Goal: Task Accomplishment & Management: Use online tool/utility

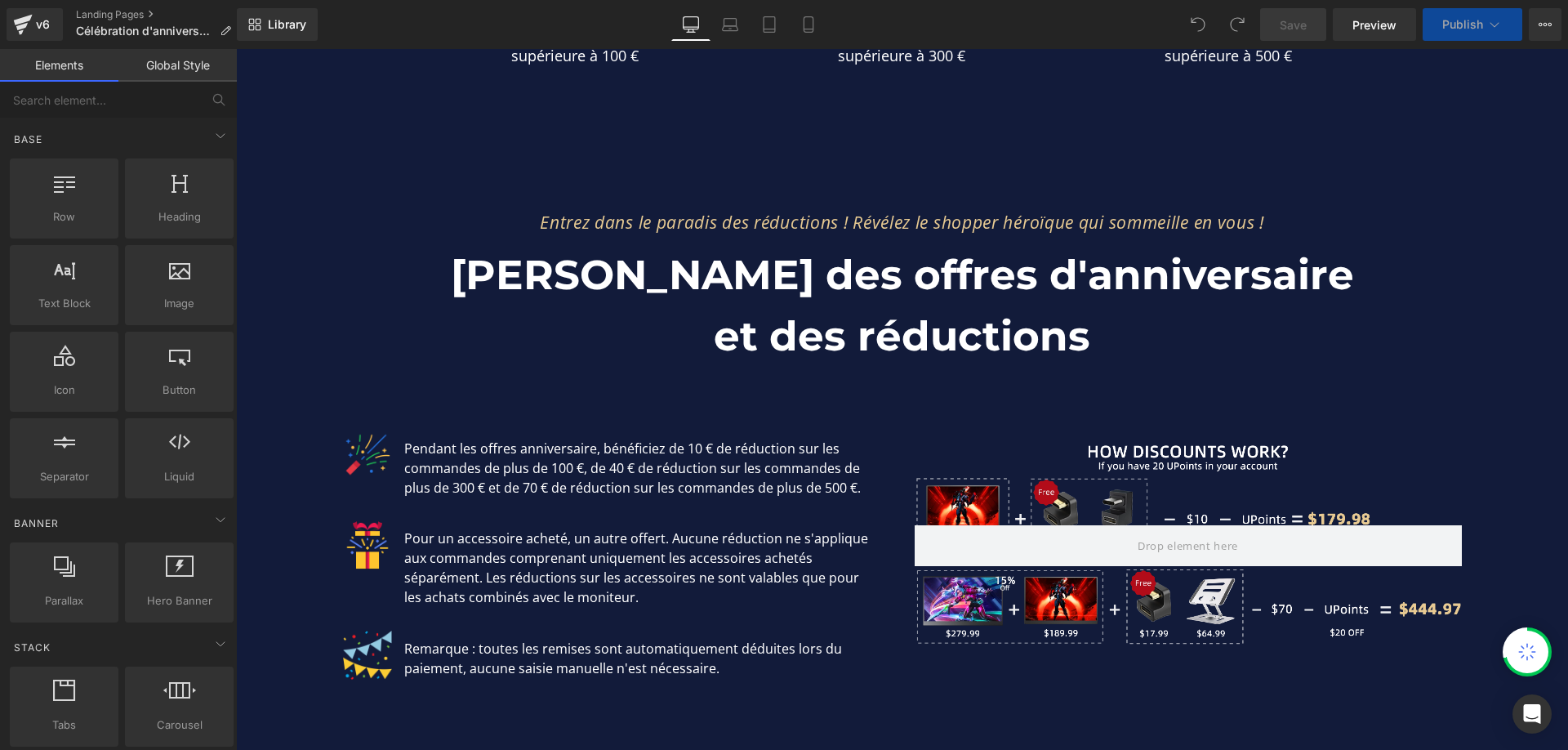
scroll to position [2368, 0]
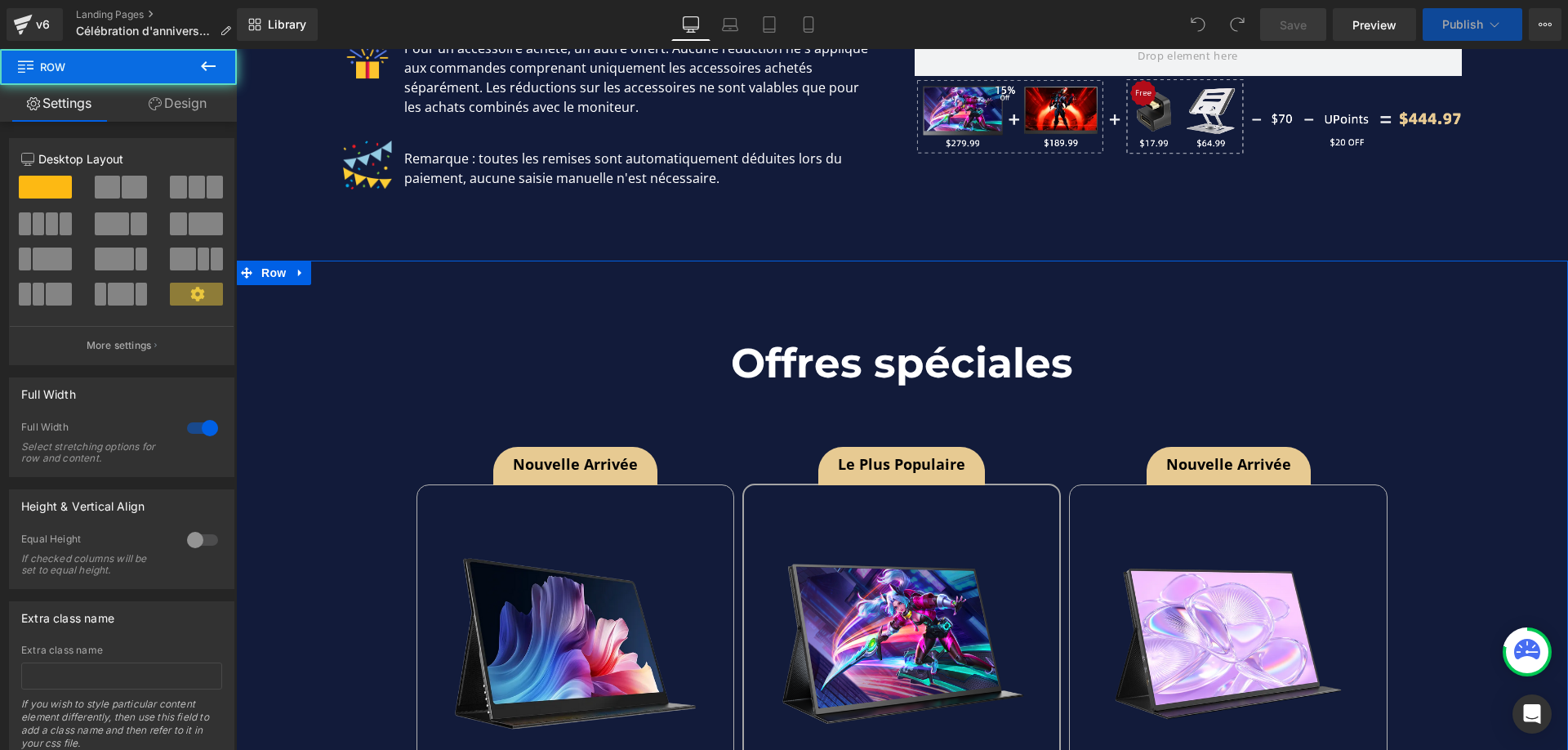
click at [388, 302] on div "Offres spéciales Heading Row Nouvelle arrivée Button Sale Off (P) Image UColor …" at bounding box center [902, 755] width 1332 height 911
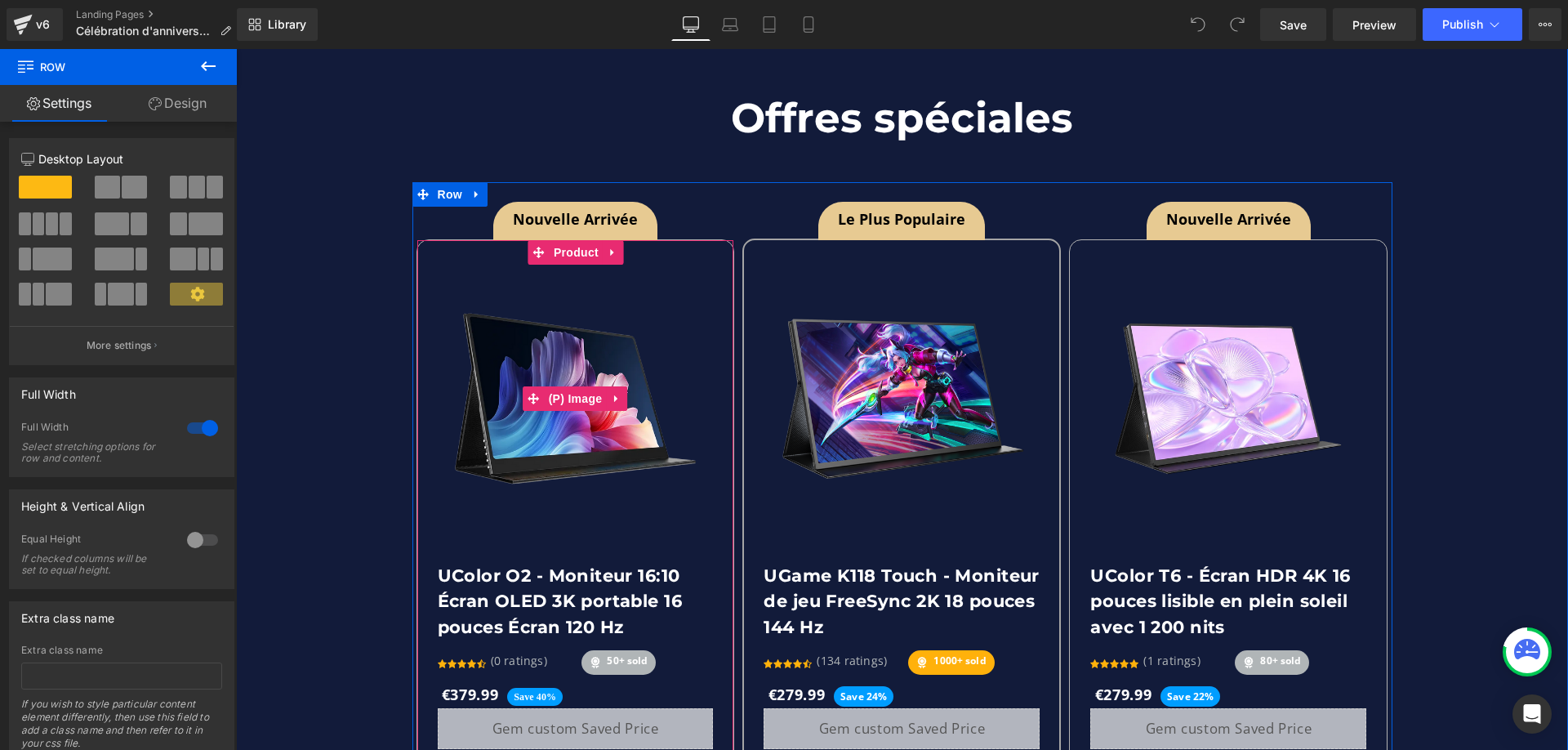
scroll to position [0, 1807]
click at [571, 240] on span "Product" at bounding box center [575, 252] width 53 height 24
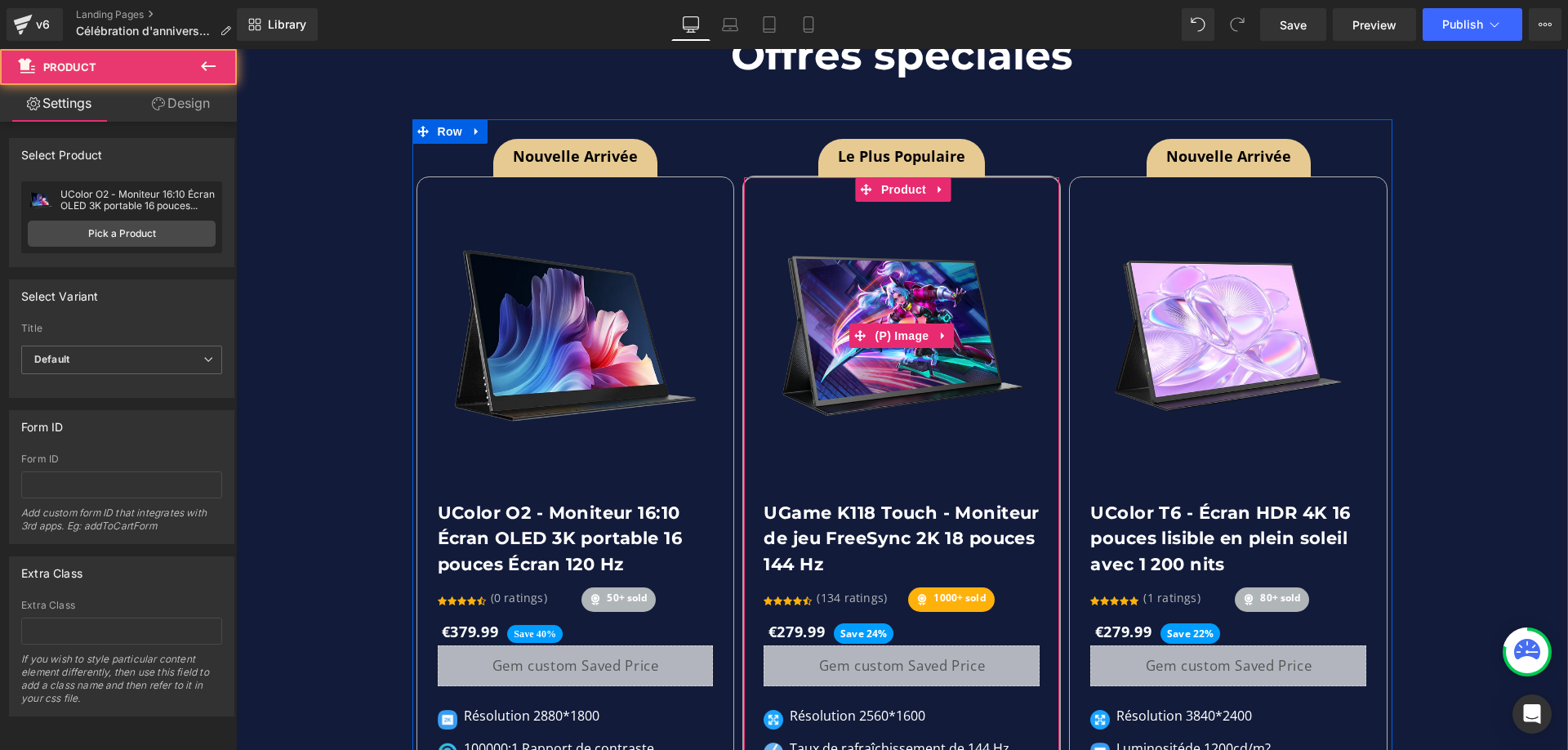
scroll to position [2694, 0]
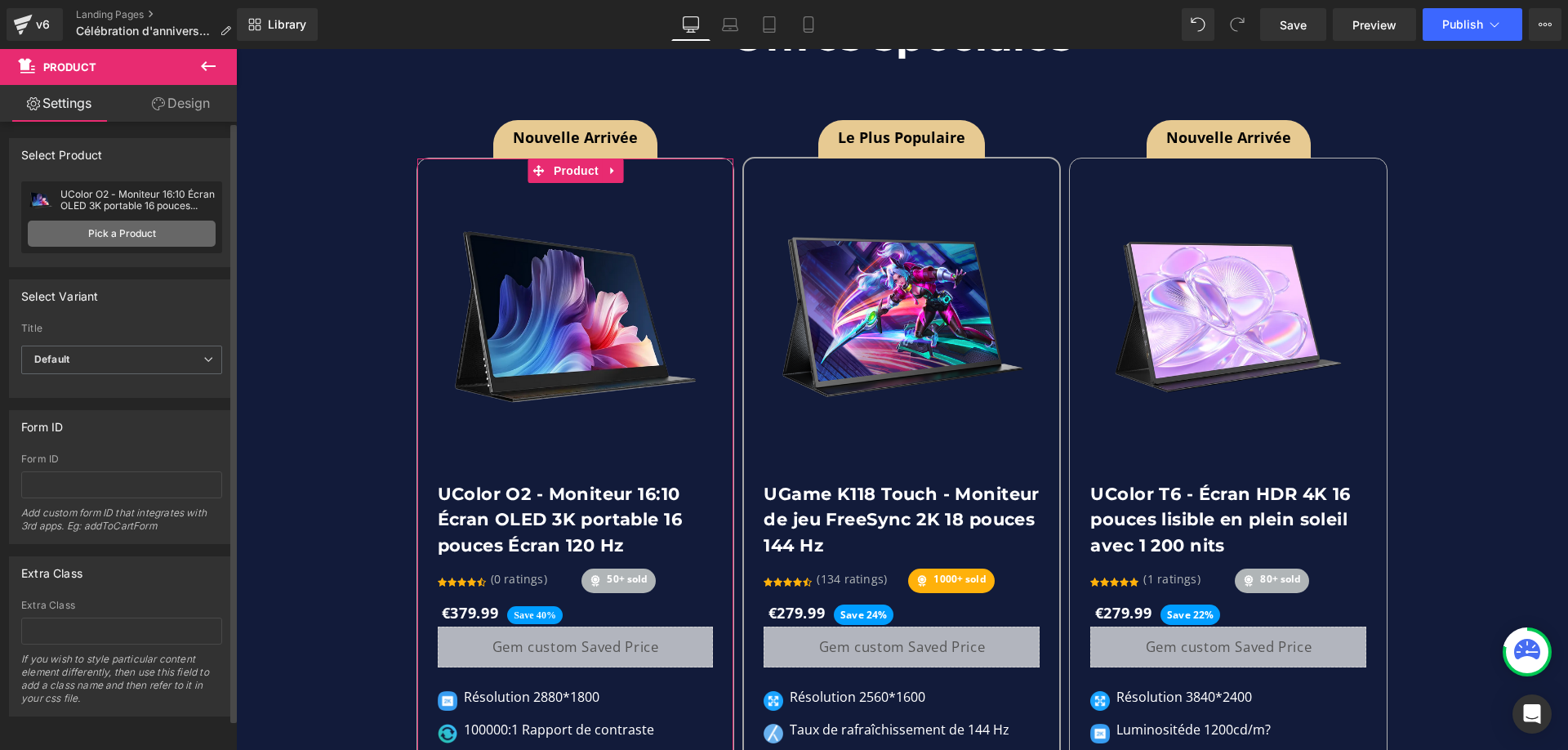
click at [128, 231] on link "Pick a Product" at bounding box center [122, 233] width 188 height 26
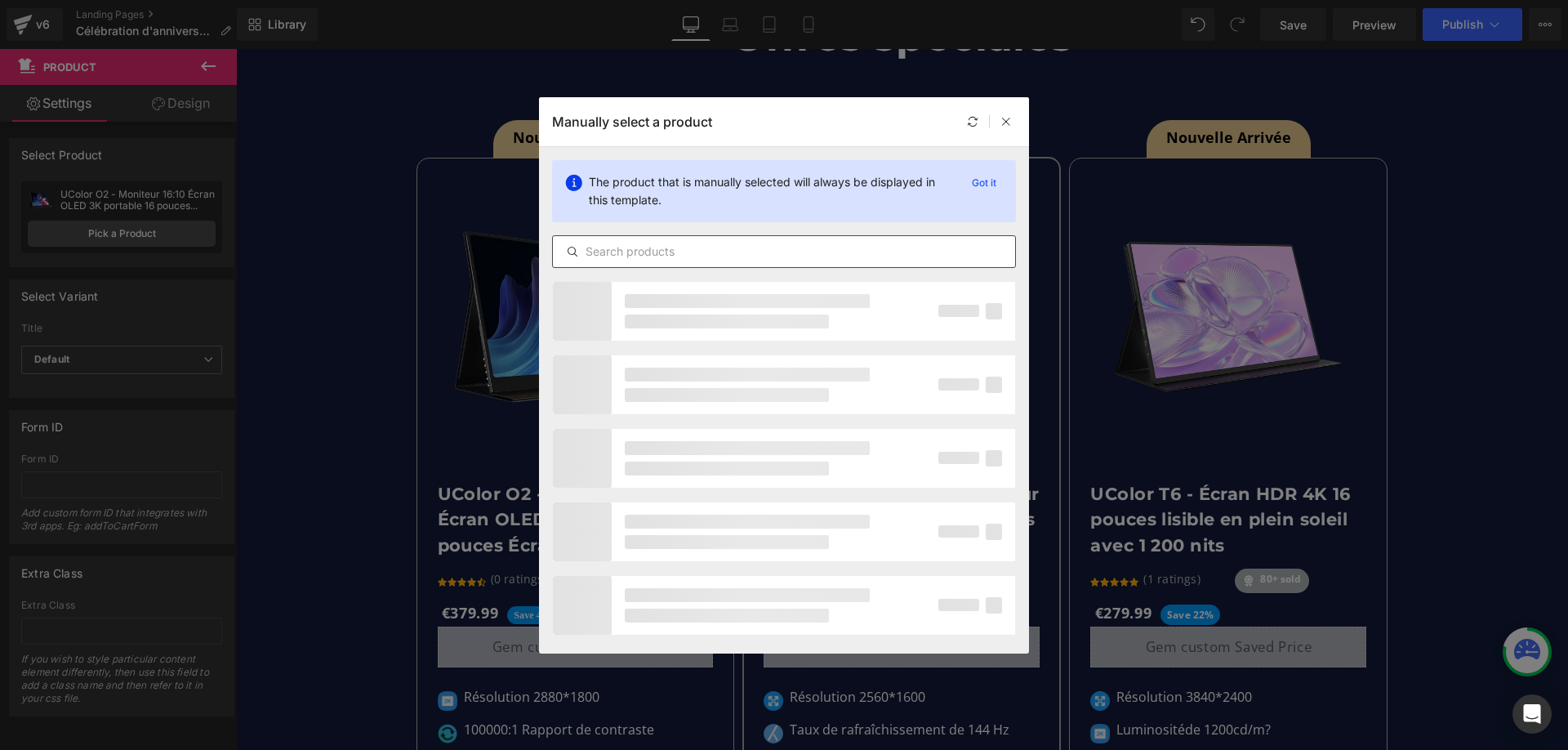
click at [737, 253] on input "text" at bounding box center [784, 251] width 462 height 19
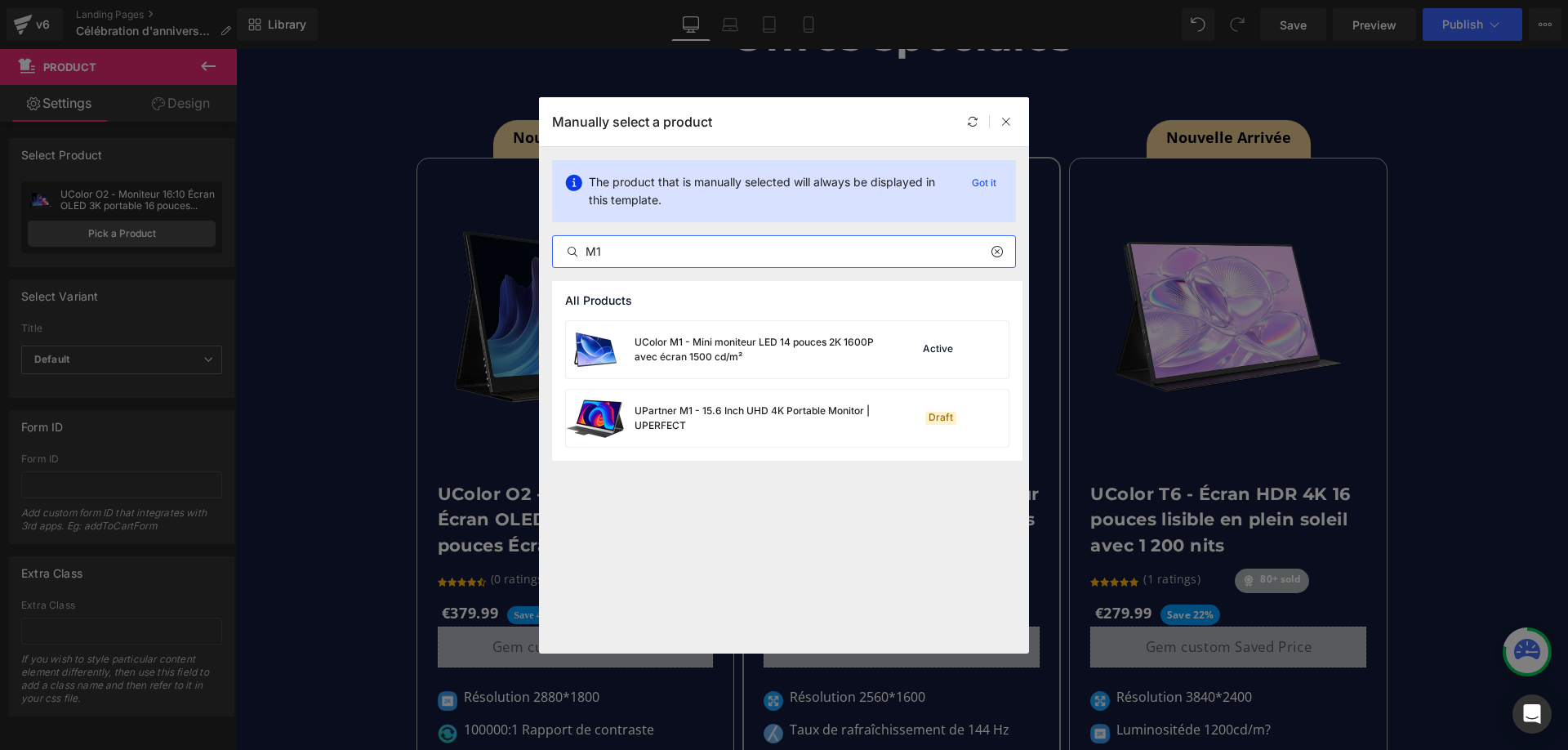
scroll to position [0, 904]
type input "M1"
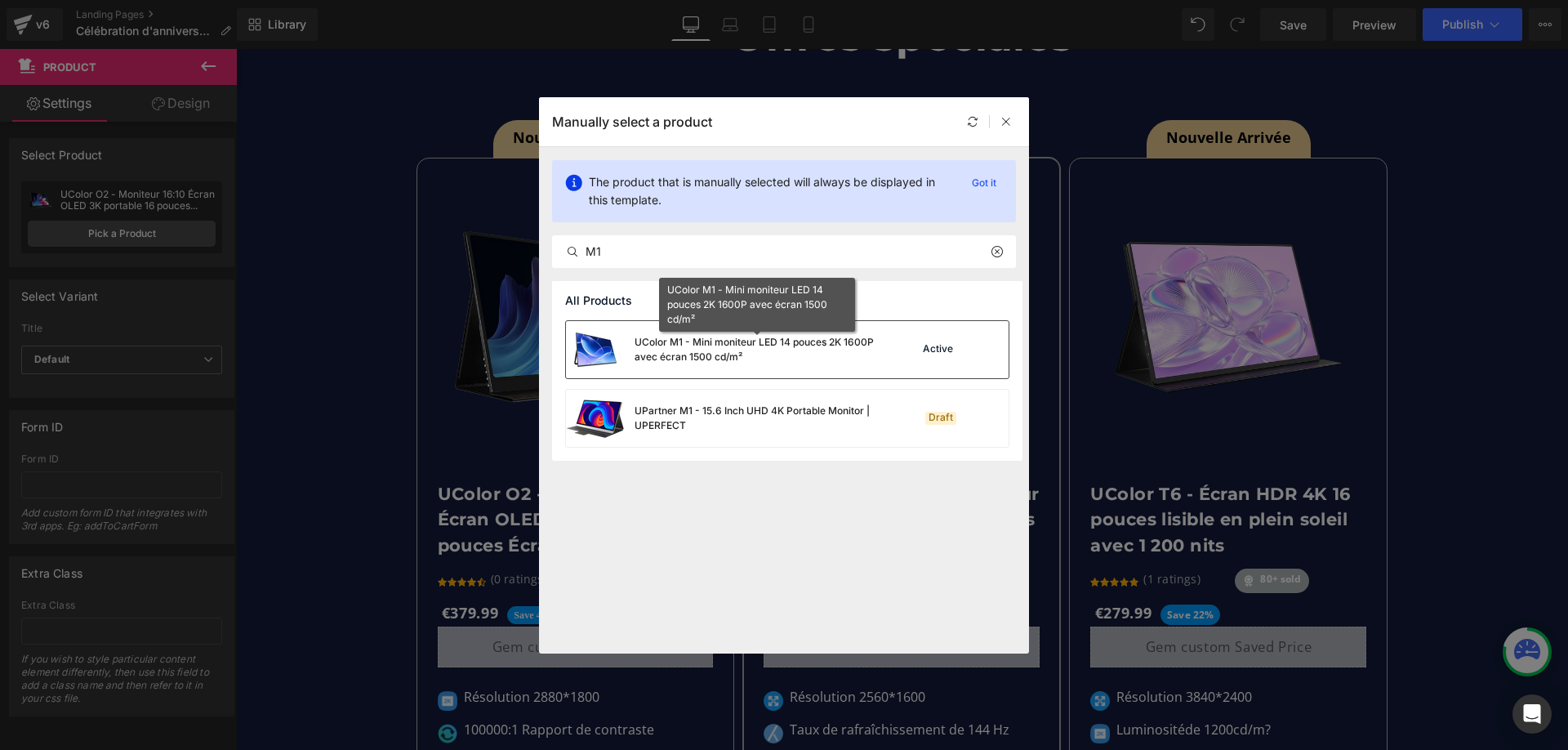
click at [778, 353] on div "UColor M1 - Mini moniteur LED 14 pouces 2K 1600P avec écran 1500 cd/m²" at bounding box center [757, 349] width 245 height 29
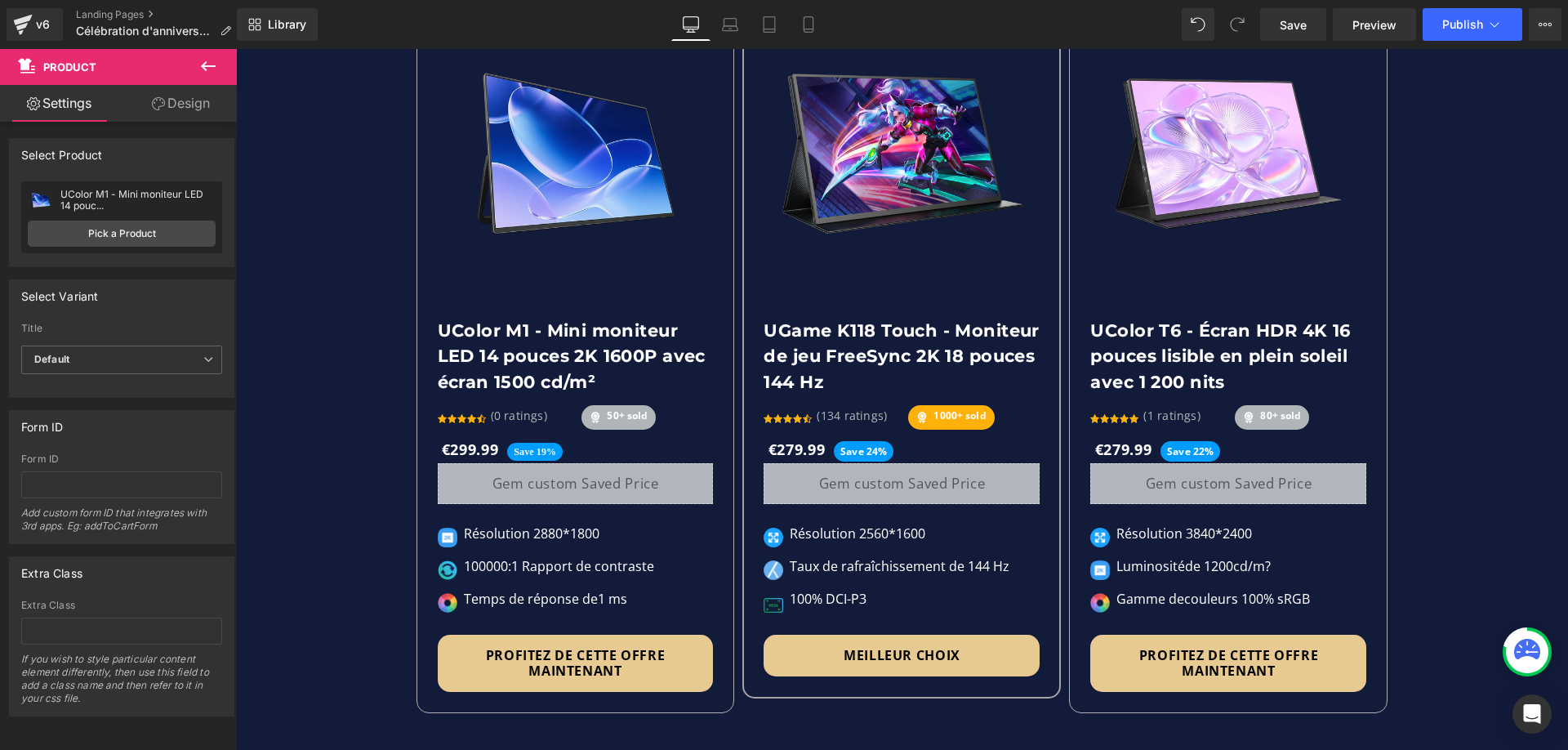
scroll to position [0, 0]
click at [469, 523] on p "Résolution 2880*1800" at bounding box center [558, 533] width 190 height 19
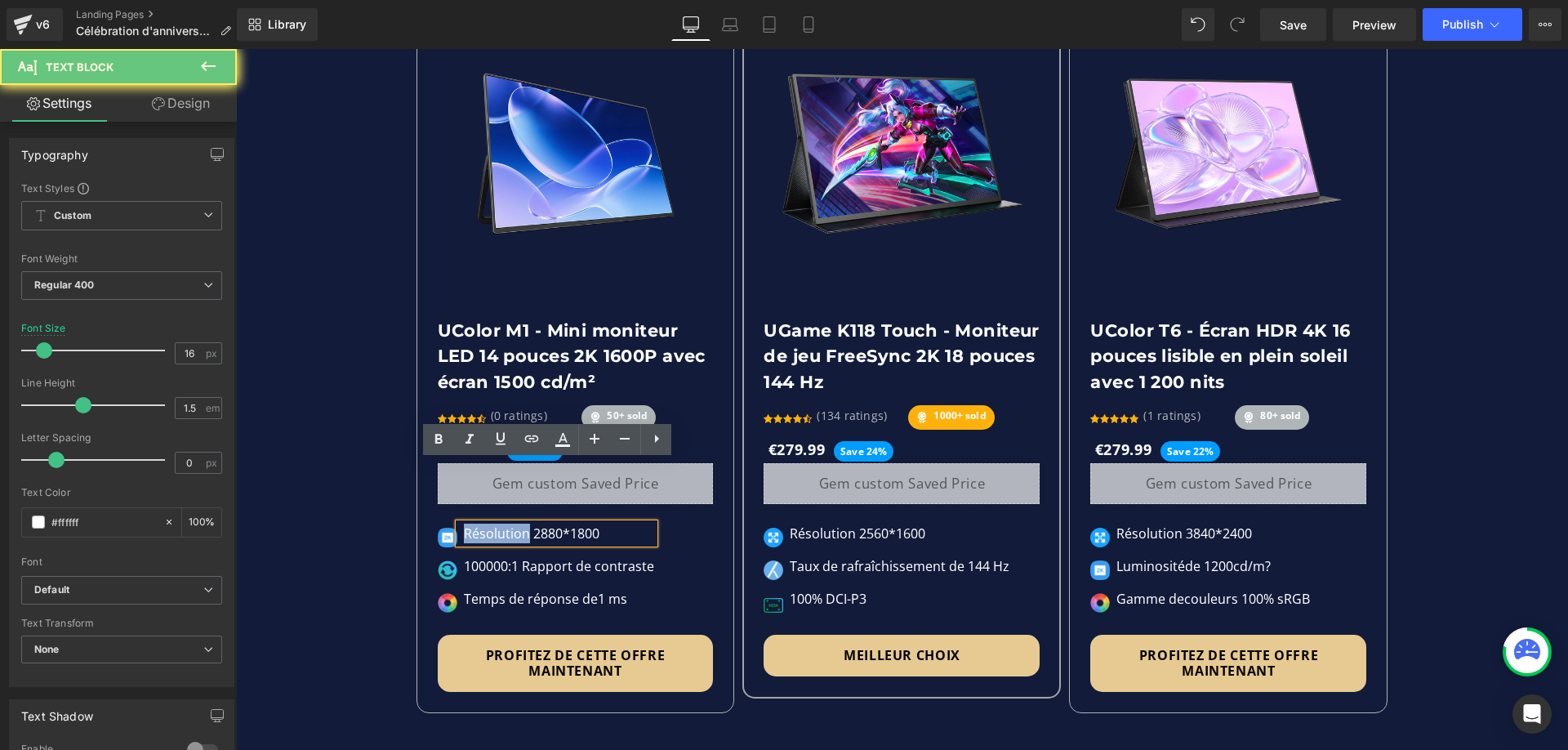
click at [469, 523] on p "Résolution 2880*1800" at bounding box center [558, 533] width 190 height 19
paste div
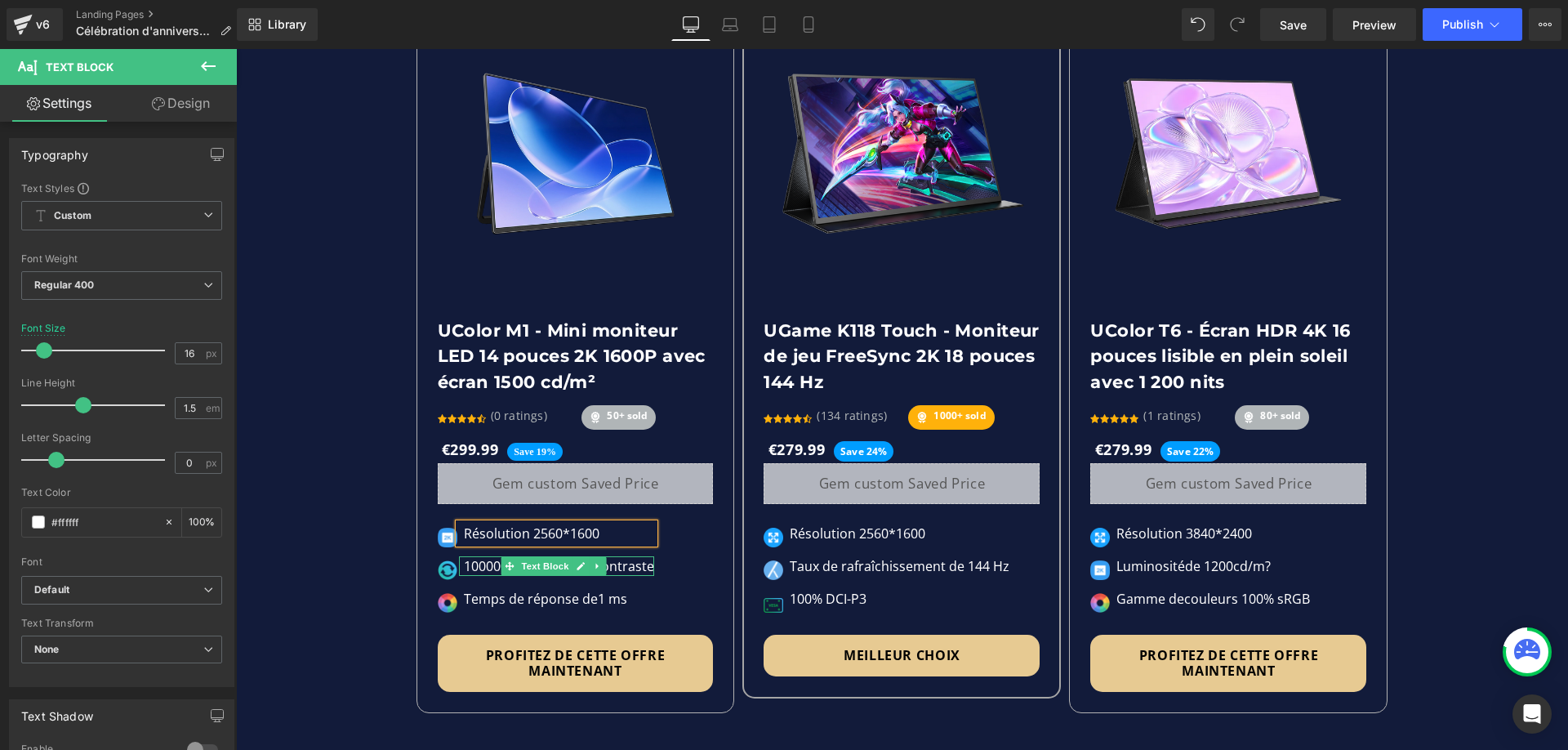
click at [480, 556] on p "100000:1 Rapport de contraste" at bounding box center [558, 566] width 190 height 19
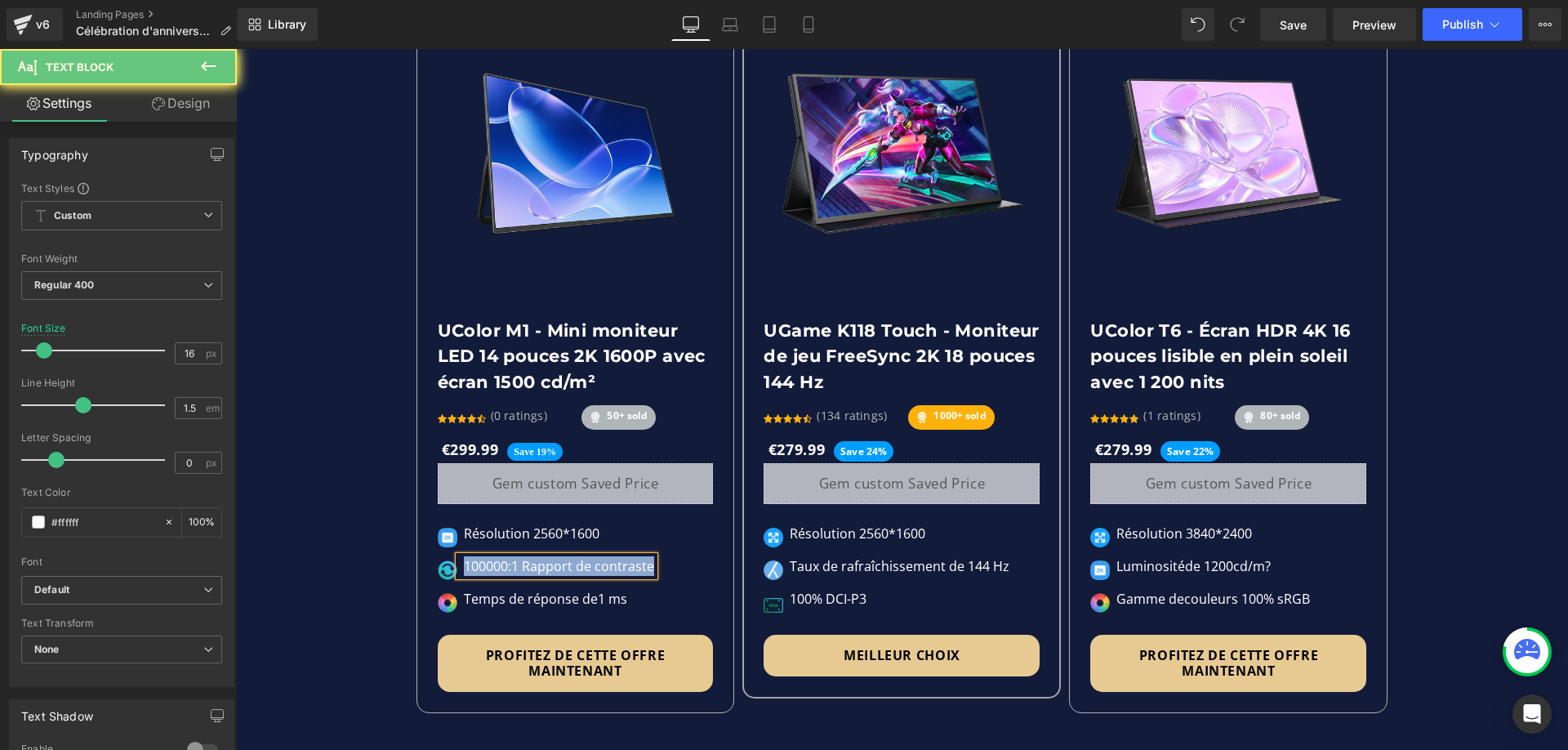
paste div
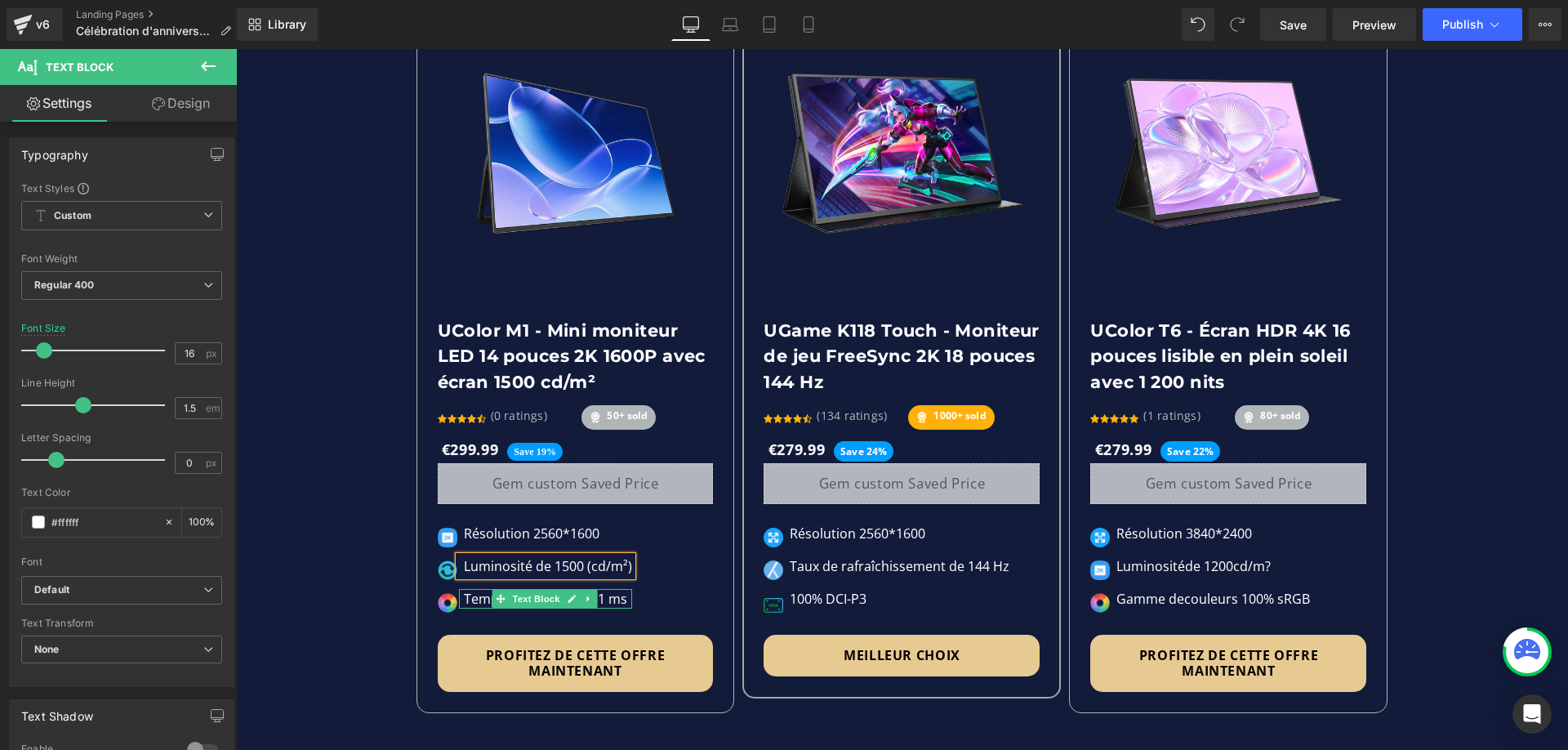
click at [473, 589] on div "Temps de réponse de 1 ms" at bounding box center [545, 598] width 173 height 19
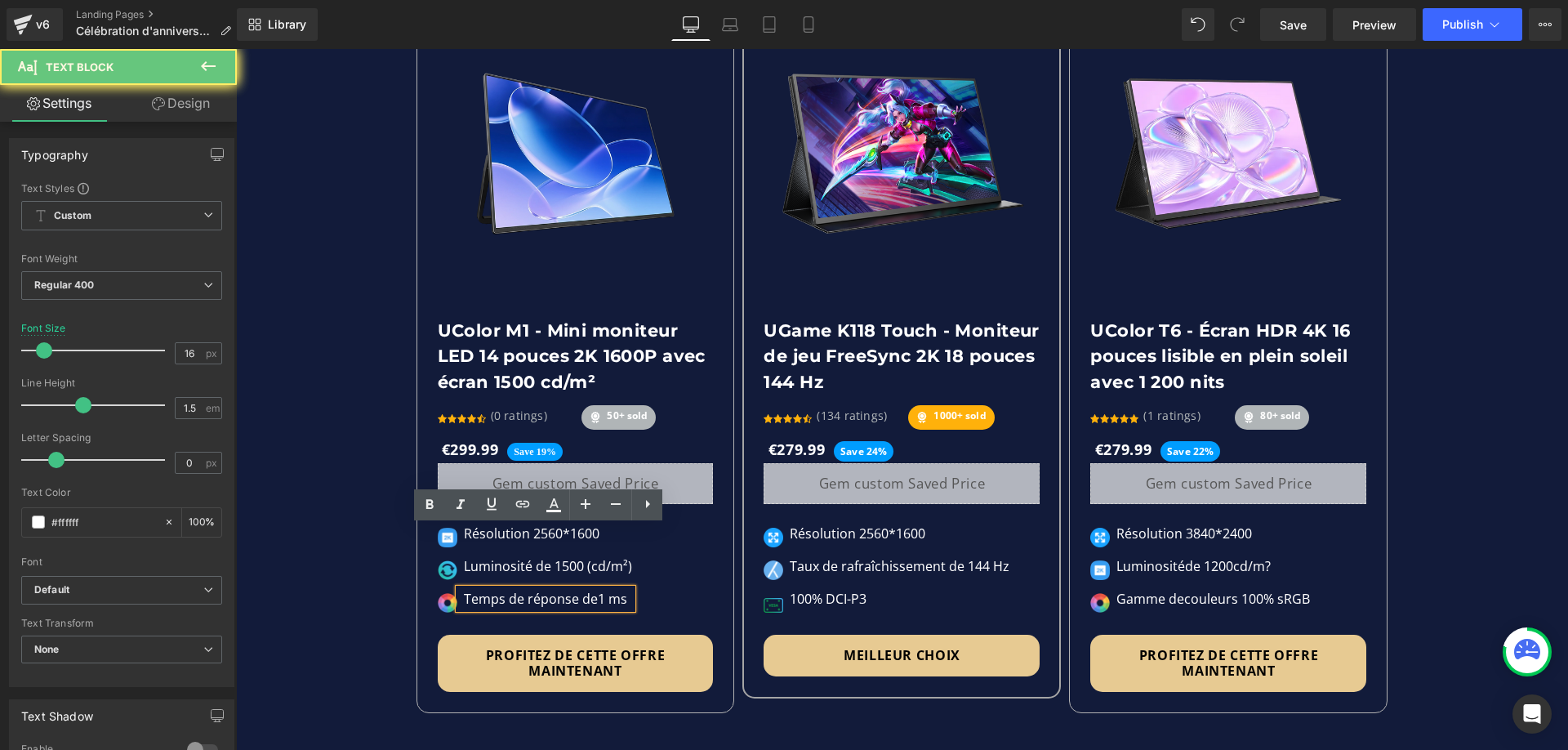
click at [473, 589] on div "Temps de réponse de 1 ms" at bounding box center [545, 598] width 173 height 19
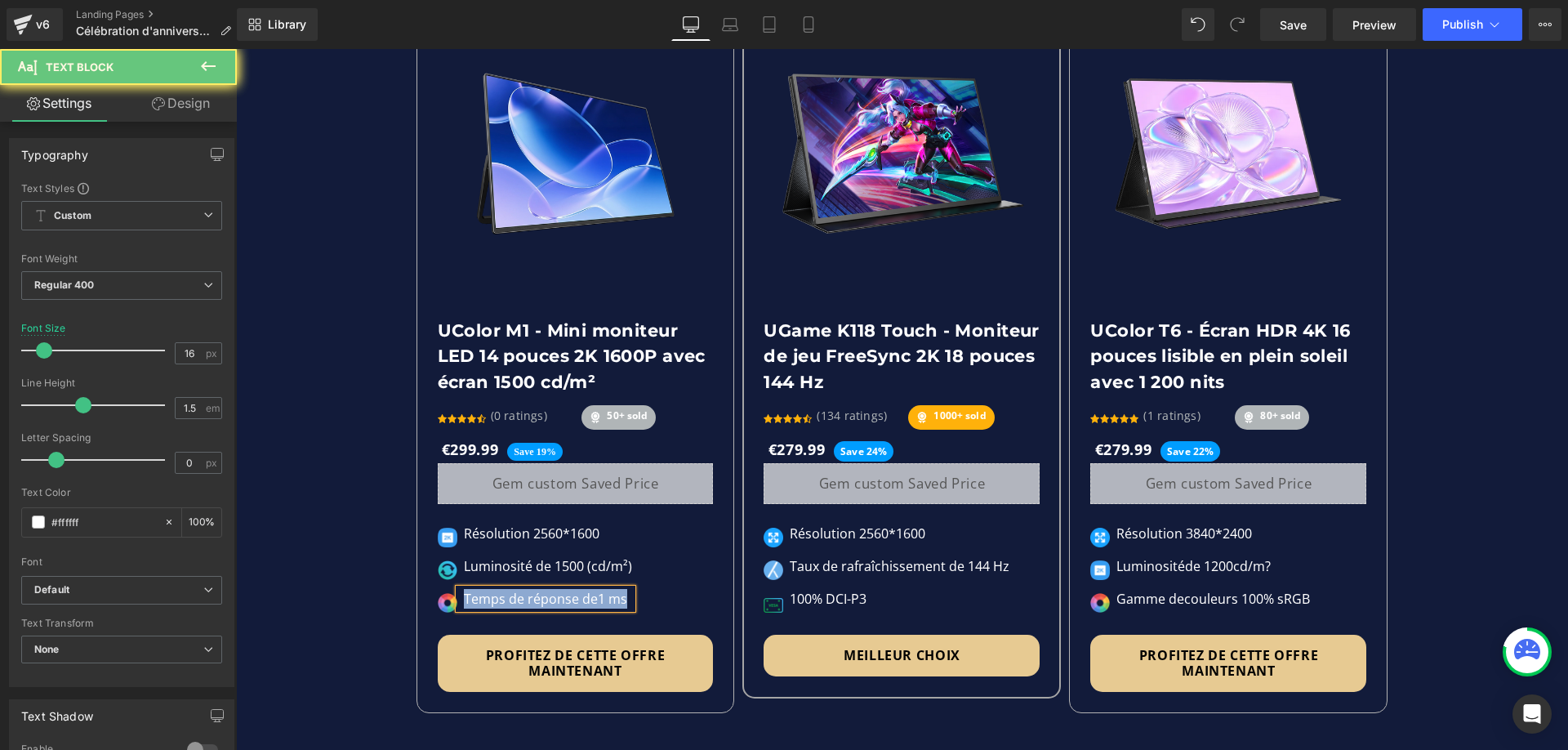
paste div
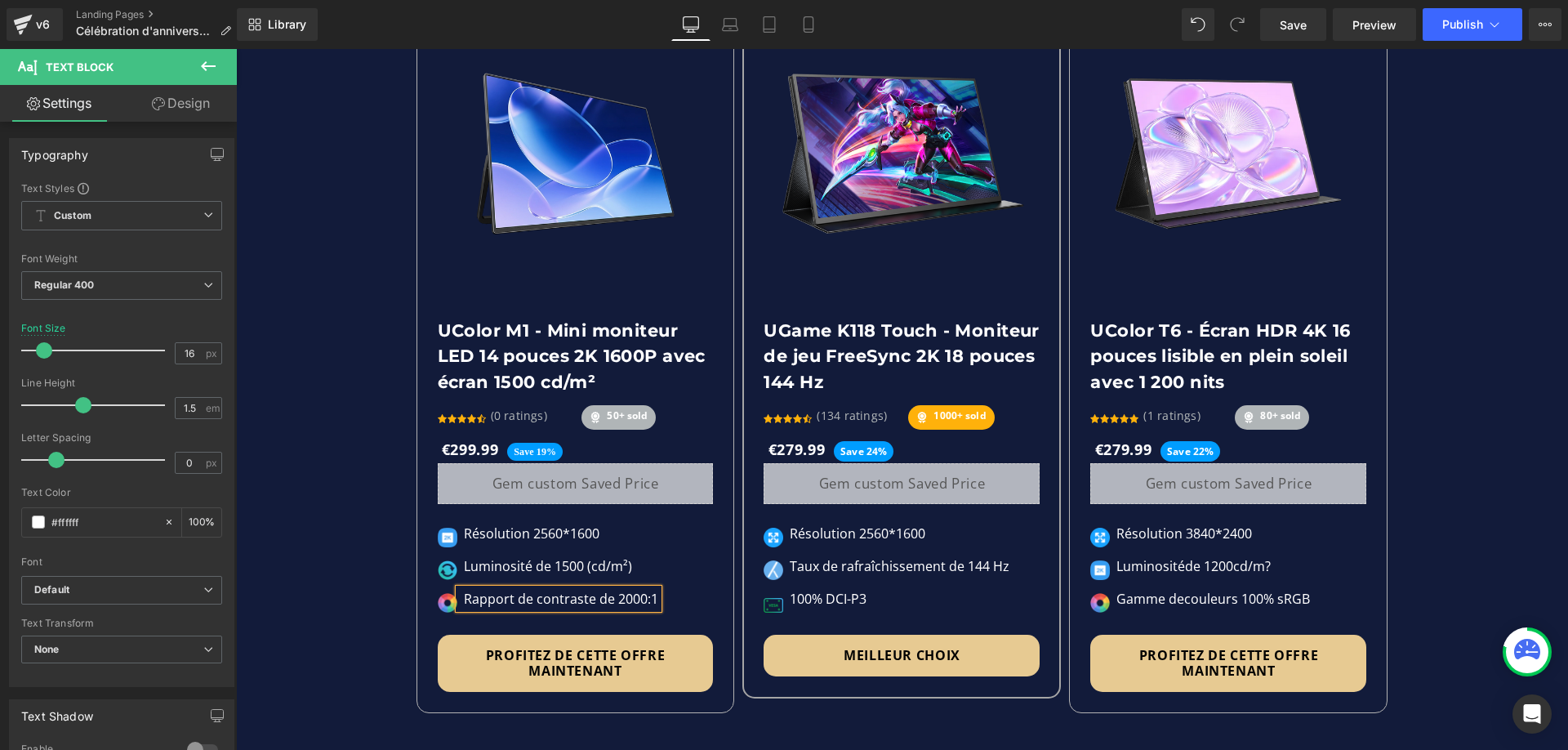
click at [1513, 508] on div "Offres spéciales Heading Row Nouvelle arrivée Button Sale Off (P) Image UColor …" at bounding box center [902, 265] width 1332 height 911
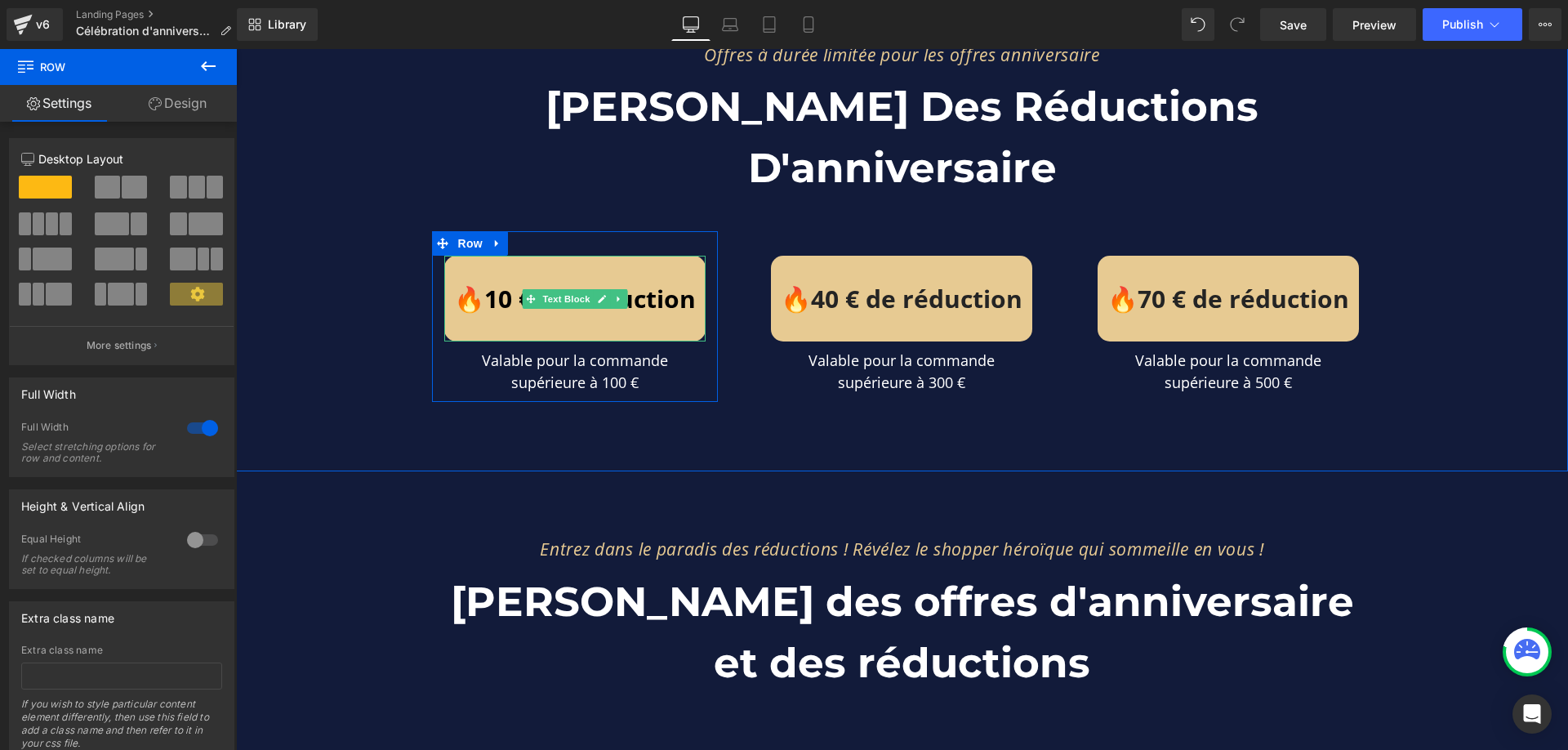
click at [562, 289] on span "Text Block" at bounding box center [567, 298] width 54 height 19
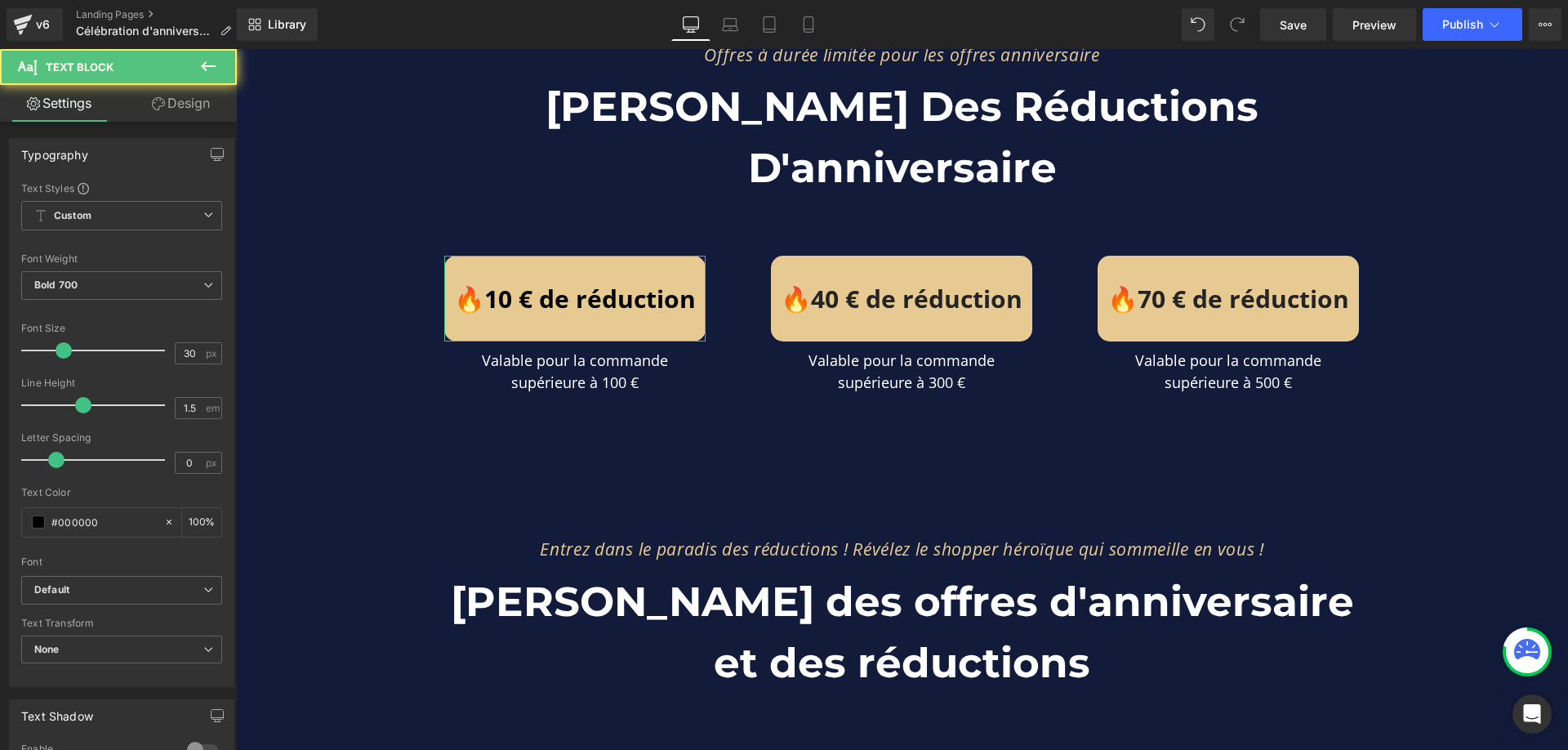
click at [167, 104] on link "Design" at bounding box center [181, 103] width 119 height 37
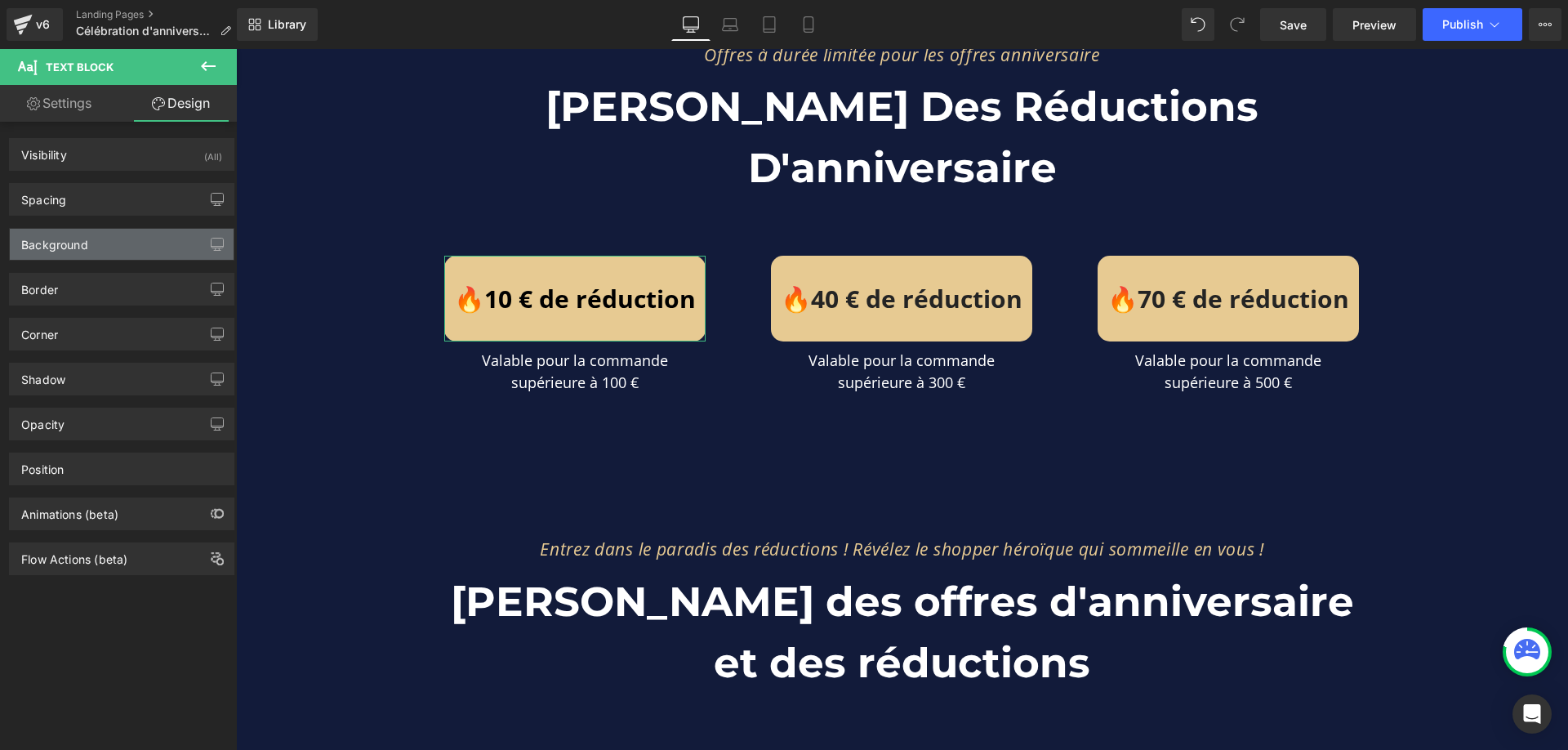
click at [107, 248] on div "Background" at bounding box center [122, 244] width 224 height 31
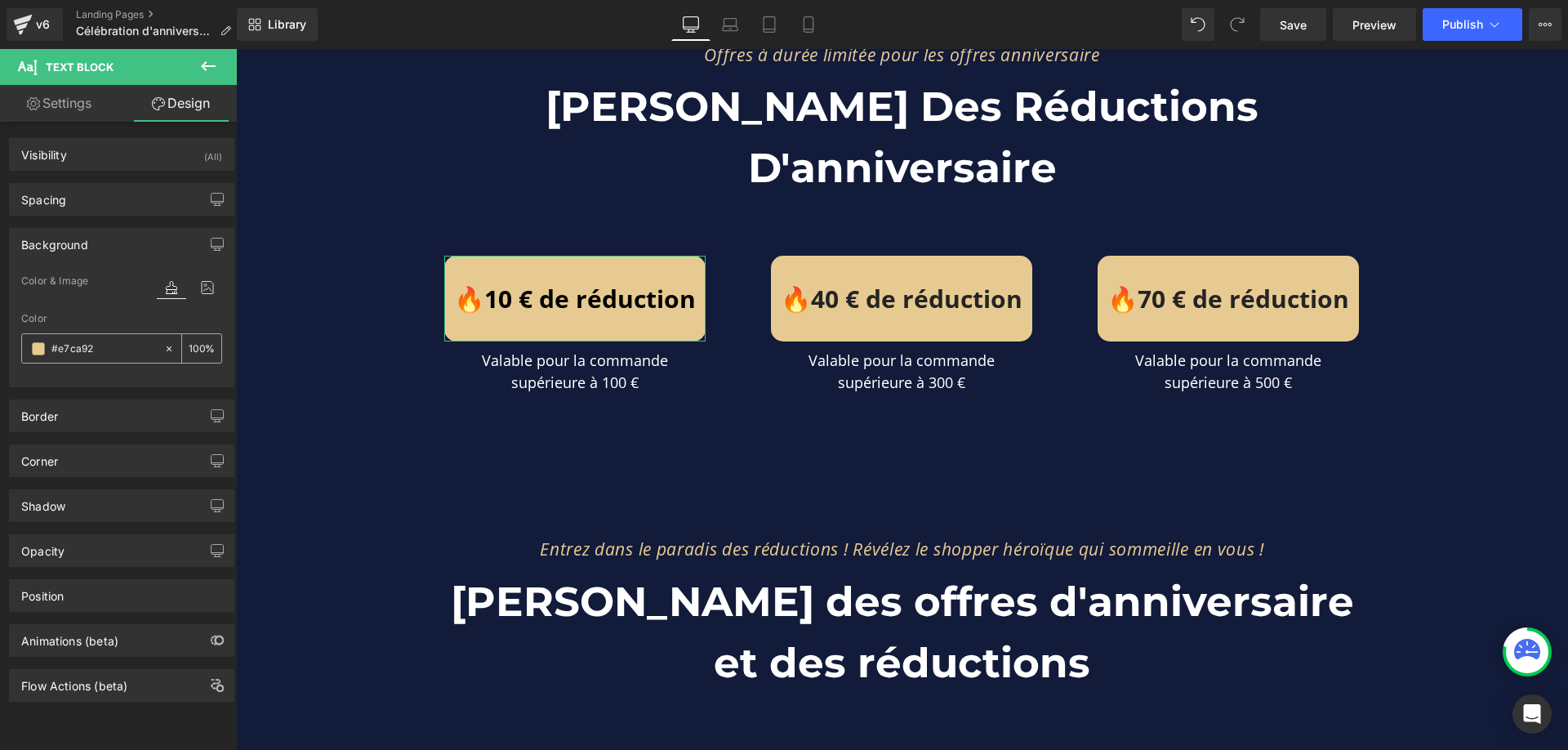
click at [92, 342] on input "#e7ca92" at bounding box center [103, 348] width 104 height 18
click at [98, 304] on div "Color & Image color" at bounding box center [122, 292] width 201 height 42
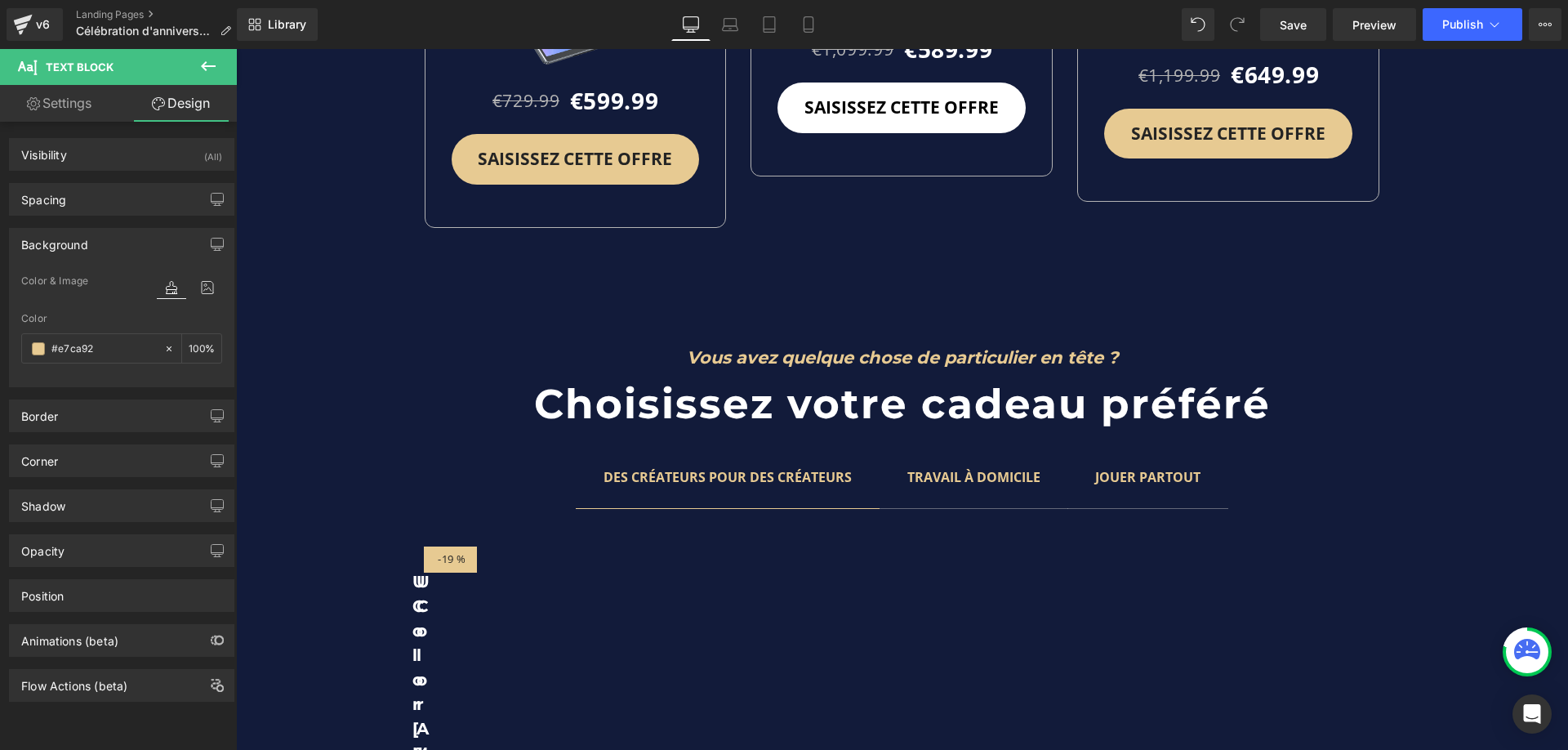
scroll to position [4653, 0]
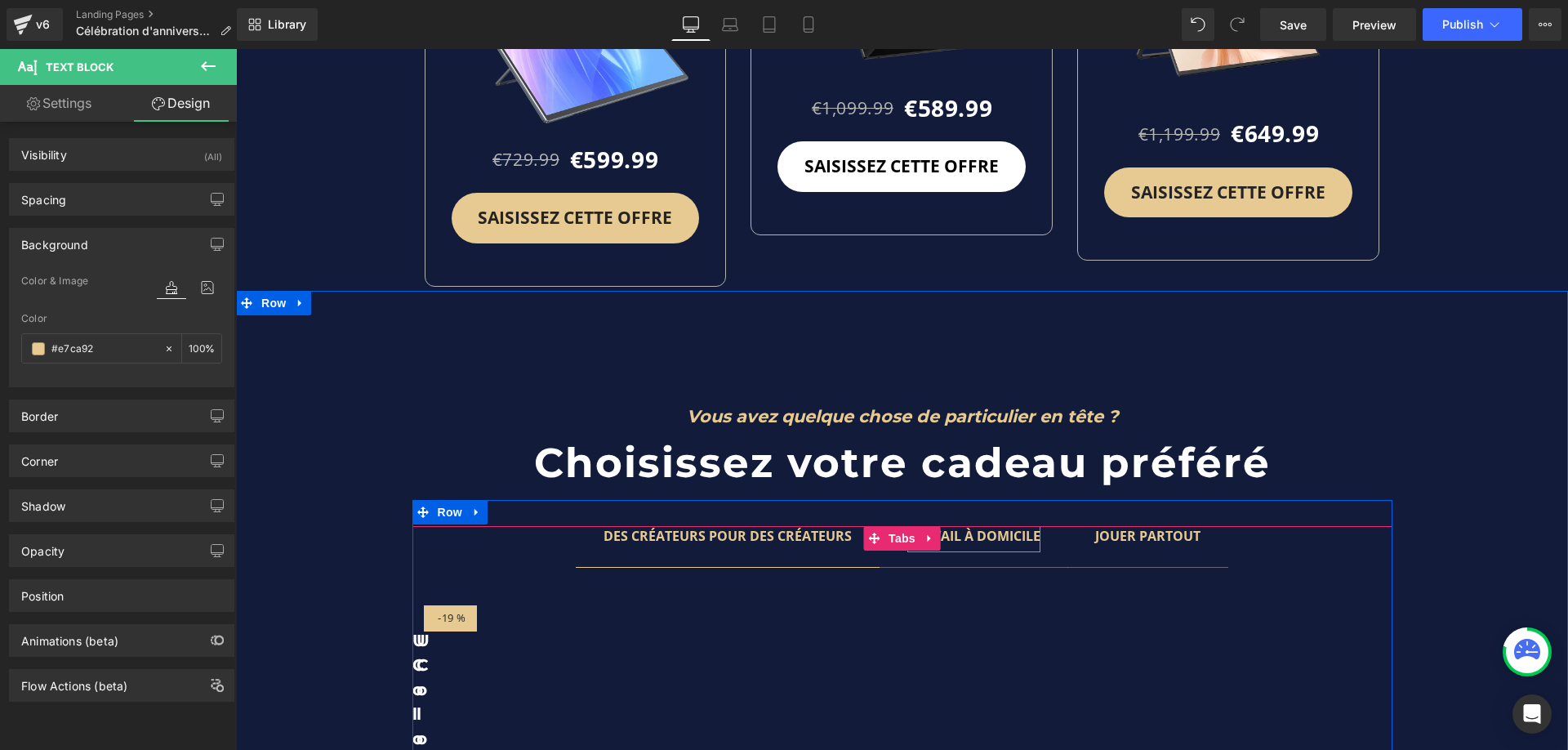
click at [986, 527] on b "TRAVAIL À DOMICILE" at bounding box center [974, 536] width 133 height 18
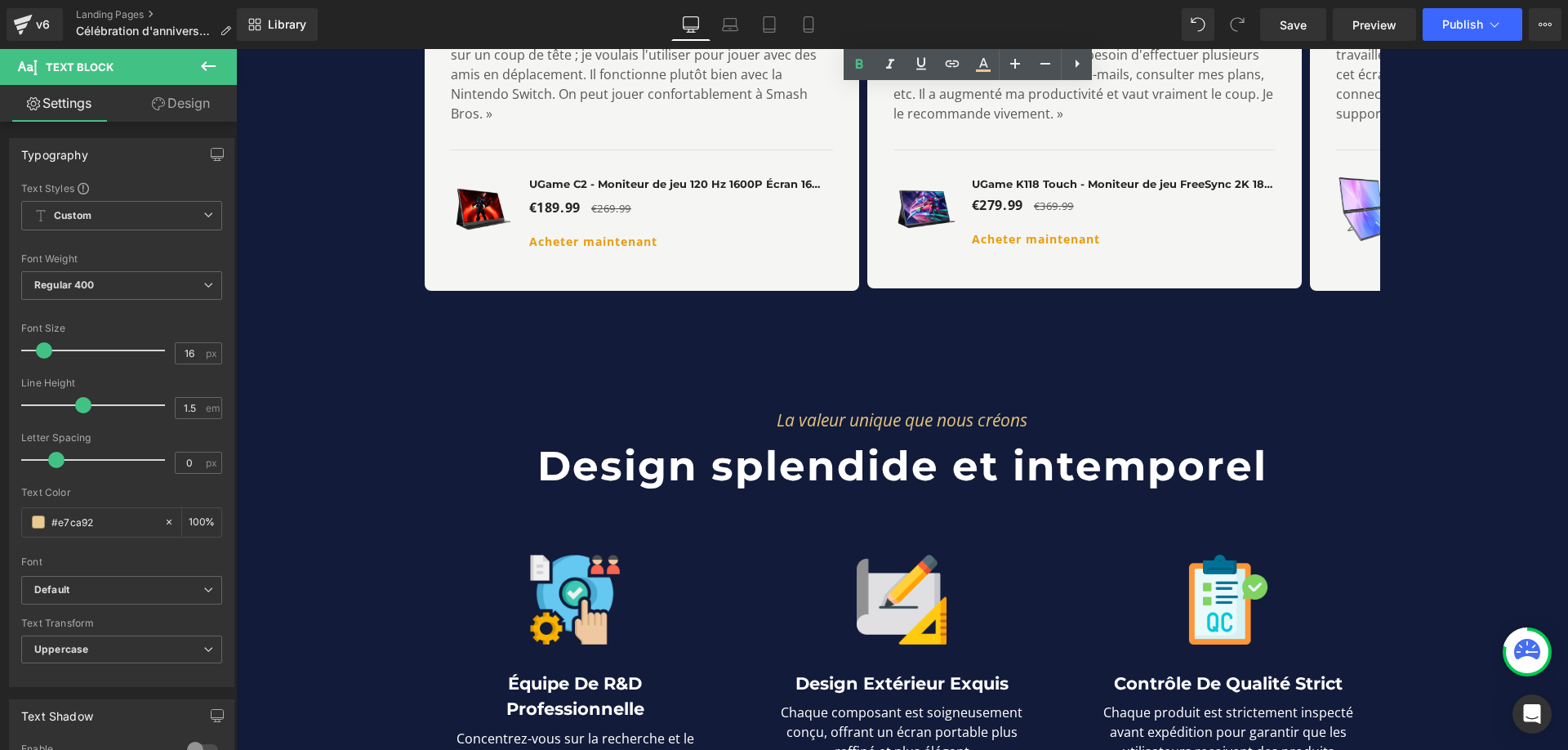
scroll to position [6042, 0]
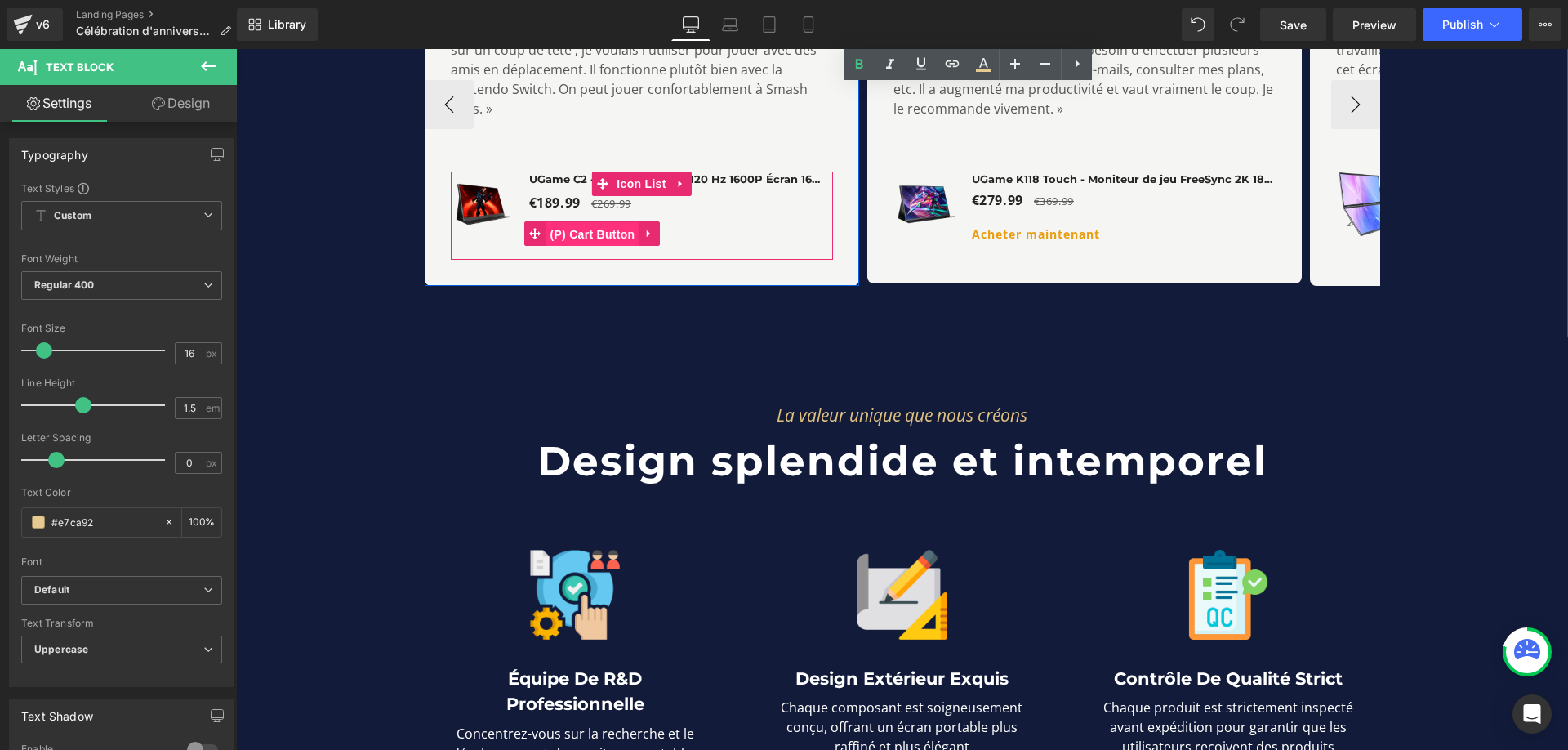
click at [574, 222] on span "(P) Cart Button" at bounding box center [592, 234] width 93 height 24
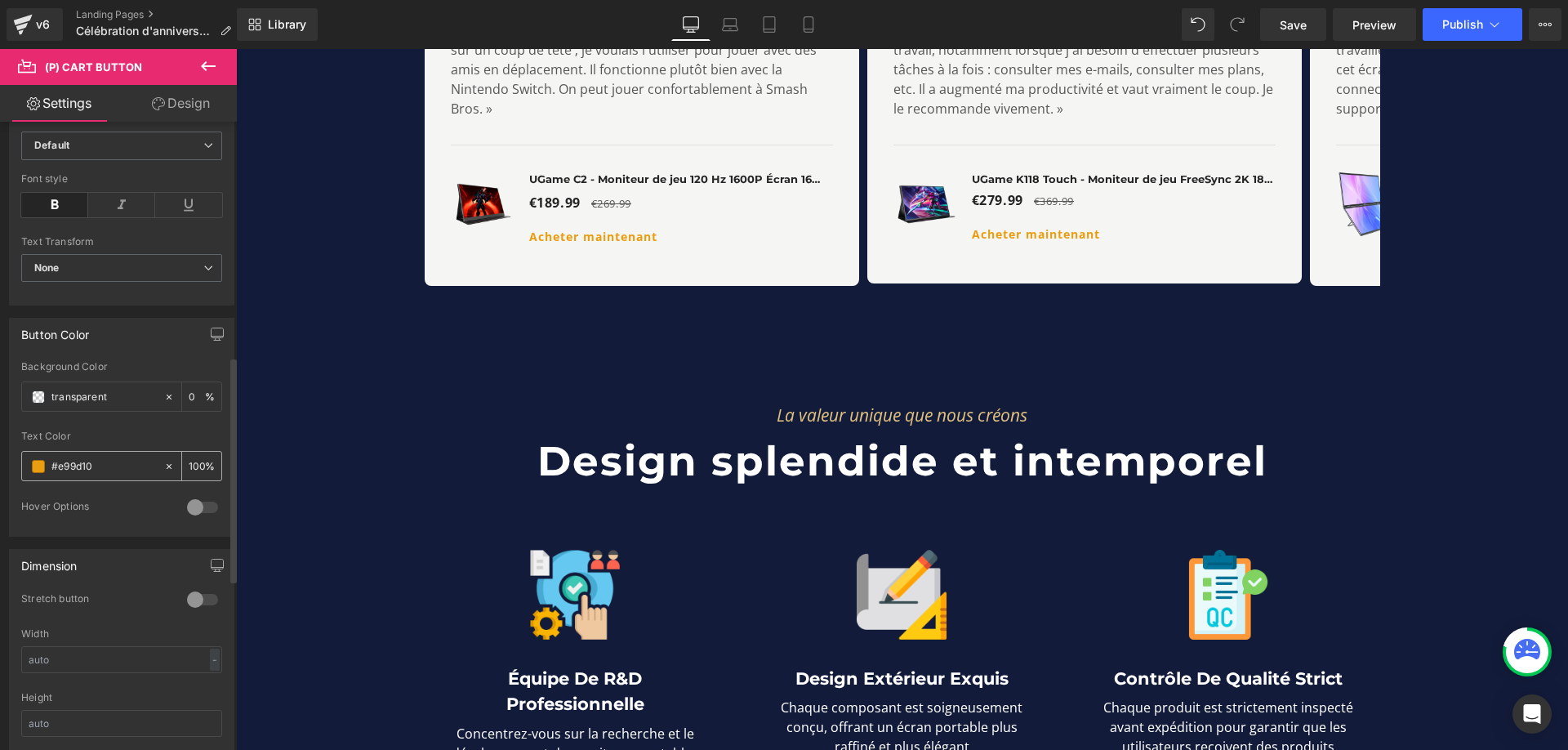
scroll to position [0, 0]
click at [103, 471] on input "#e99d10" at bounding box center [103, 466] width 104 height 18
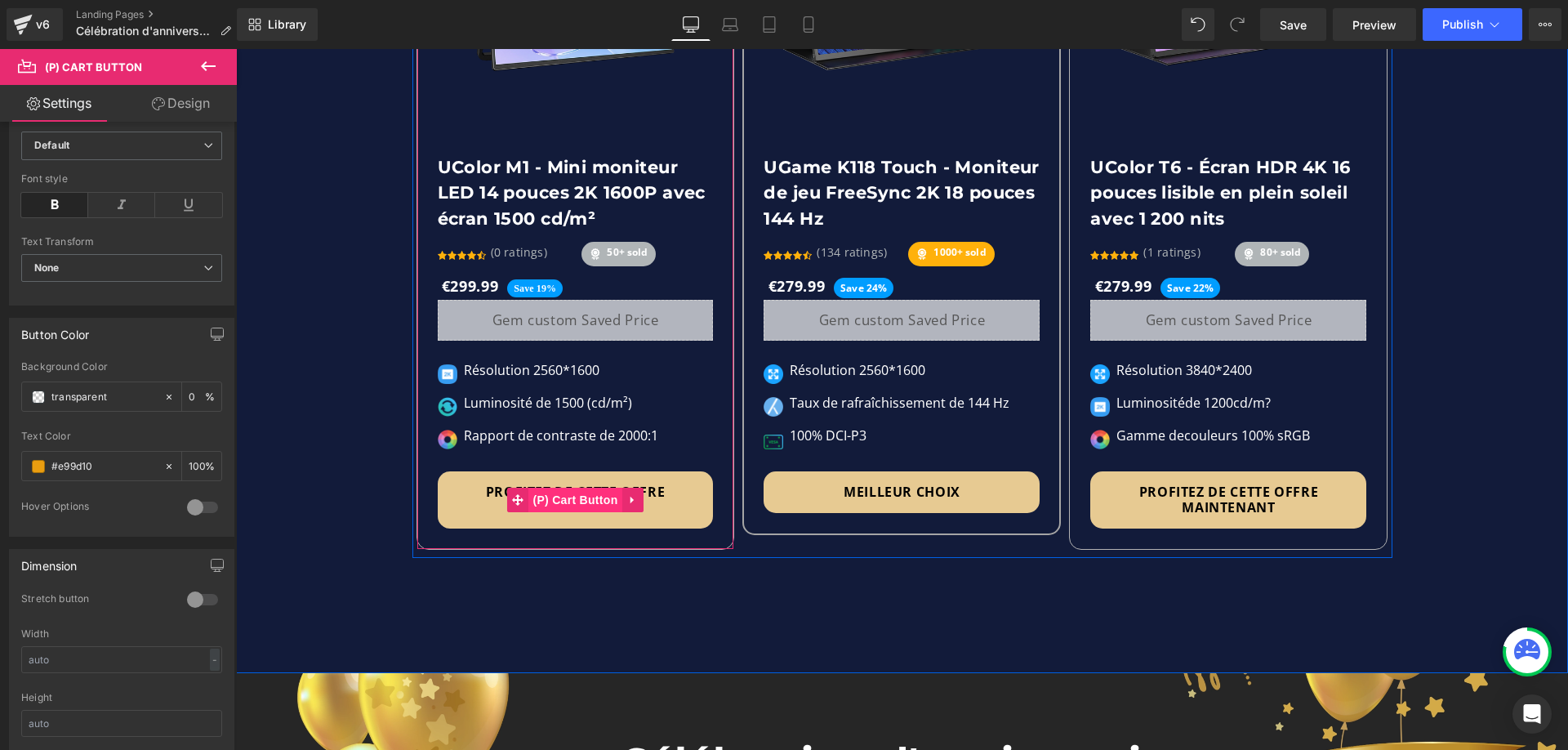
click at [565, 487] on span "(P) Cart Button" at bounding box center [574, 499] width 93 height 24
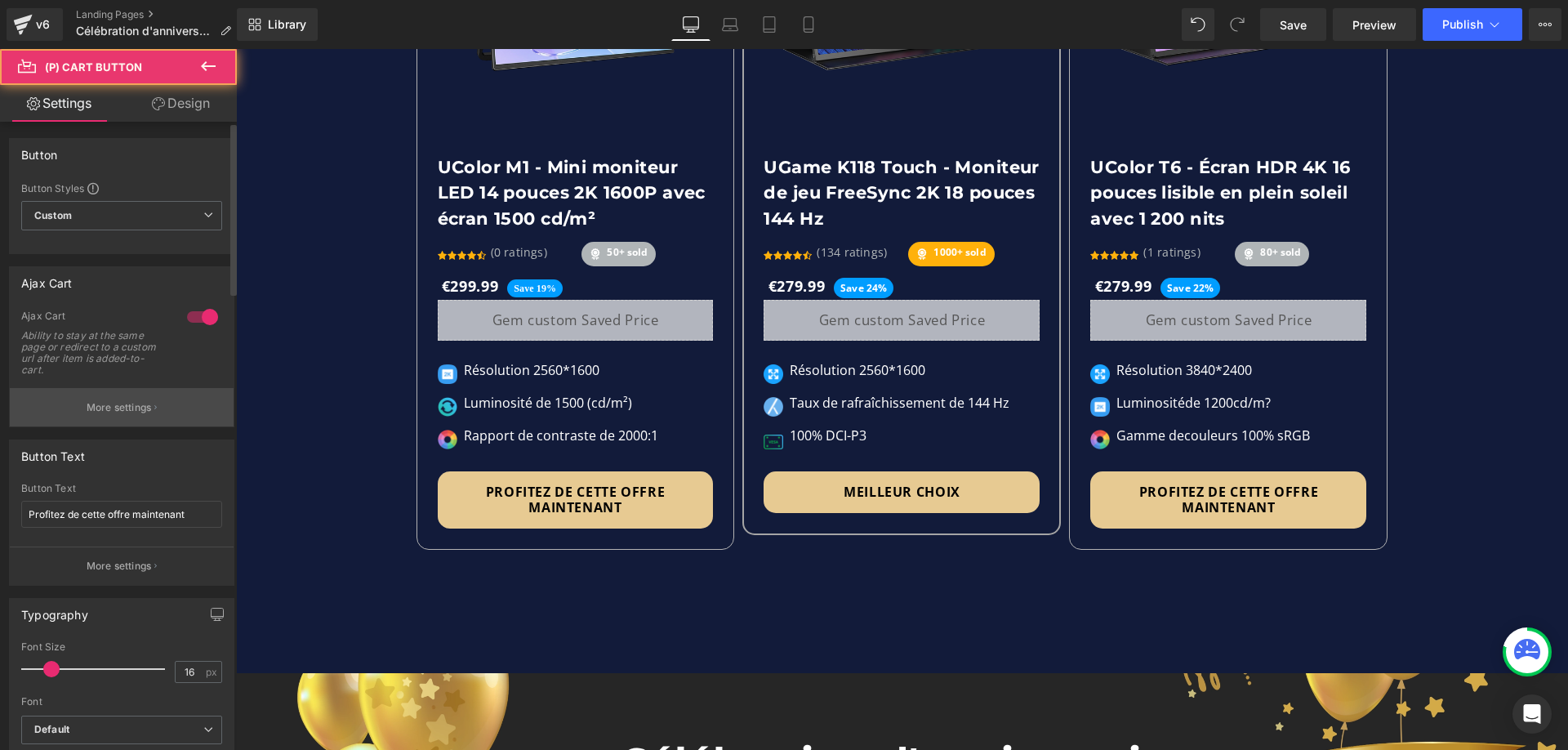
click at [111, 415] on button "More settings" at bounding box center [122, 407] width 224 height 39
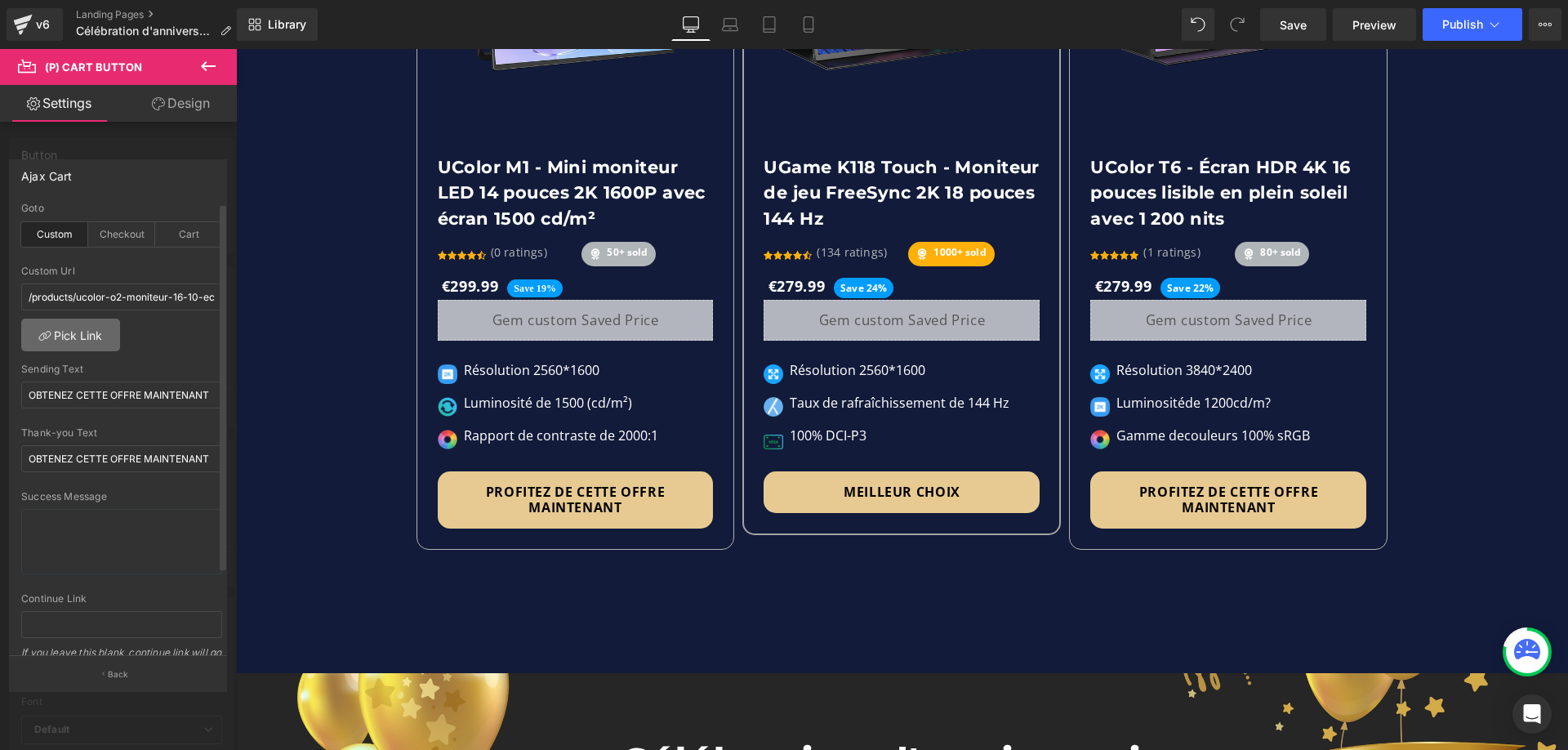
click at [83, 336] on link "Pick Link" at bounding box center [70, 335] width 98 height 33
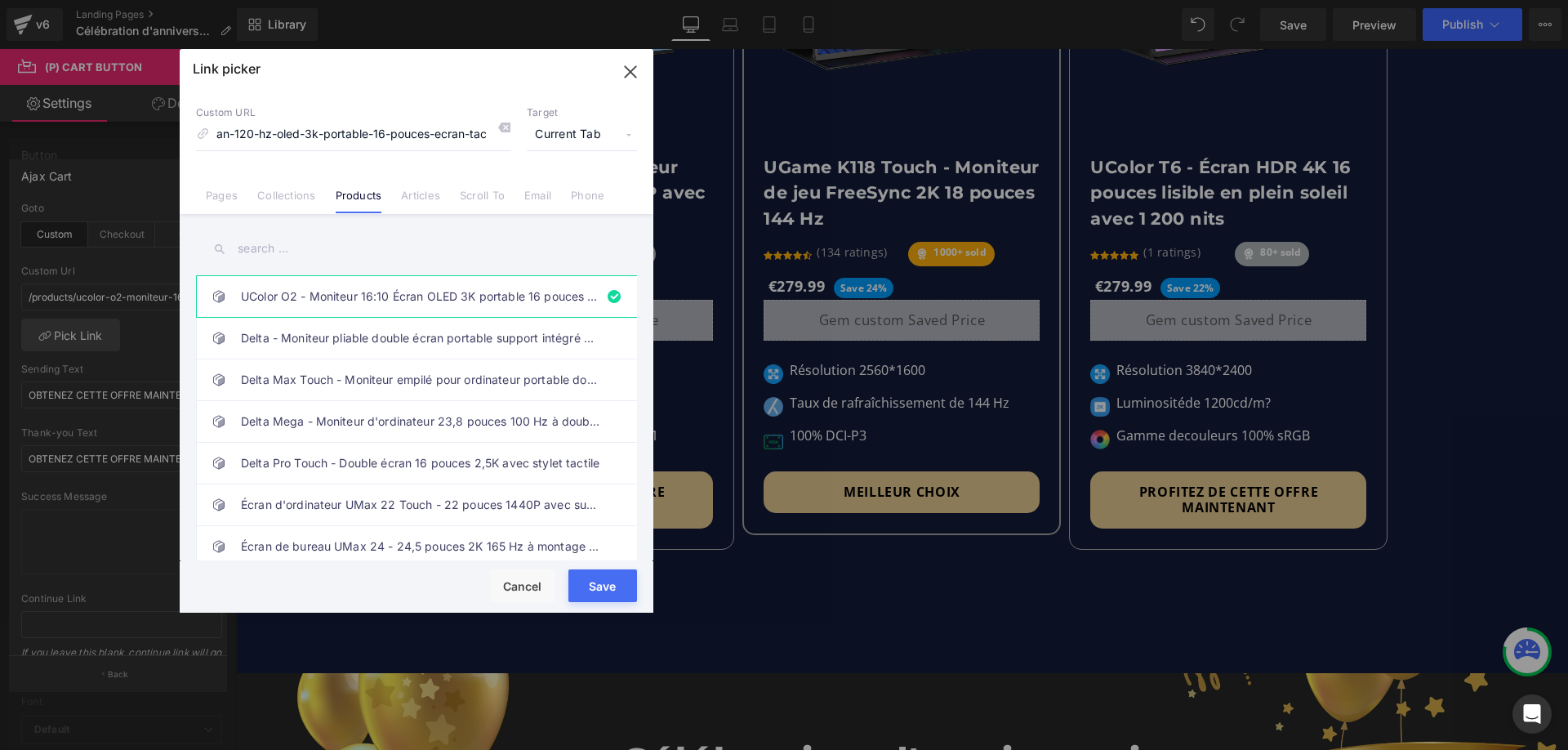
drag, startPoint x: 500, startPoint y: 125, endPoint x: 480, endPoint y: 137, distance: 23.3
click at [500, 125] on icon at bounding box center [504, 127] width 14 height 14
click at [335, 246] on input "text" at bounding box center [416, 249] width 441 height 37
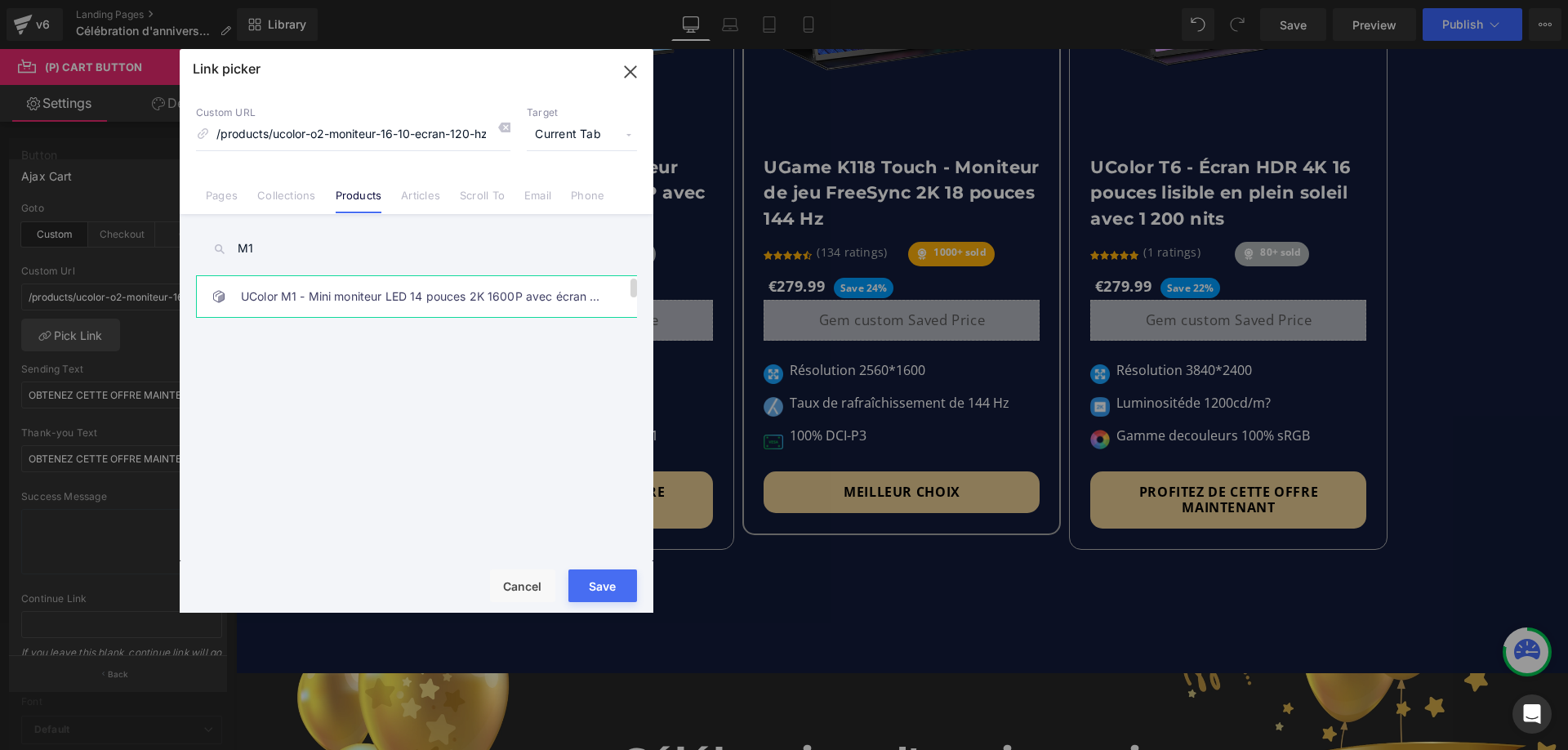
type input "M1"
drag, startPoint x: 384, startPoint y: 297, endPoint x: 403, endPoint y: 317, distance: 27.6
click at [384, 297] on link "UColor M1 - Mini moniteur LED 14 pouces 2K 1600P avec écran 1500 cd/m²" at bounding box center [421, 296] width 359 height 41
click at [628, 585] on button "Save" at bounding box center [602, 586] width 69 height 33
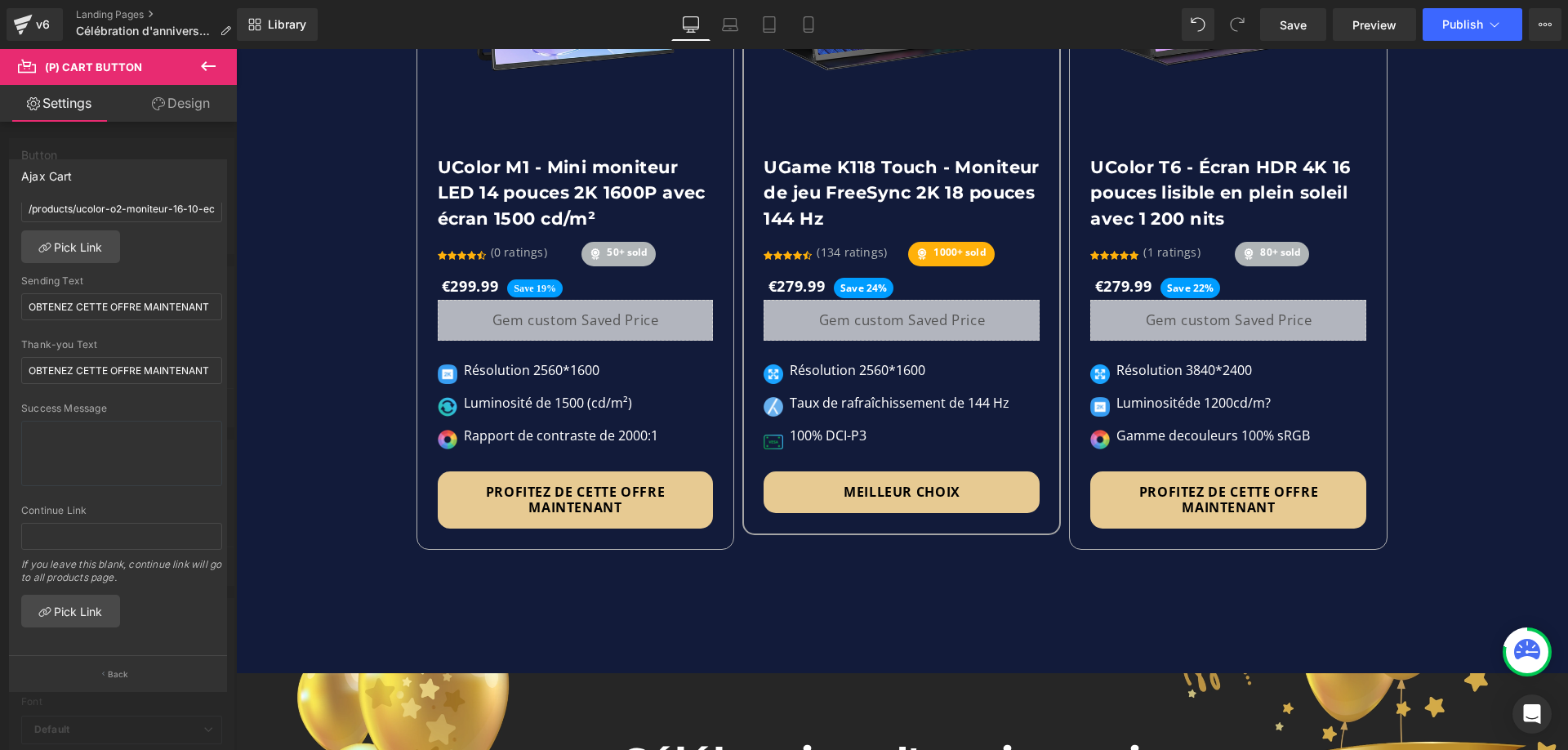
drag, startPoint x: 129, startPoint y: 665, endPoint x: 130, endPoint y: 640, distance: 25.0
click at [129, 665] on button "Back" at bounding box center [118, 673] width 218 height 37
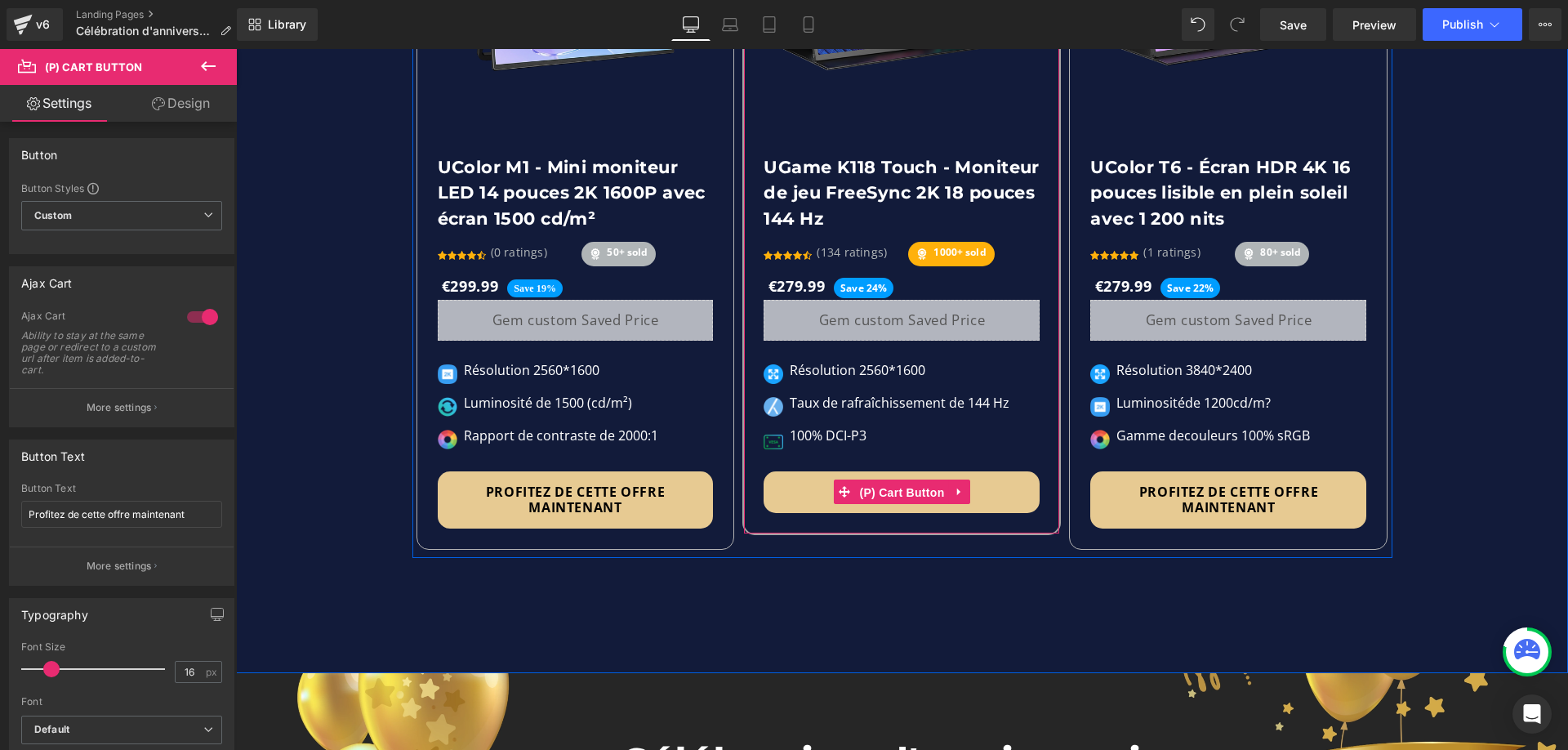
drag, startPoint x: 910, startPoint y: 428, endPoint x: 1204, endPoint y: 453, distance: 295.1
click at [910, 480] on span "(P) Cart Button" at bounding box center [902, 491] width 93 height 24
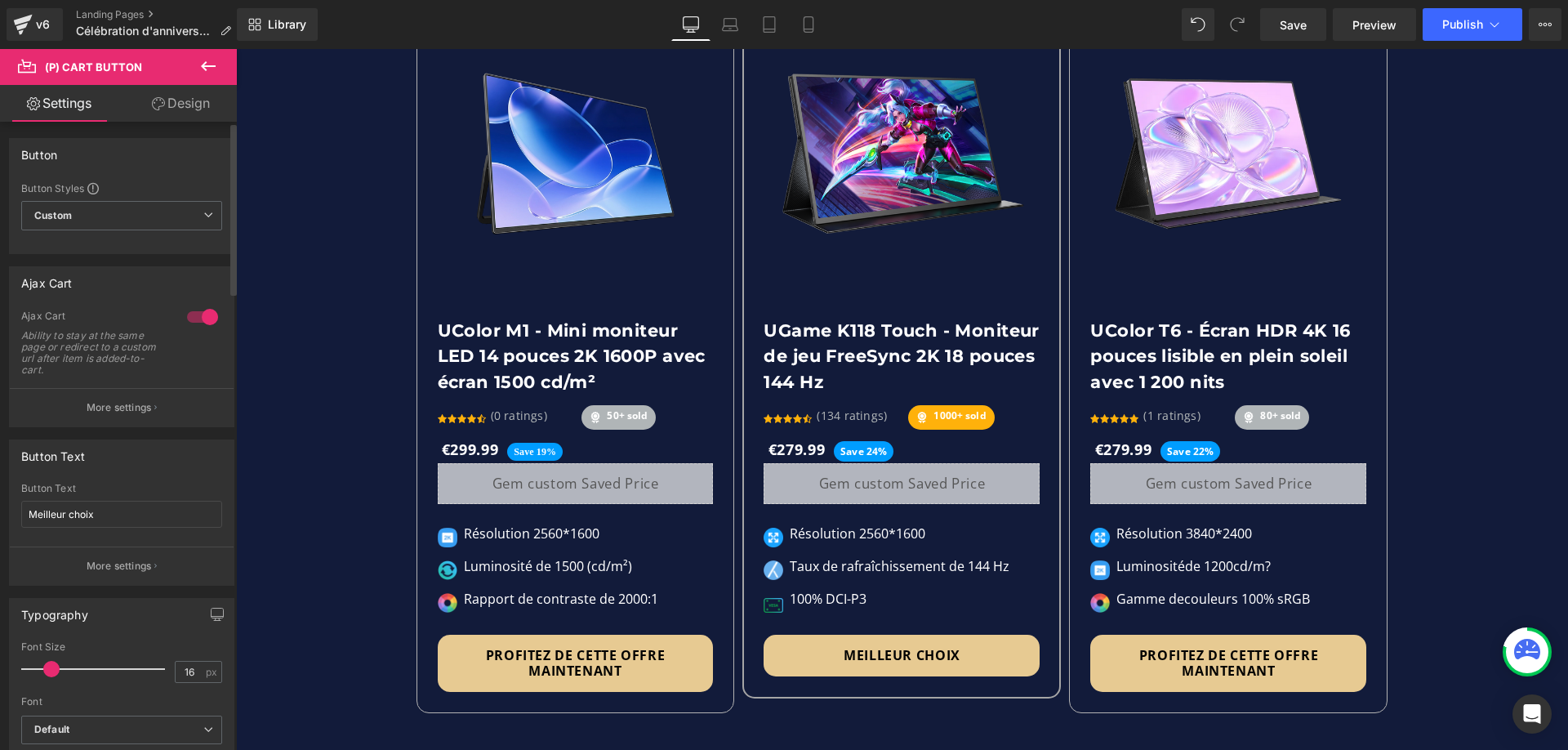
click at [131, 405] on p "More settings" at bounding box center [120, 406] width 66 height 14
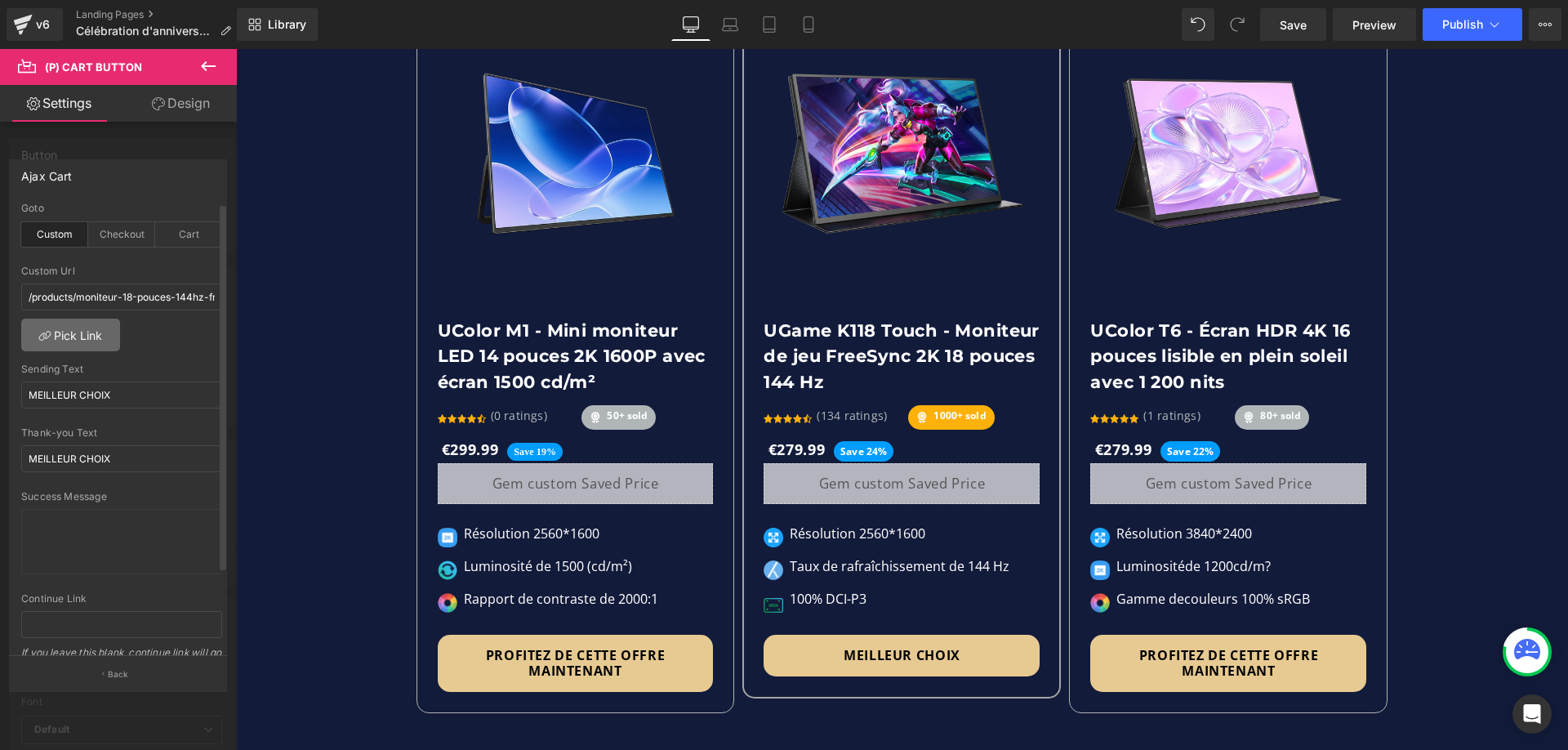
click at [71, 337] on link "Pick Link" at bounding box center [70, 335] width 98 height 33
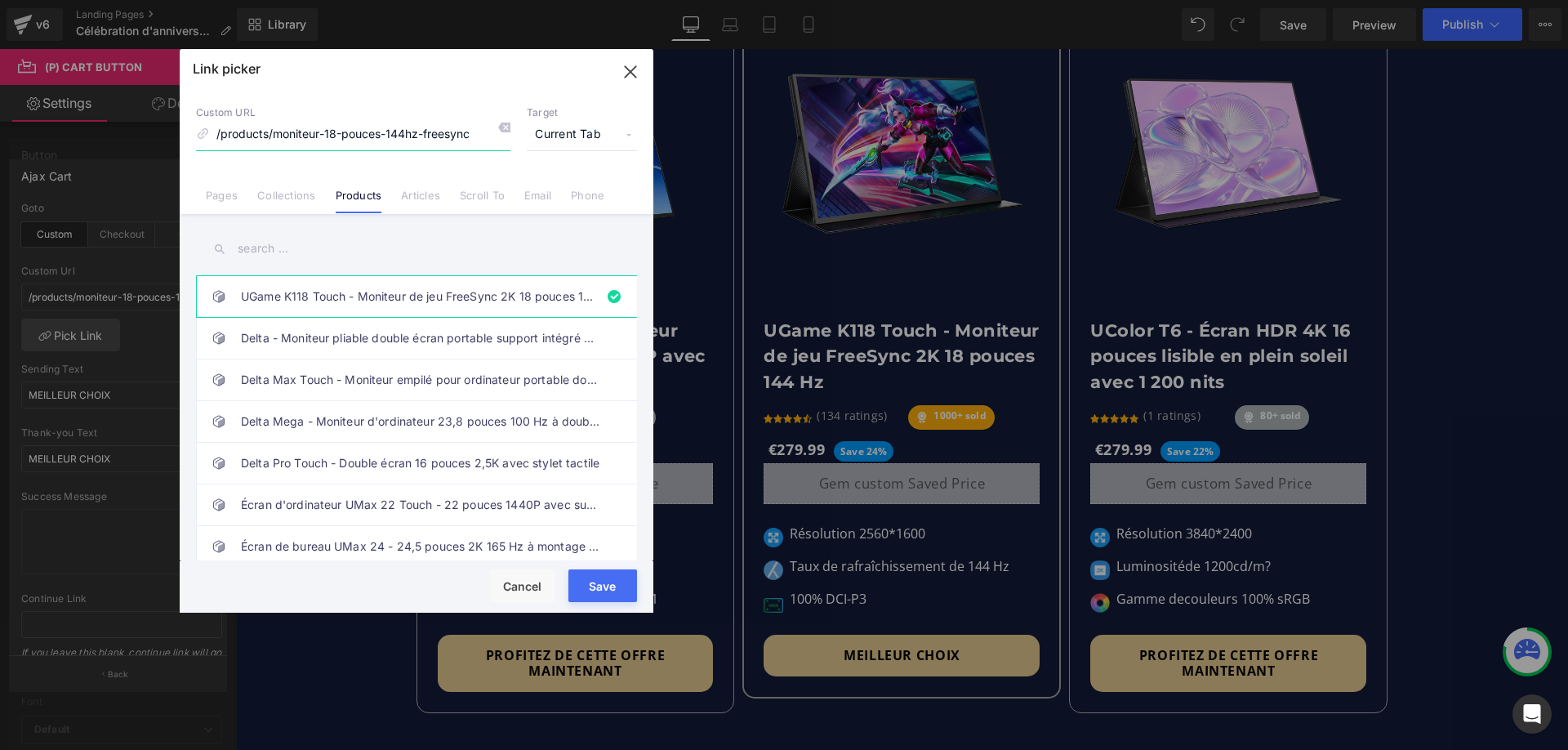
click at [628, 77] on icon "button" at bounding box center [630, 71] width 26 height 26
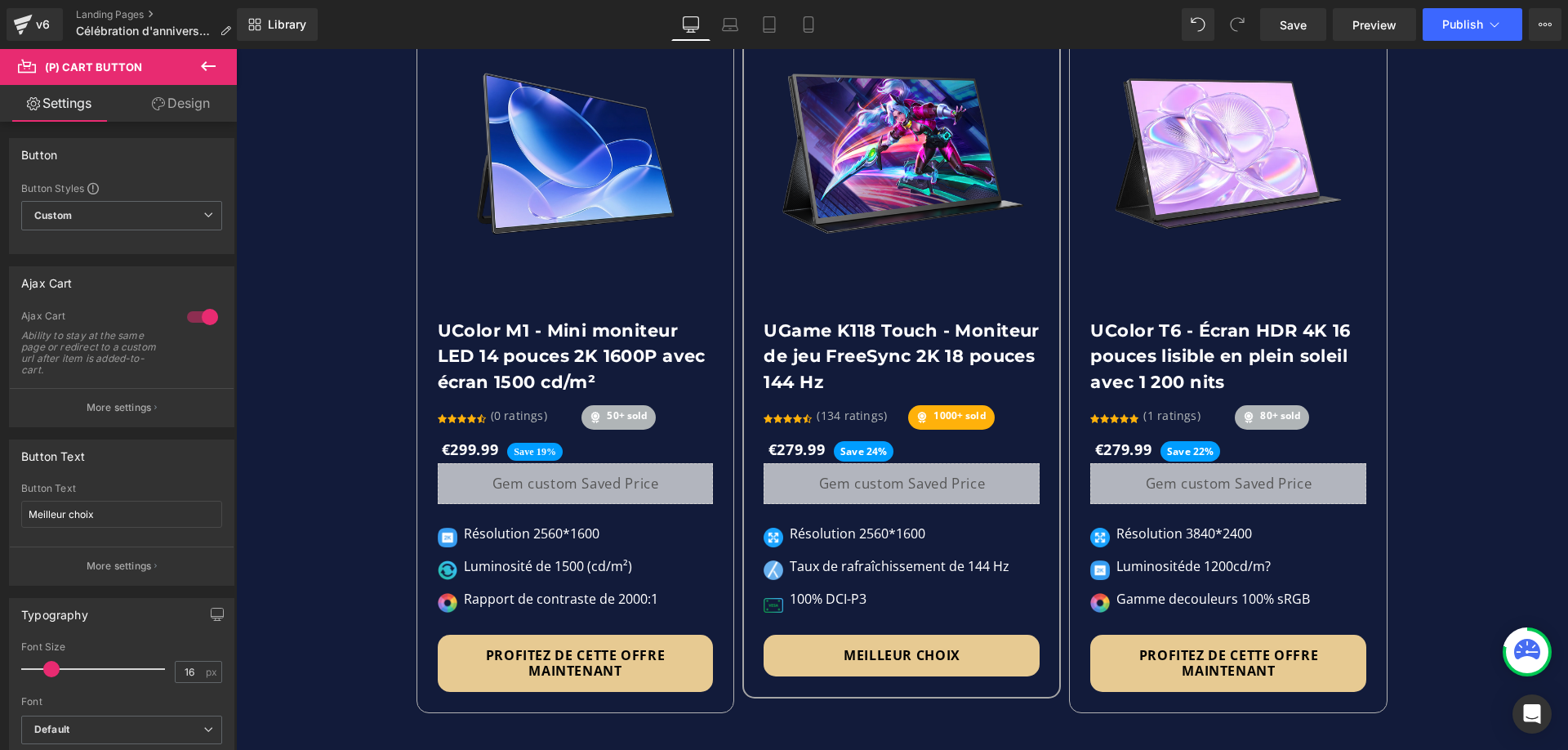
click at [1231, 651] on span "(P) Cart Button" at bounding box center [1228, 662] width 93 height 24
click at [109, 408] on p "More settings" at bounding box center [120, 406] width 66 height 14
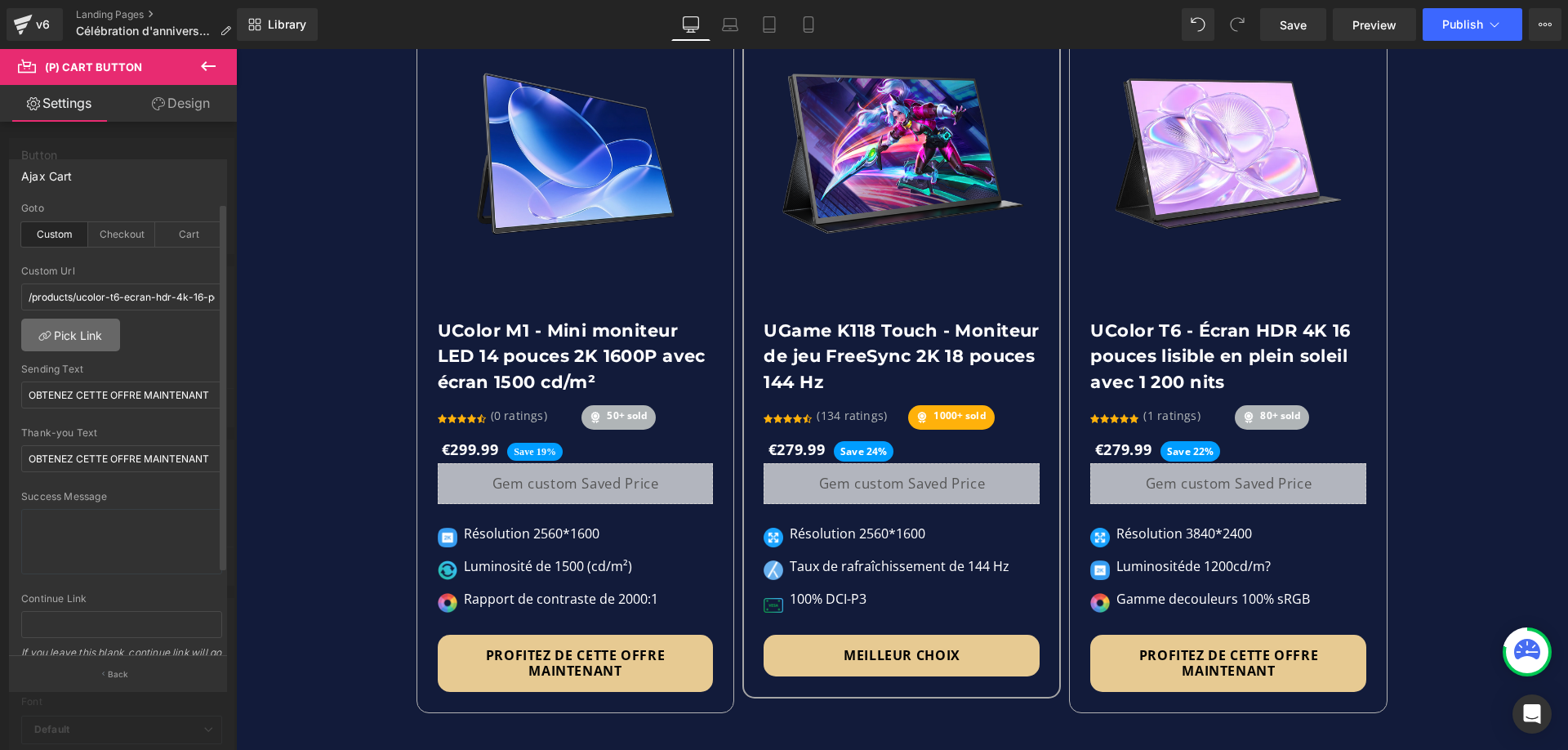
click at [70, 328] on link "Pick Link" at bounding box center [70, 335] width 98 height 33
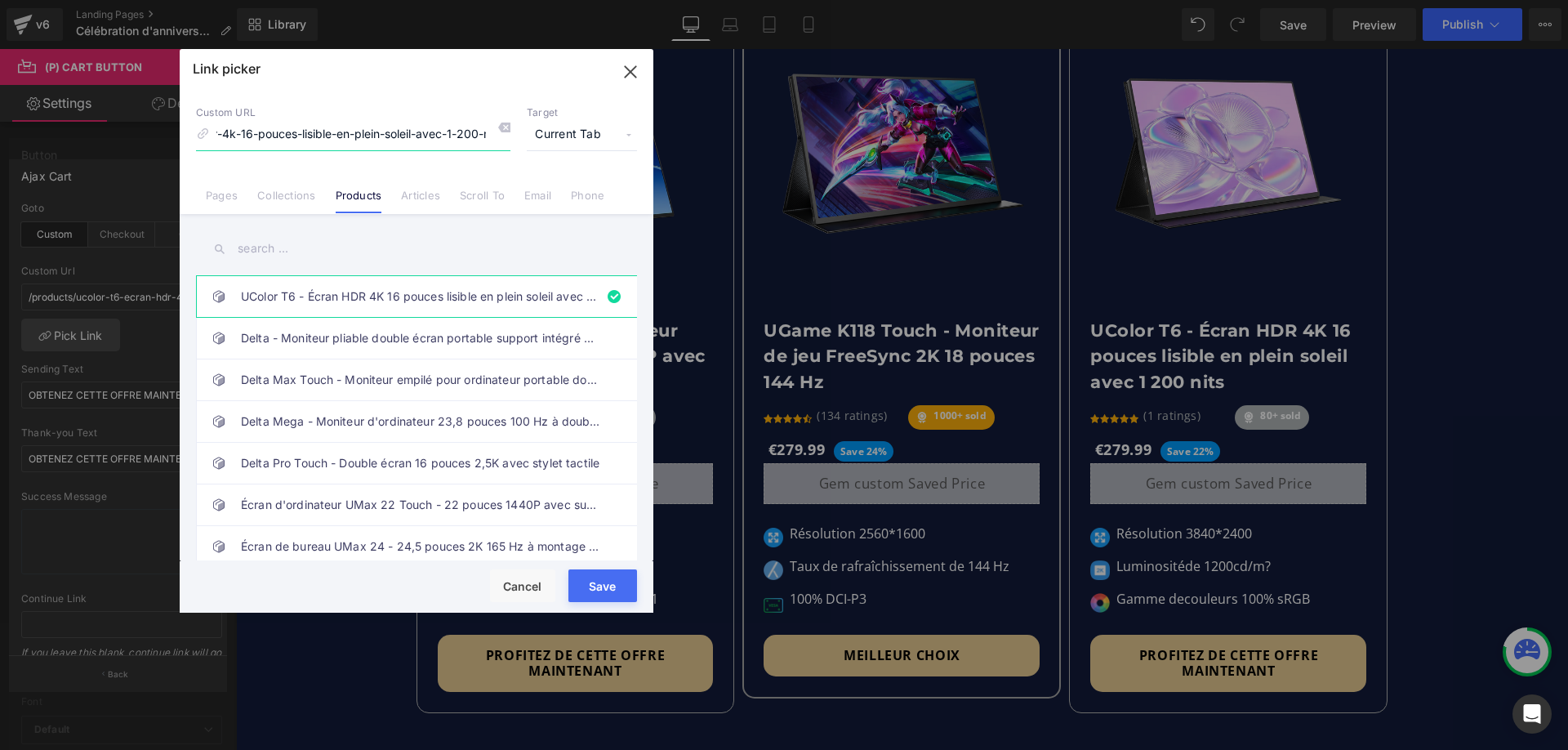
click at [628, 71] on icon "button" at bounding box center [630, 71] width 26 height 26
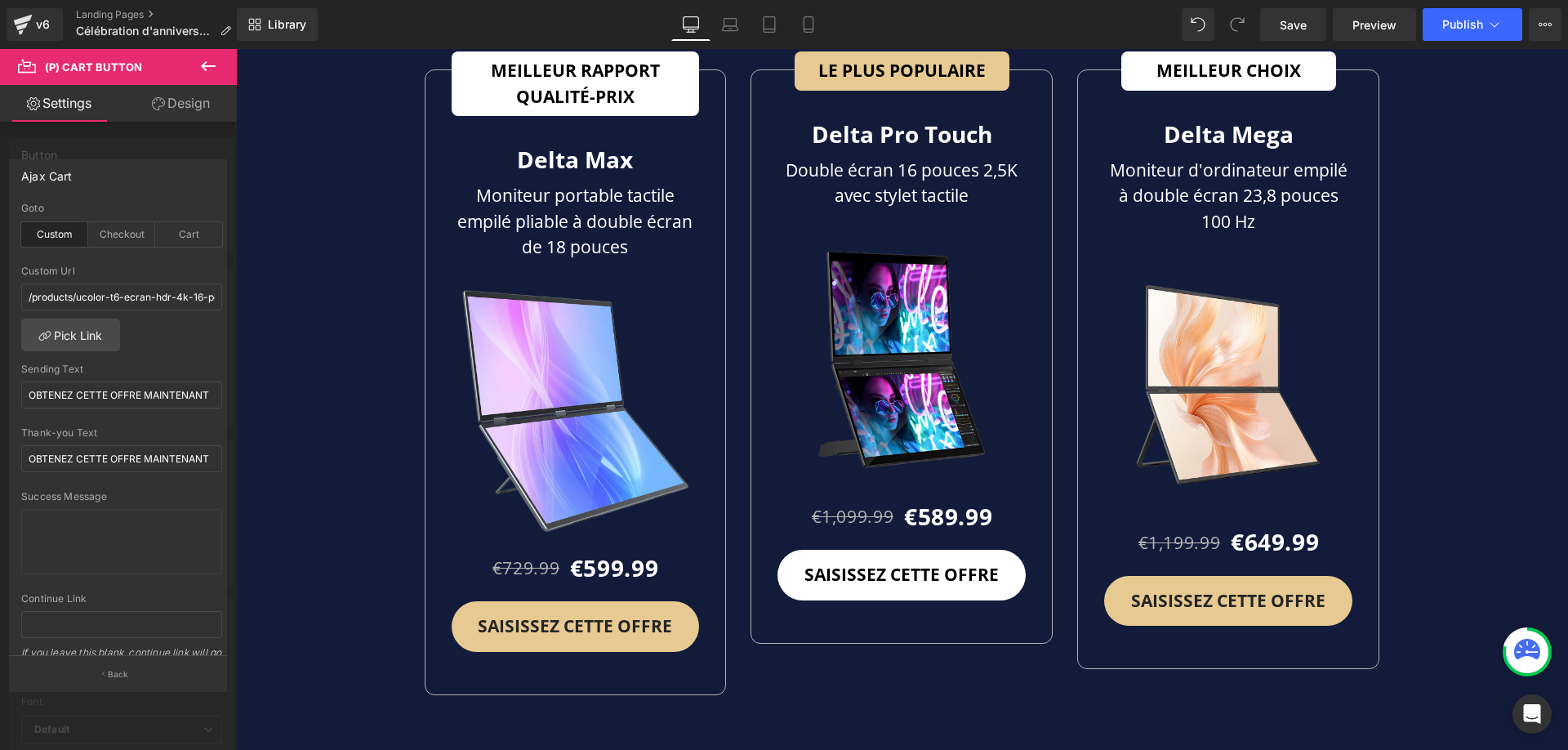
click at [564, 580] on body "Ignorer et passer au contenu [PERSON_NAME] [DATE] ! Entrepôt local Livraison ra…" at bounding box center [902, 284] width 1332 height 8961
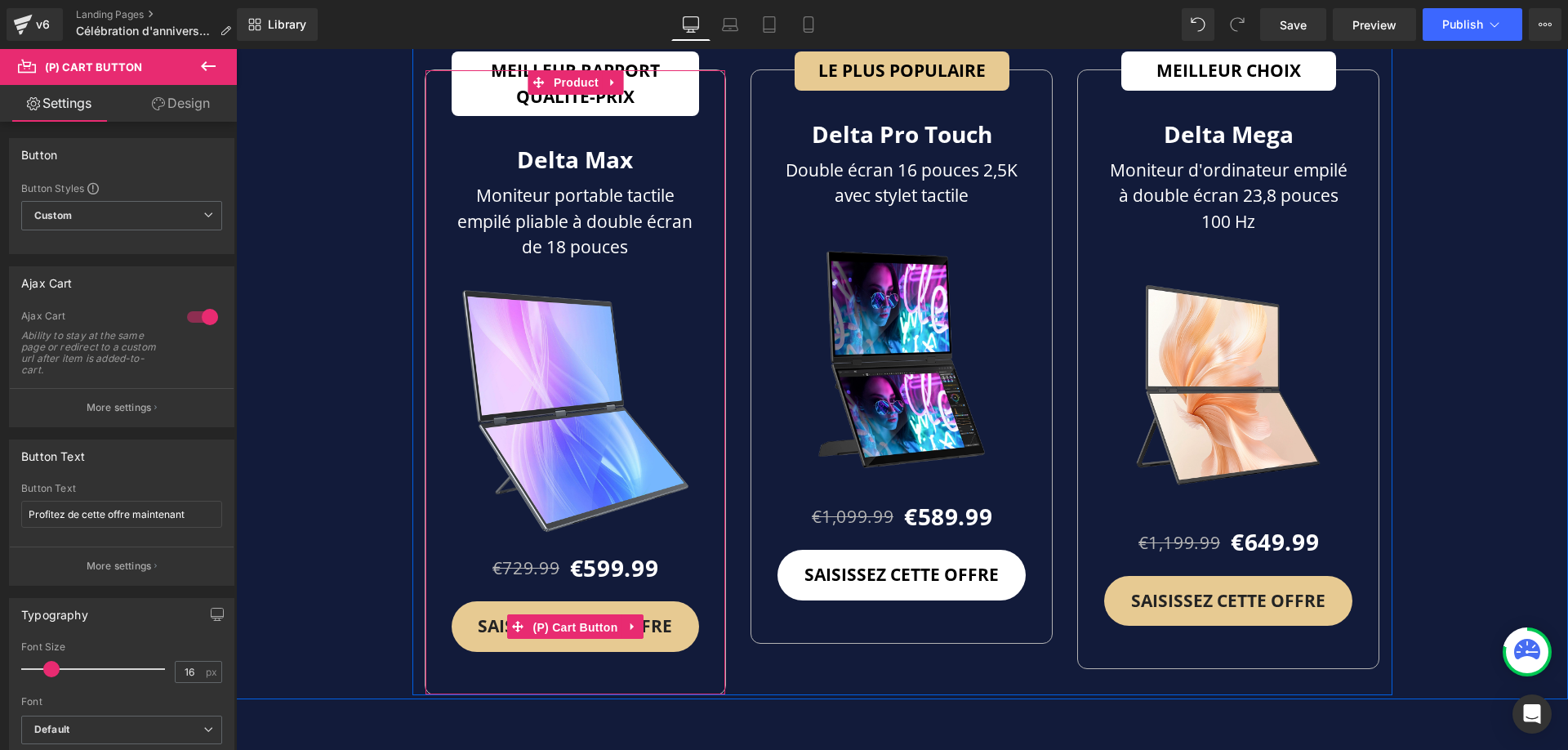
drag, startPoint x: 562, startPoint y: 573, endPoint x: 609, endPoint y: 439, distance: 142.0
click at [562, 615] on span "(P) Cart Button" at bounding box center [574, 626] width 93 height 24
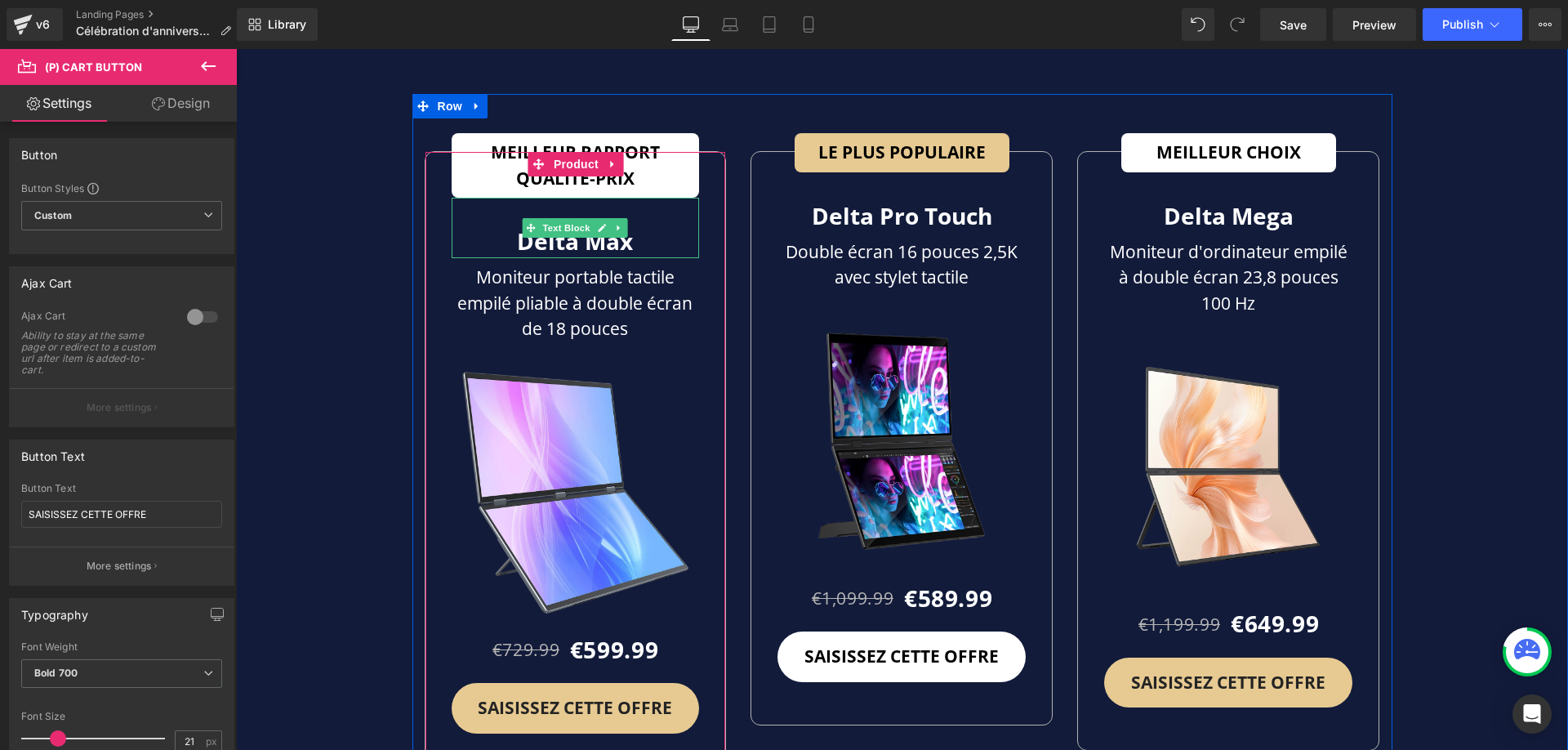
click at [640, 198] on div "Delta Max" at bounding box center [575, 228] width 248 height 61
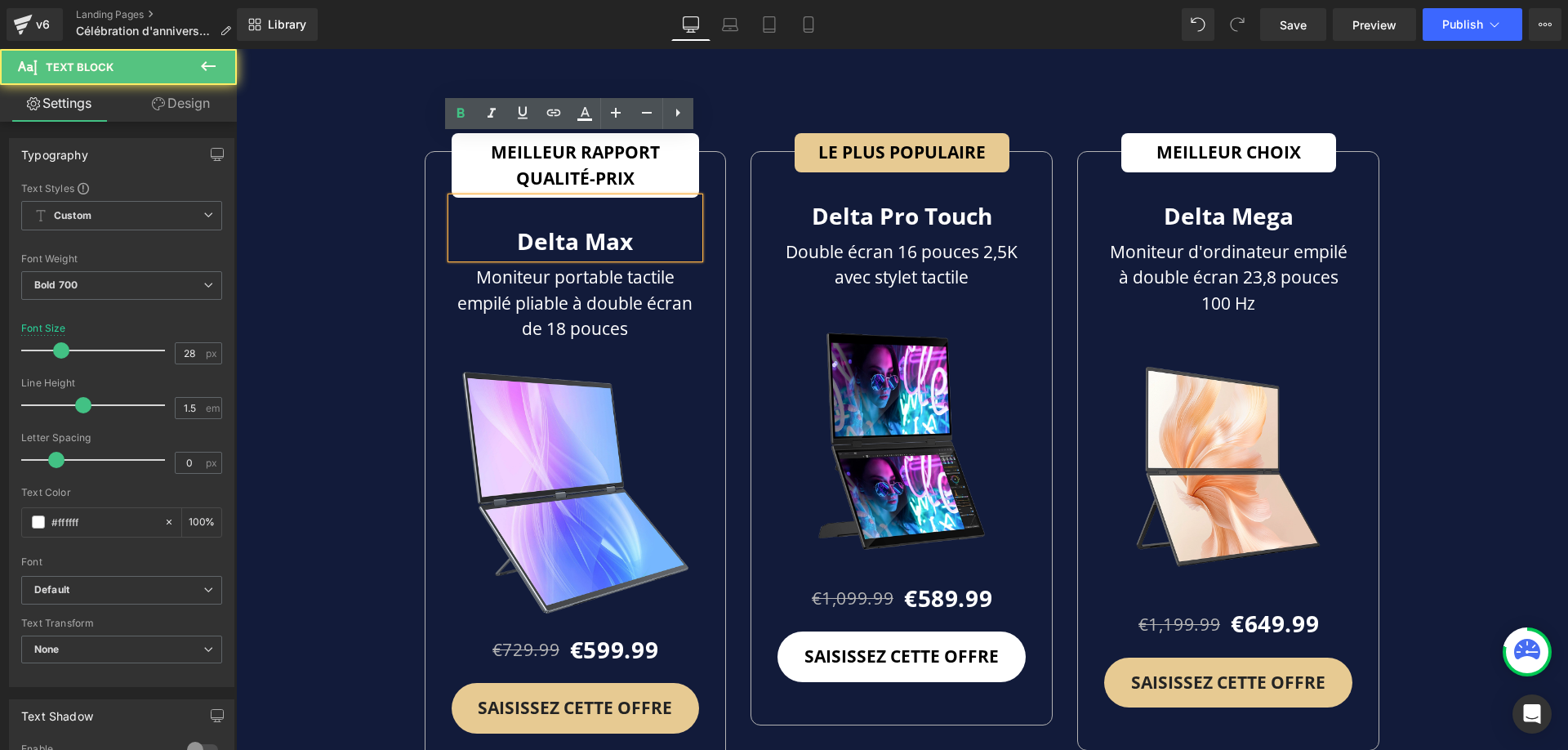
click at [640, 198] on div "Delta Max" at bounding box center [575, 228] width 248 height 61
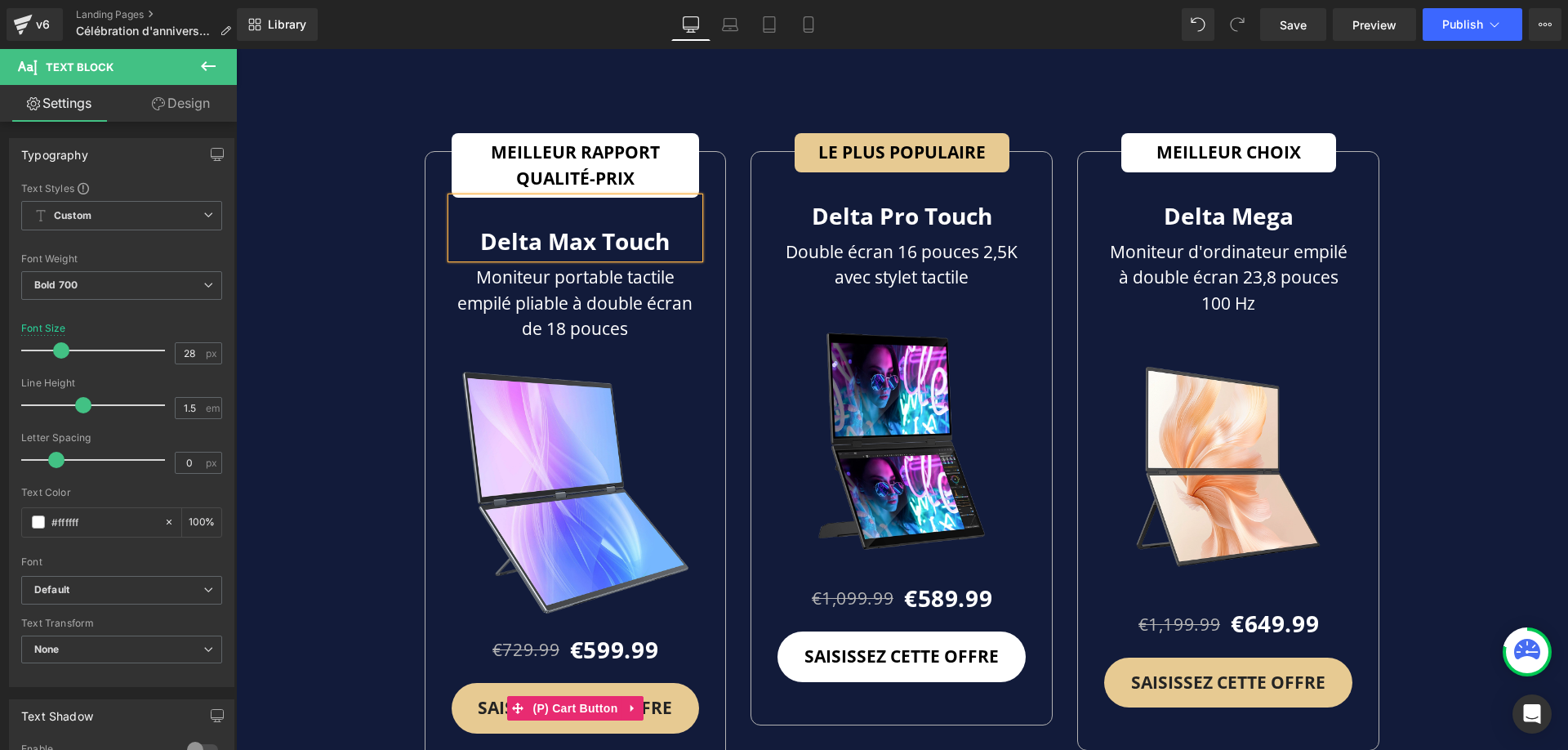
drag, startPoint x: 580, startPoint y: 656, endPoint x: 494, endPoint y: 522, distance: 159.2
click at [580, 696] on span "(P) Cart Button" at bounding box center [574, 708] width 93 height 24
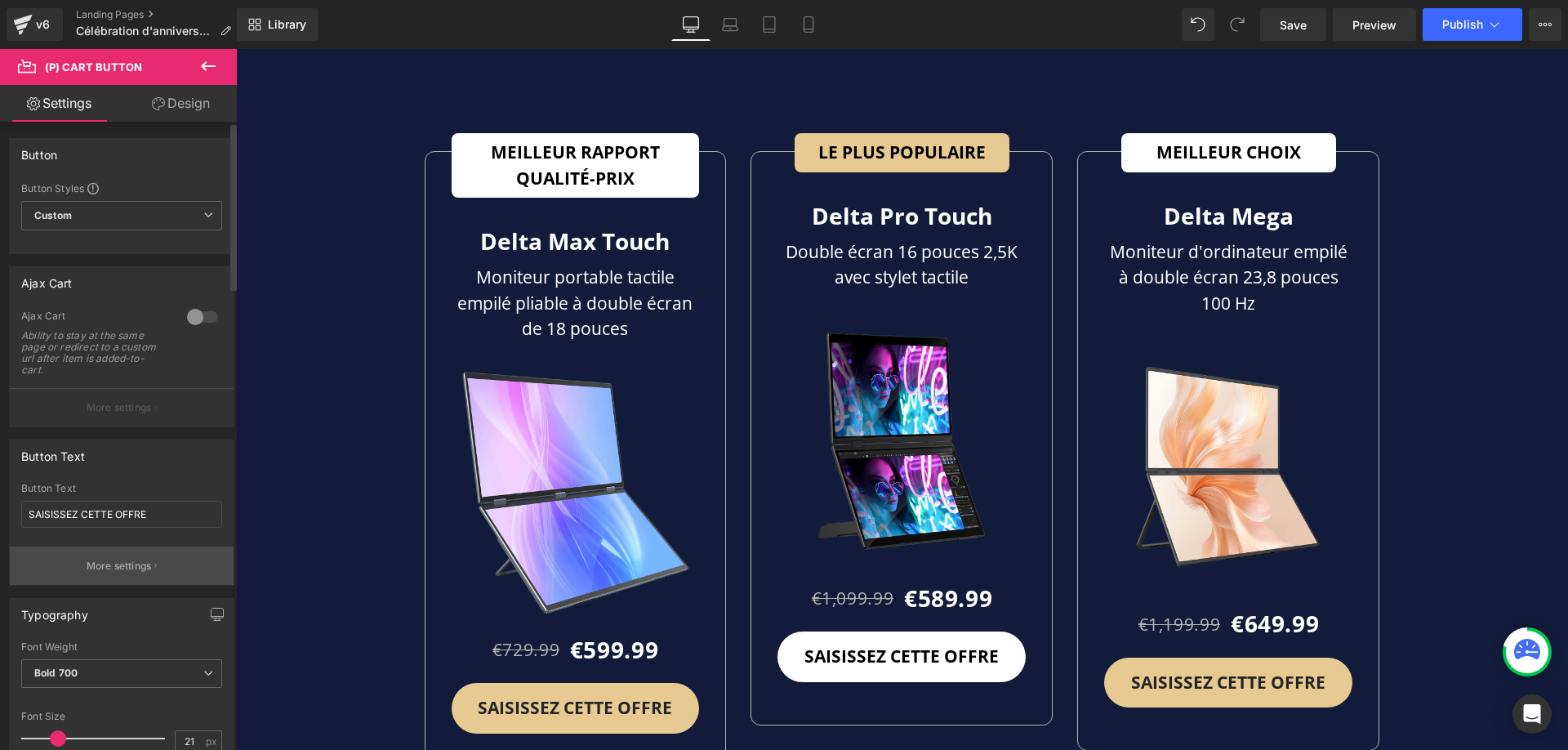
click at [125, 557] on button "More settings" at bounding box center [122, 566] width 224 height 39
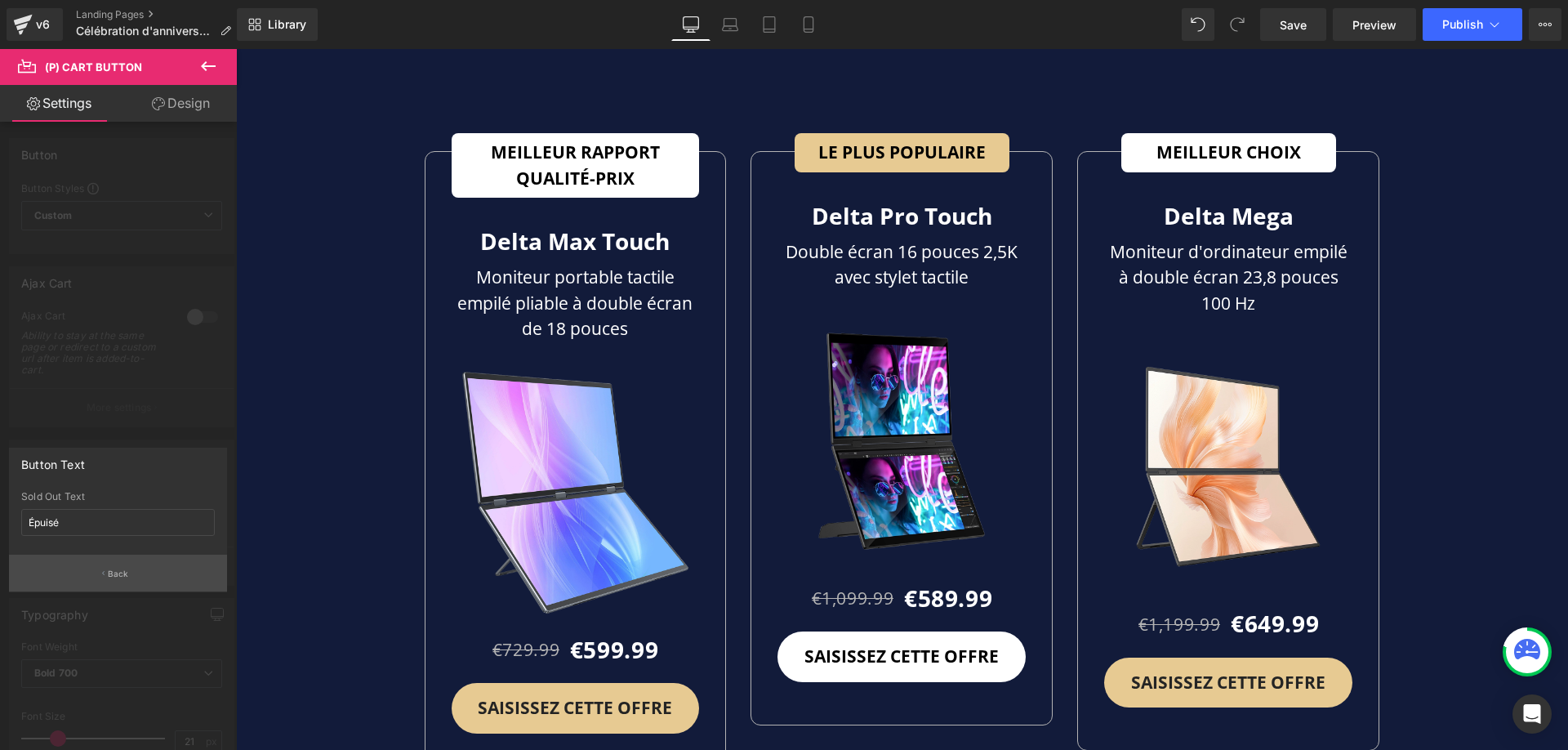
click at [124, 565] on button "Back" at bounding box center [118, 572] width 218 height 37
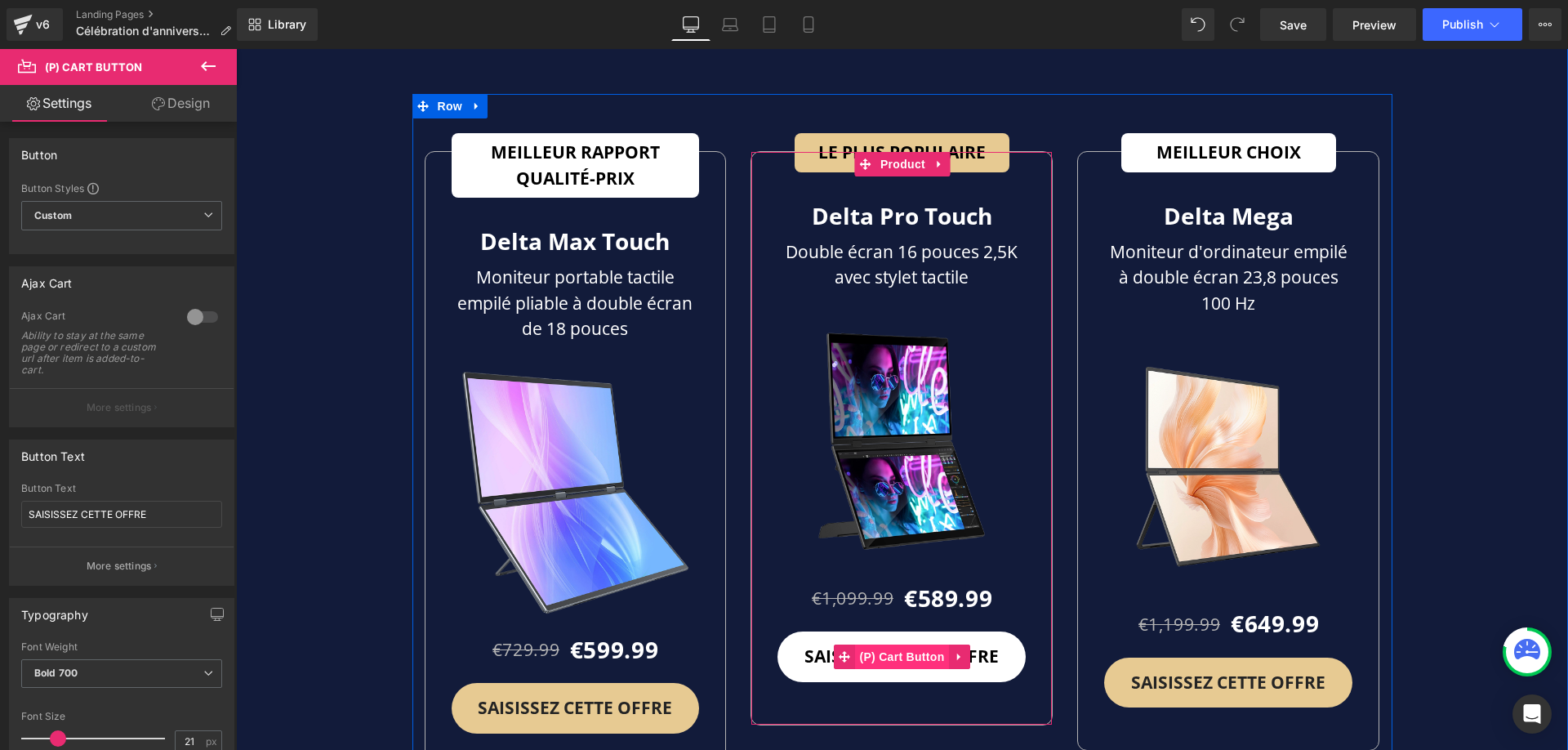
click at [904, 644] on span "(P) Cart Button" at bounding box center [902, 655] width 93 height 24
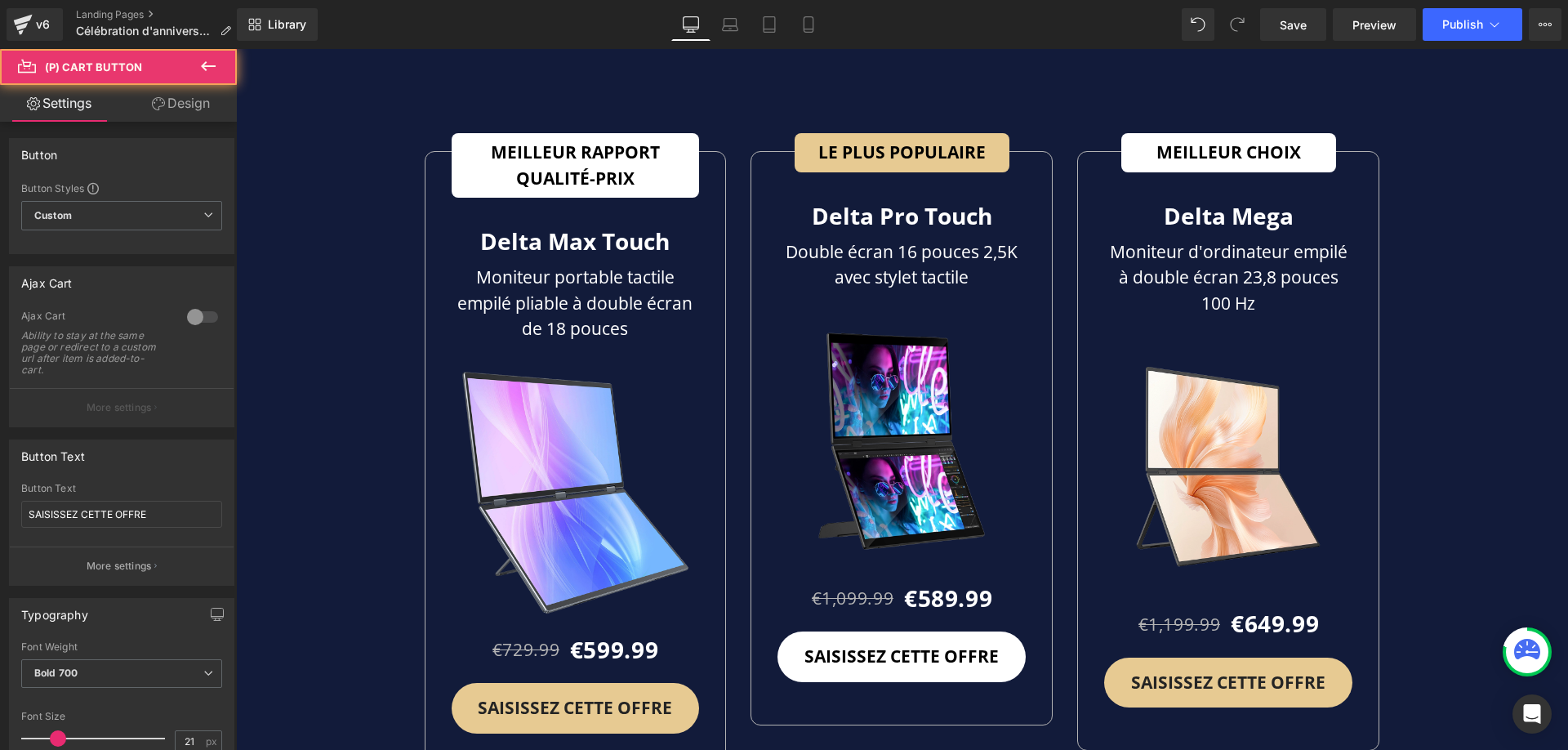
scroll to position [0, 904]
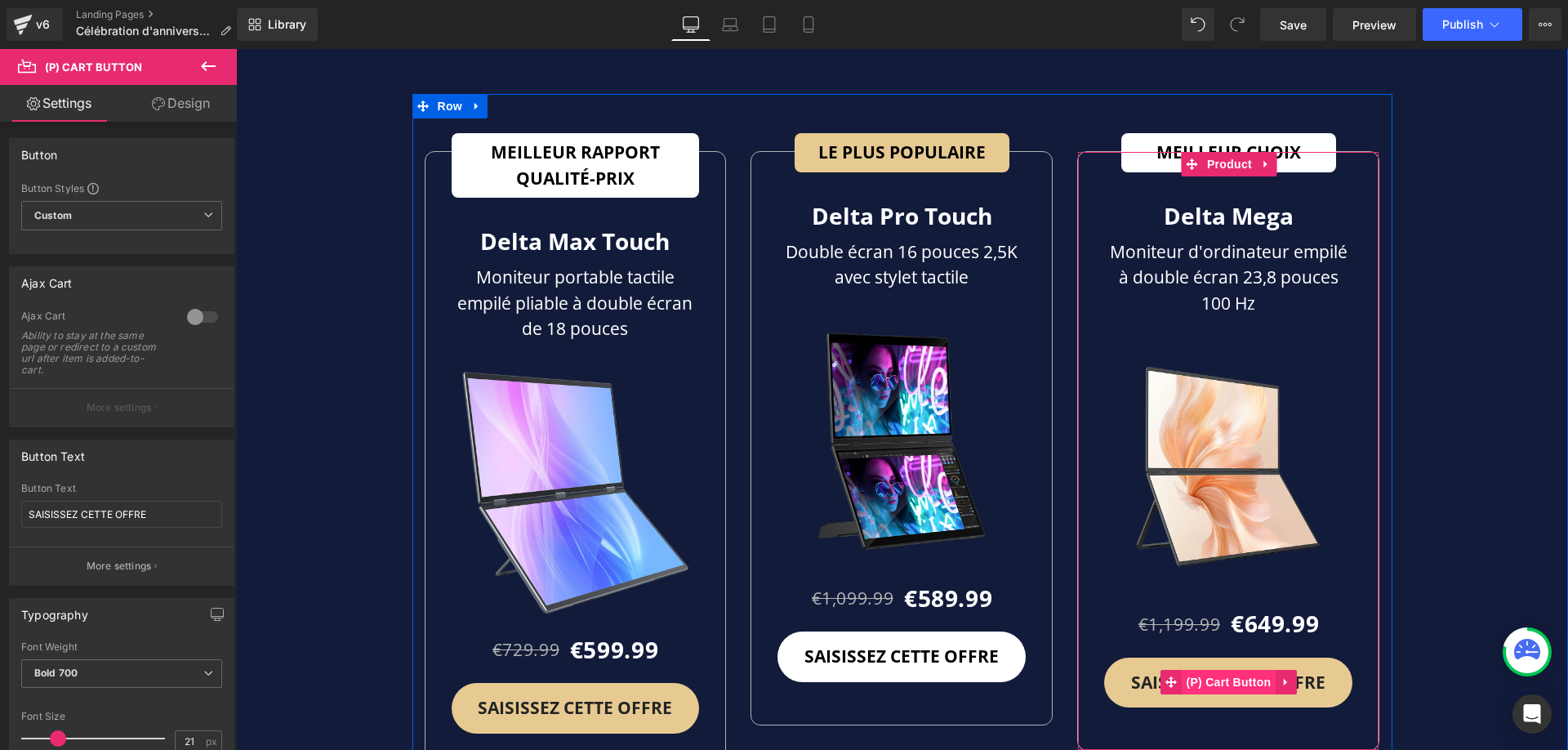
click at [1243, 670] on span "(P) Cart Button" at bounding box center [1228, 681] width 93 height 24
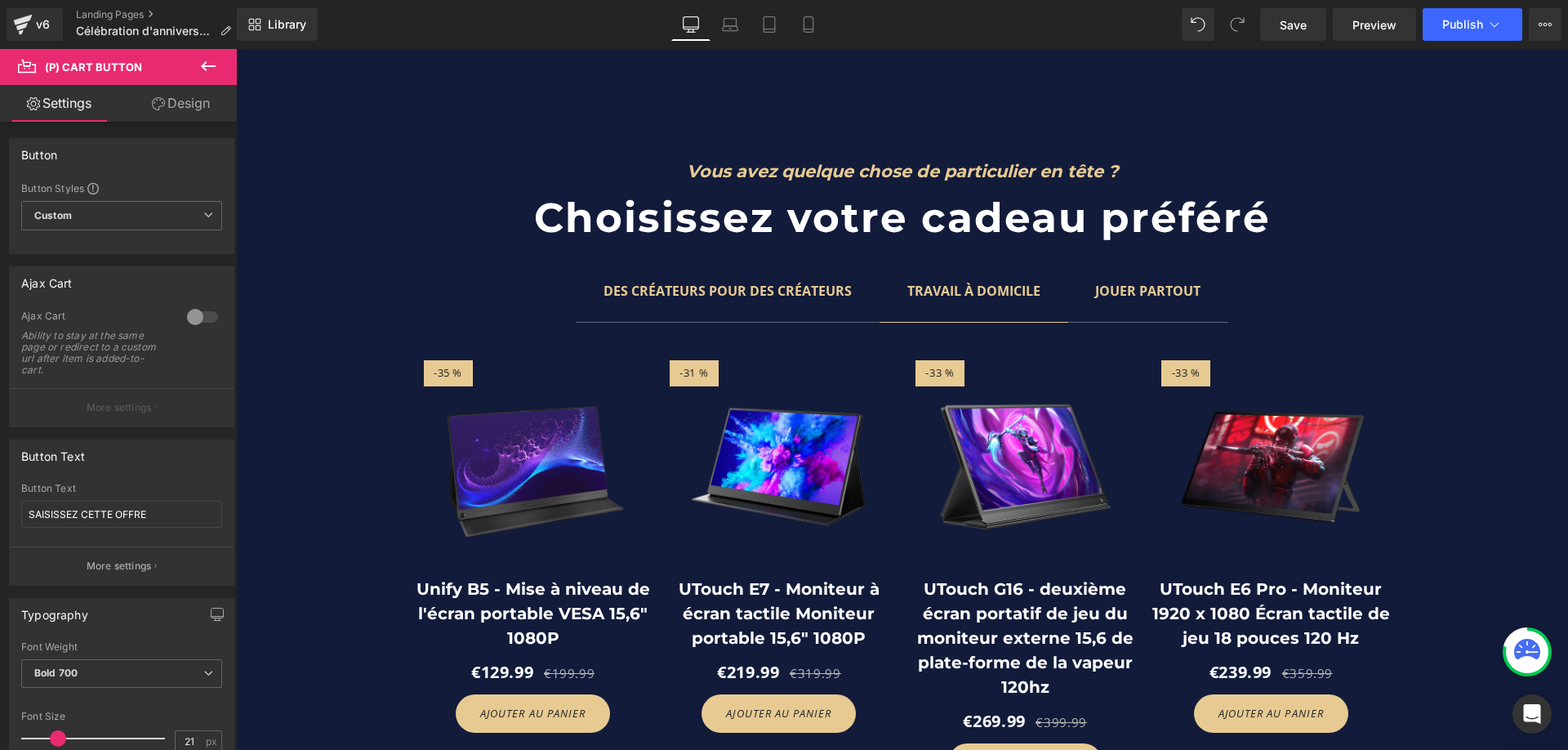
scroll to position [0, 1807]
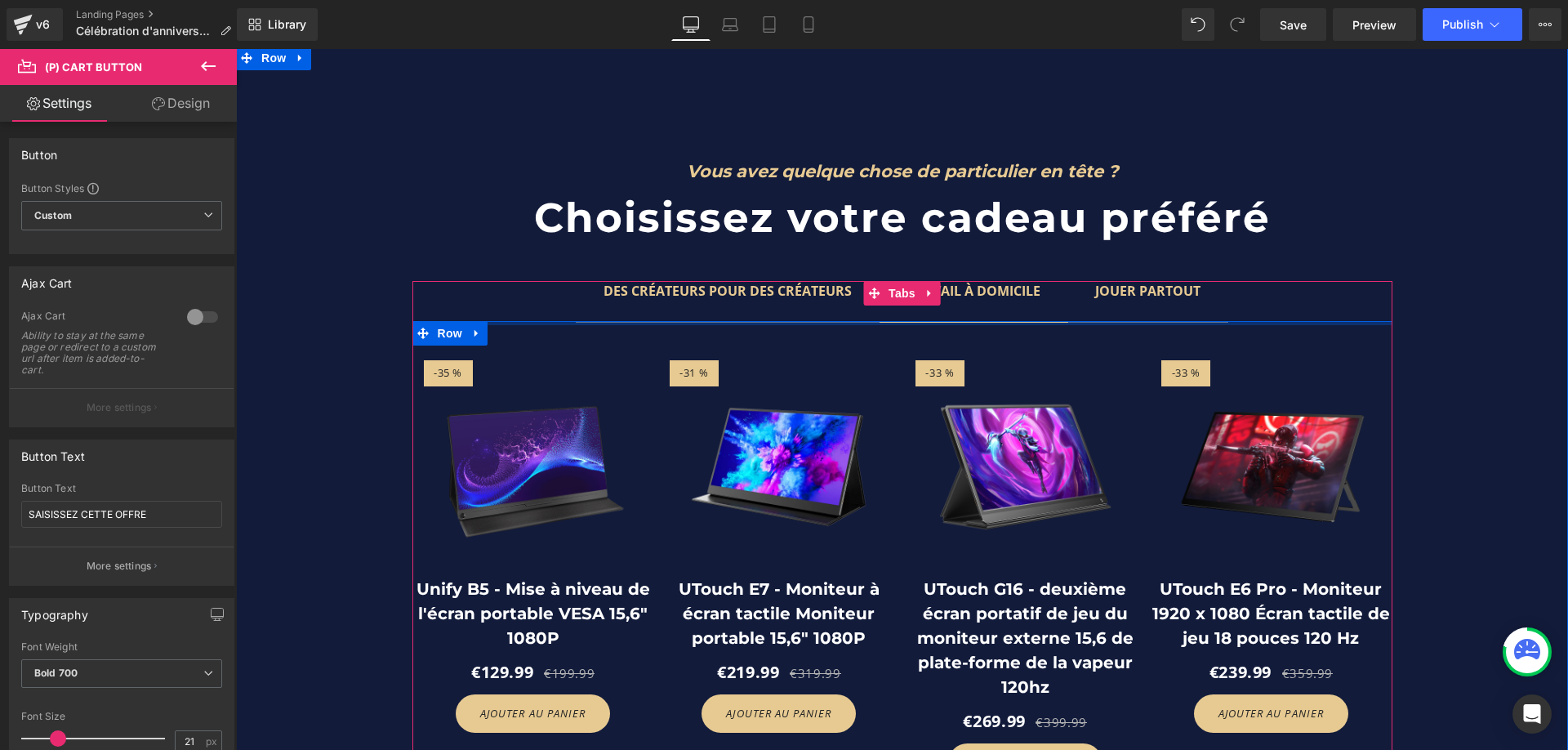
click at [766, 282] on span "DES CRÉATEURS POUR DES CRÉATEURS Text Block" at bounding box center [727, 301] width 304 height 41
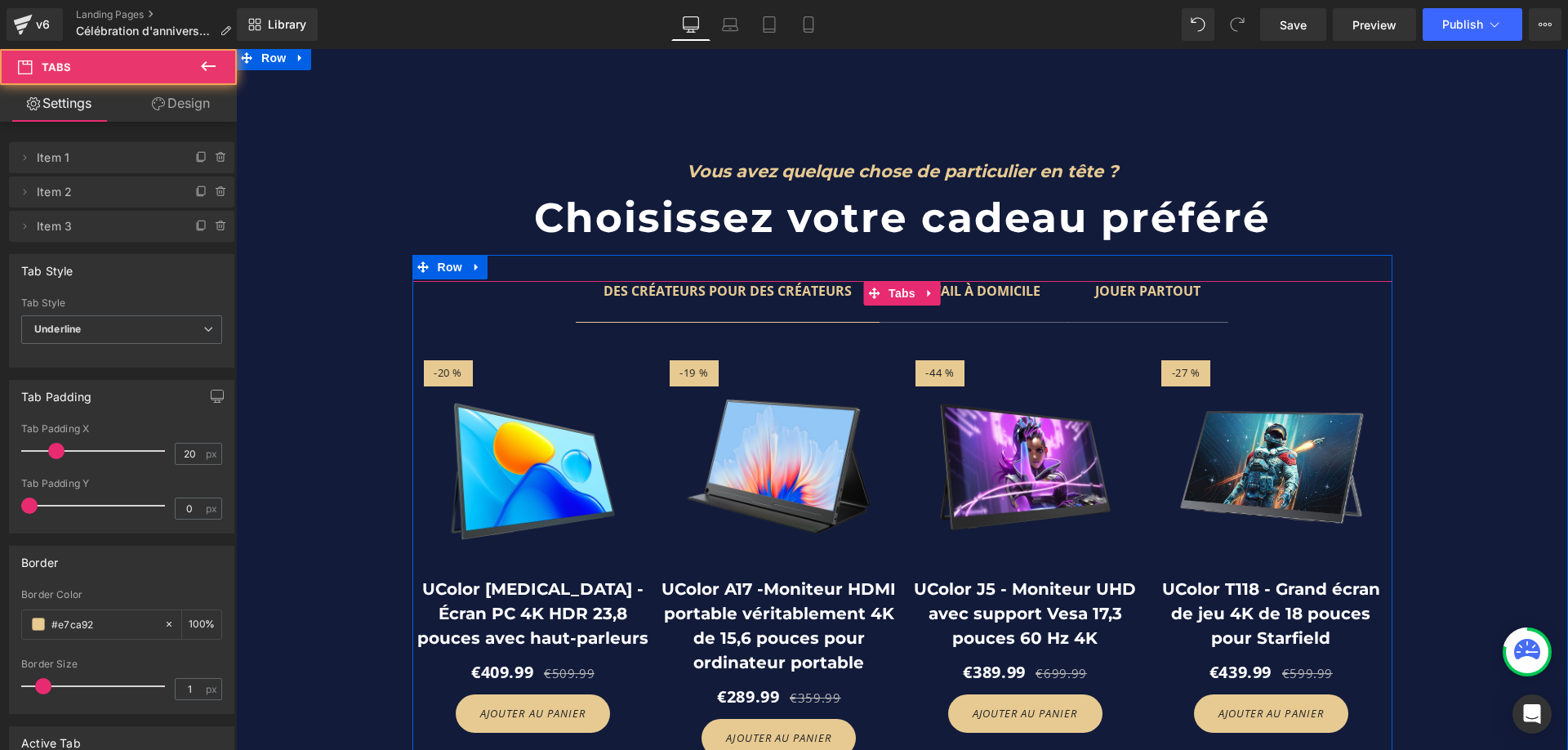
scroll to position [5062, 0]
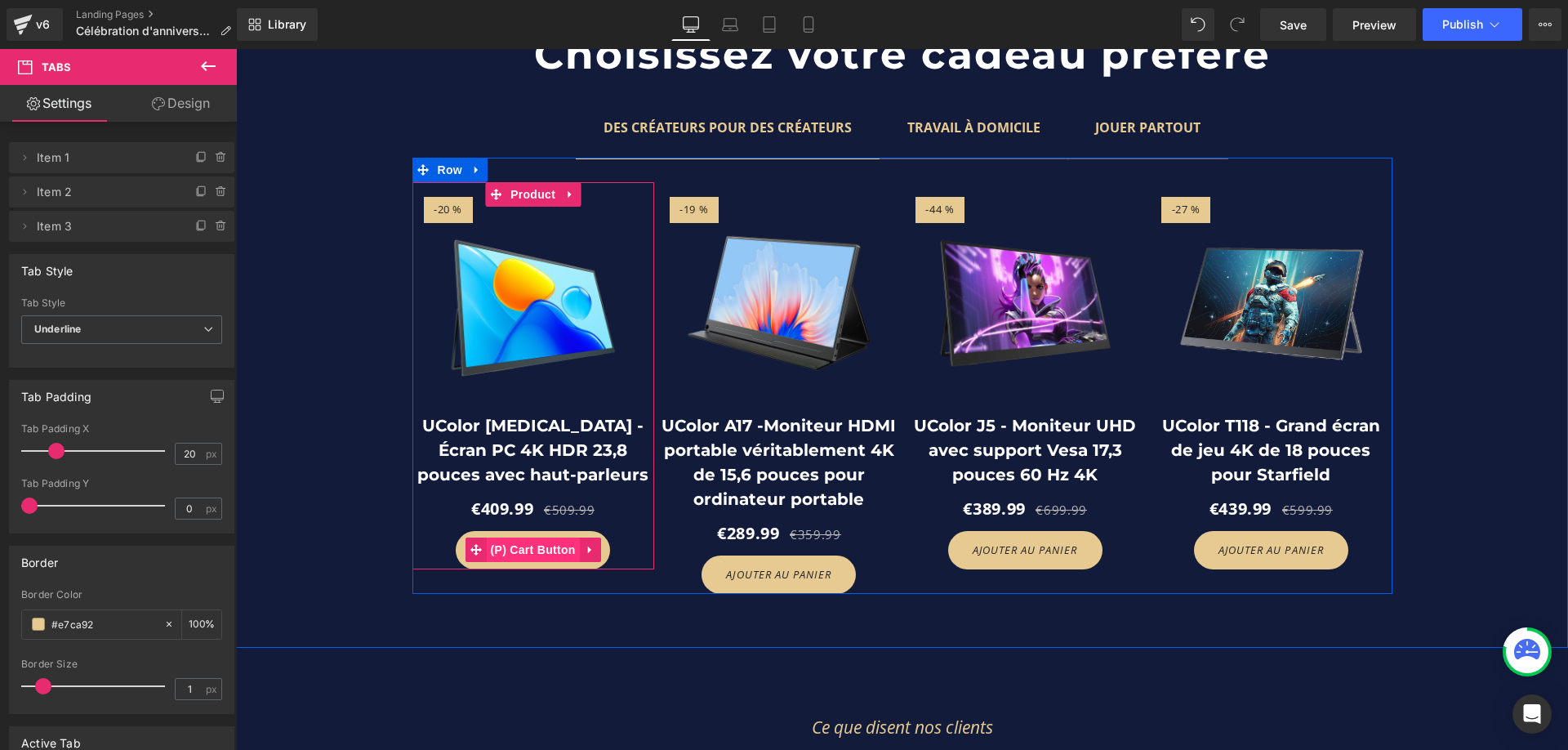
click at [518, 538] on span "(P) Cart Button" at bounding box center [533, 549] width 93 height 24
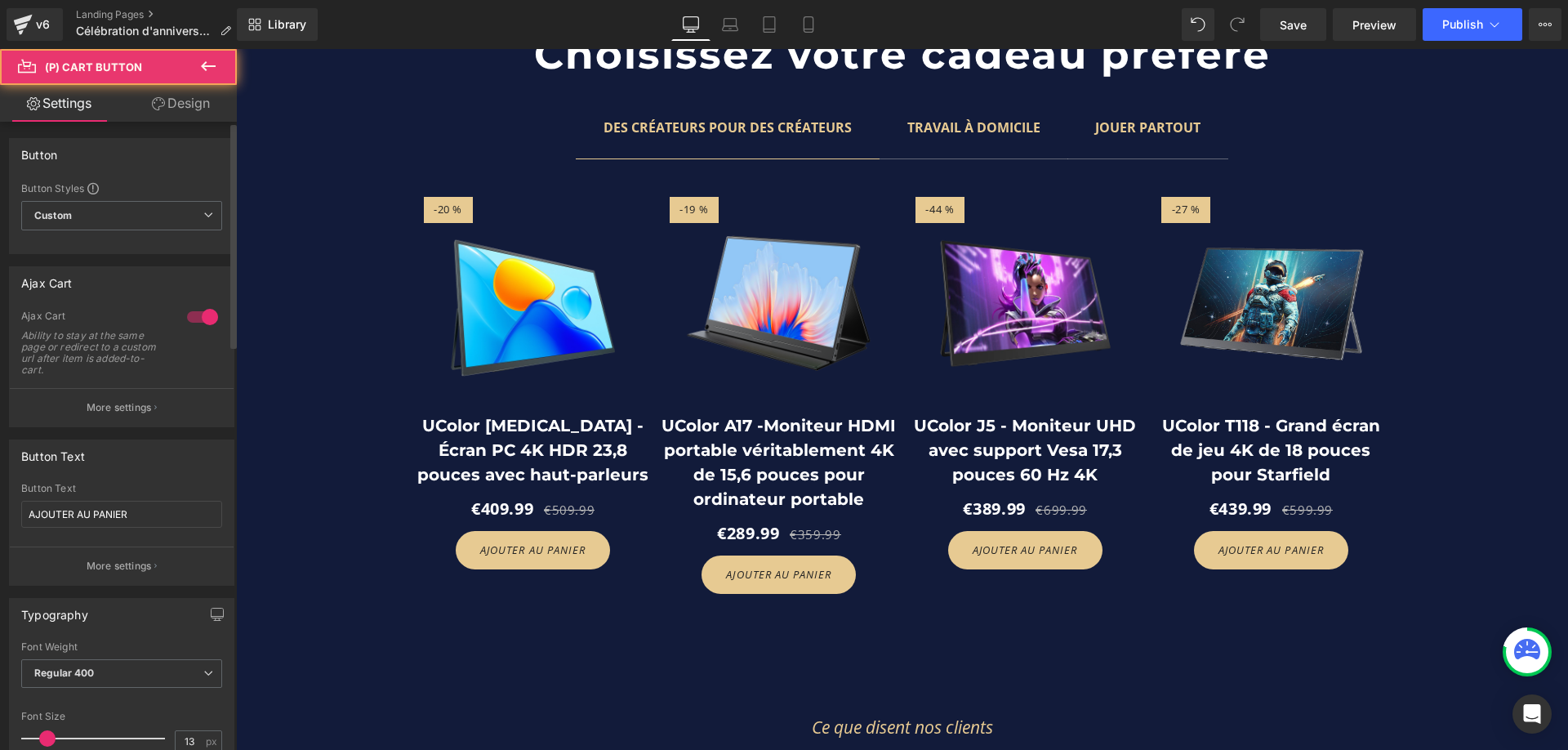
scroll to position [0, 0]
click at [97, 399] on button "More settings" at bounding box center [122, 407] width 224 height 39
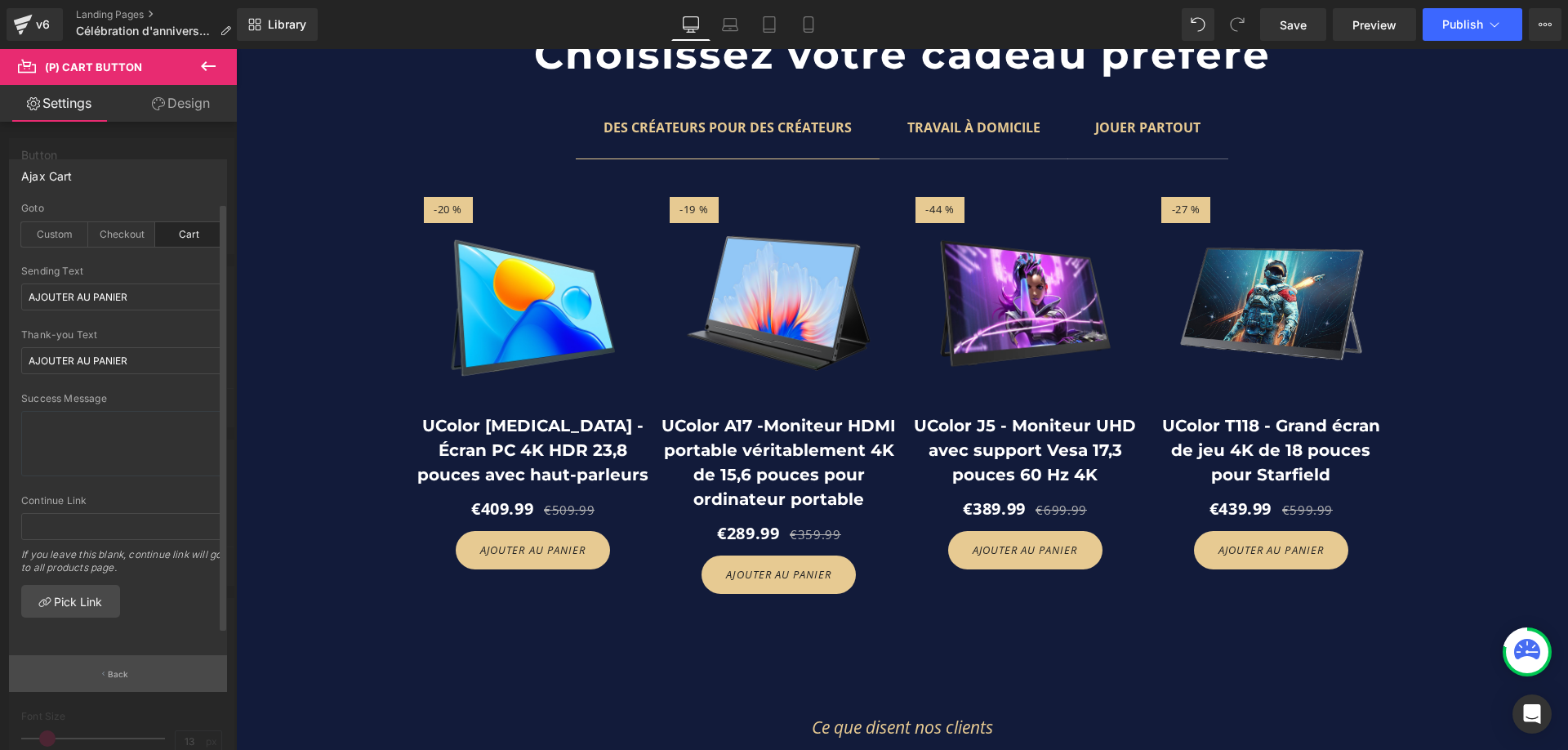
click at [135, 656] on button "Back" at bounding box center [118, 673] width 218 height 37
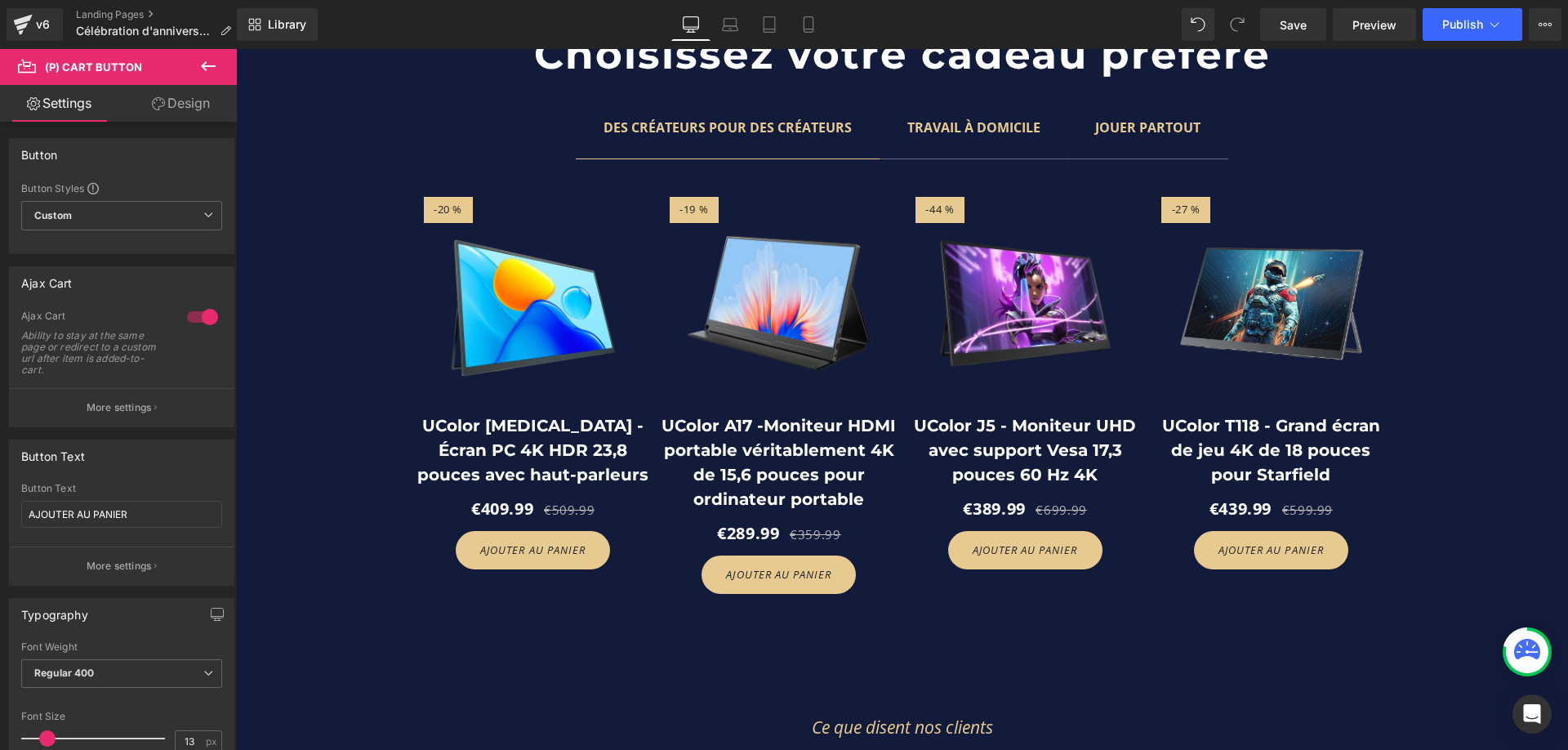
scroll to position [0, 904]
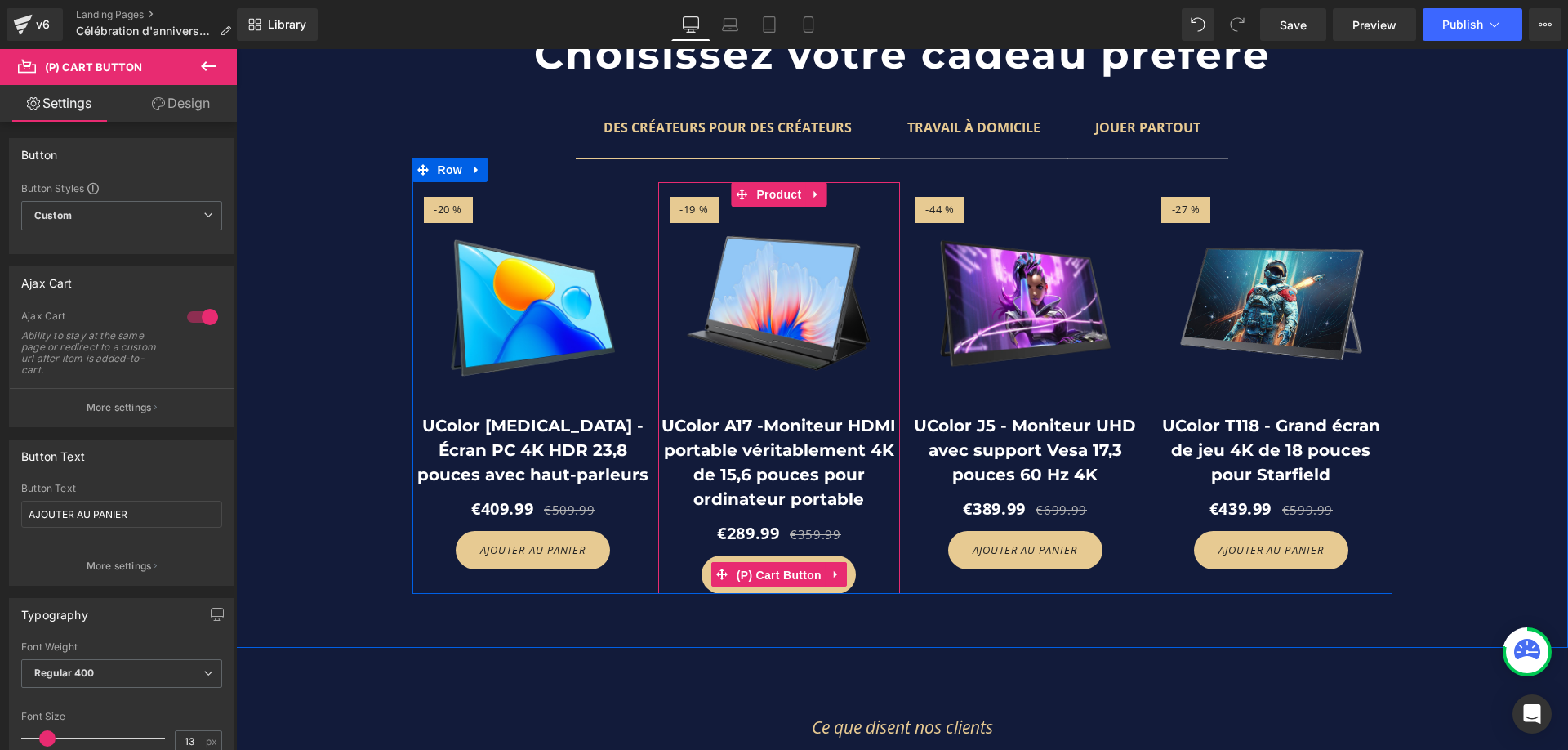
drag, startPoint x: 774, startPoint y: 532, endPoint x: 606, endPoint y: 453, distance: 185.6
click at [774, 563] on span "(P) Cart Button" at bounding box center [779, 574] width 93 height 24
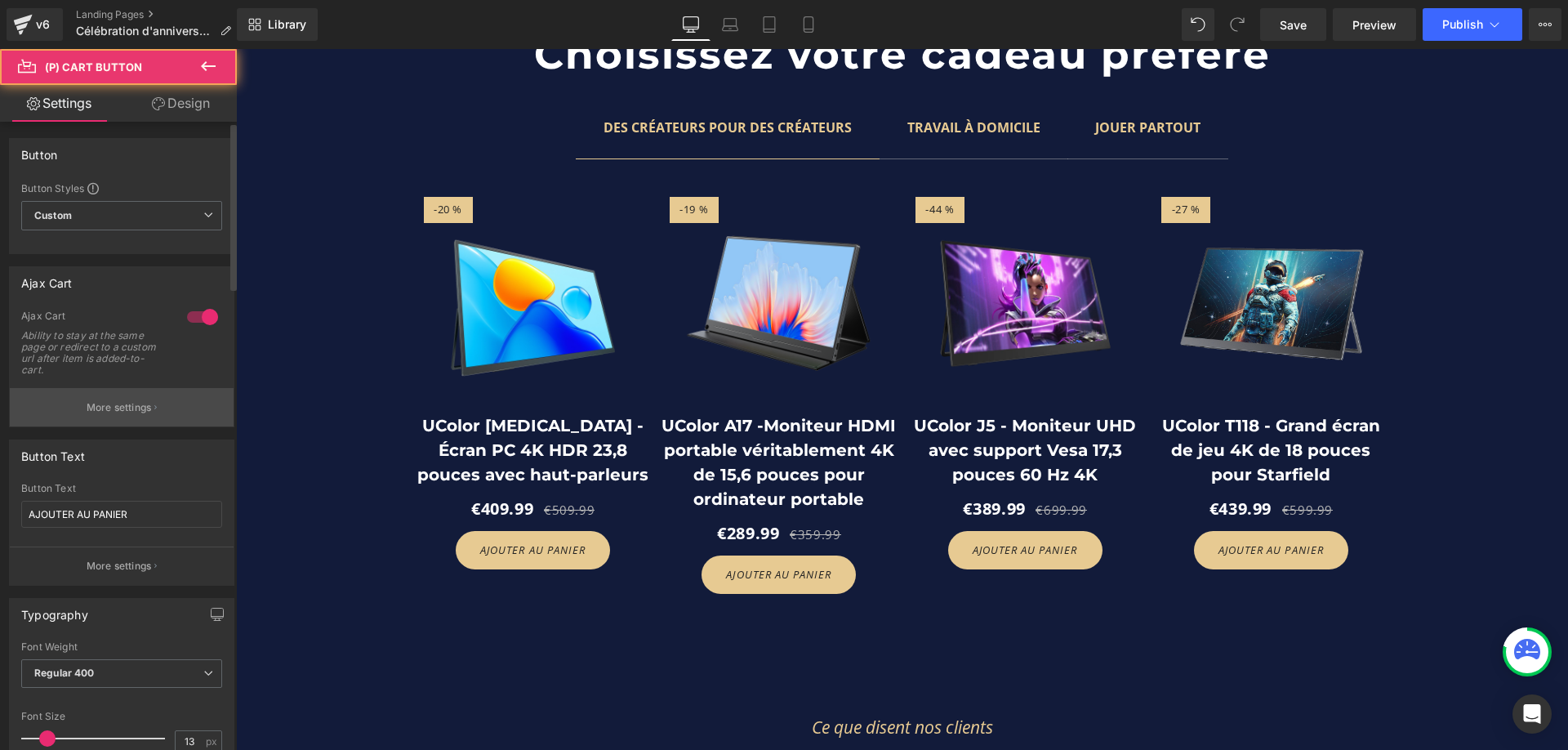
click at [114, 407] on p "More settings" at bounding box center [120, 406] width 66 height 14
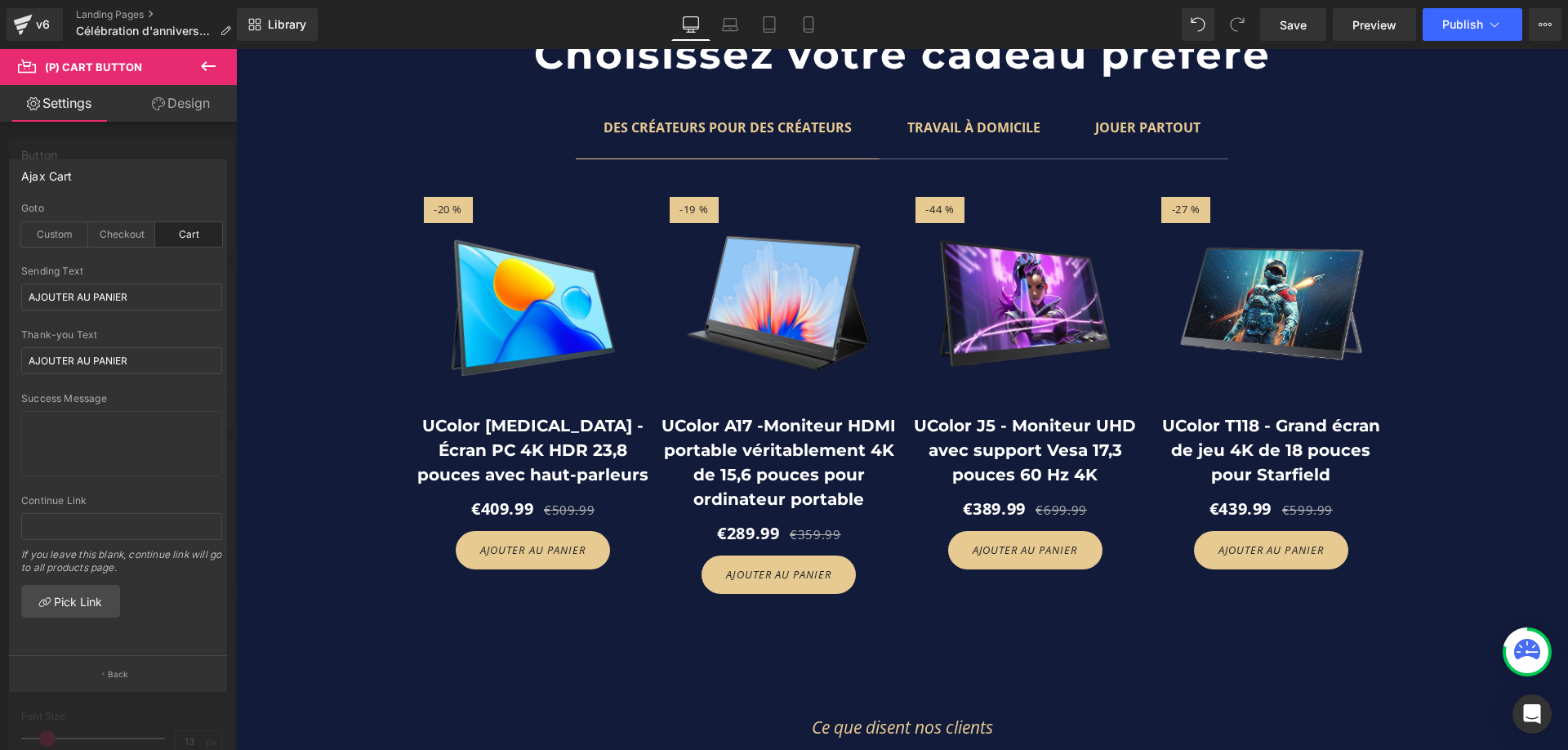
scroll to position [0, 1807]
drag, startPoint x: 125, startPoint y: 662, endPoint x: 131, endPoint y: 654, distance: 10.0
click at [126, 663] on button "Back" at bounding box center [118, 673] width 218 height 37
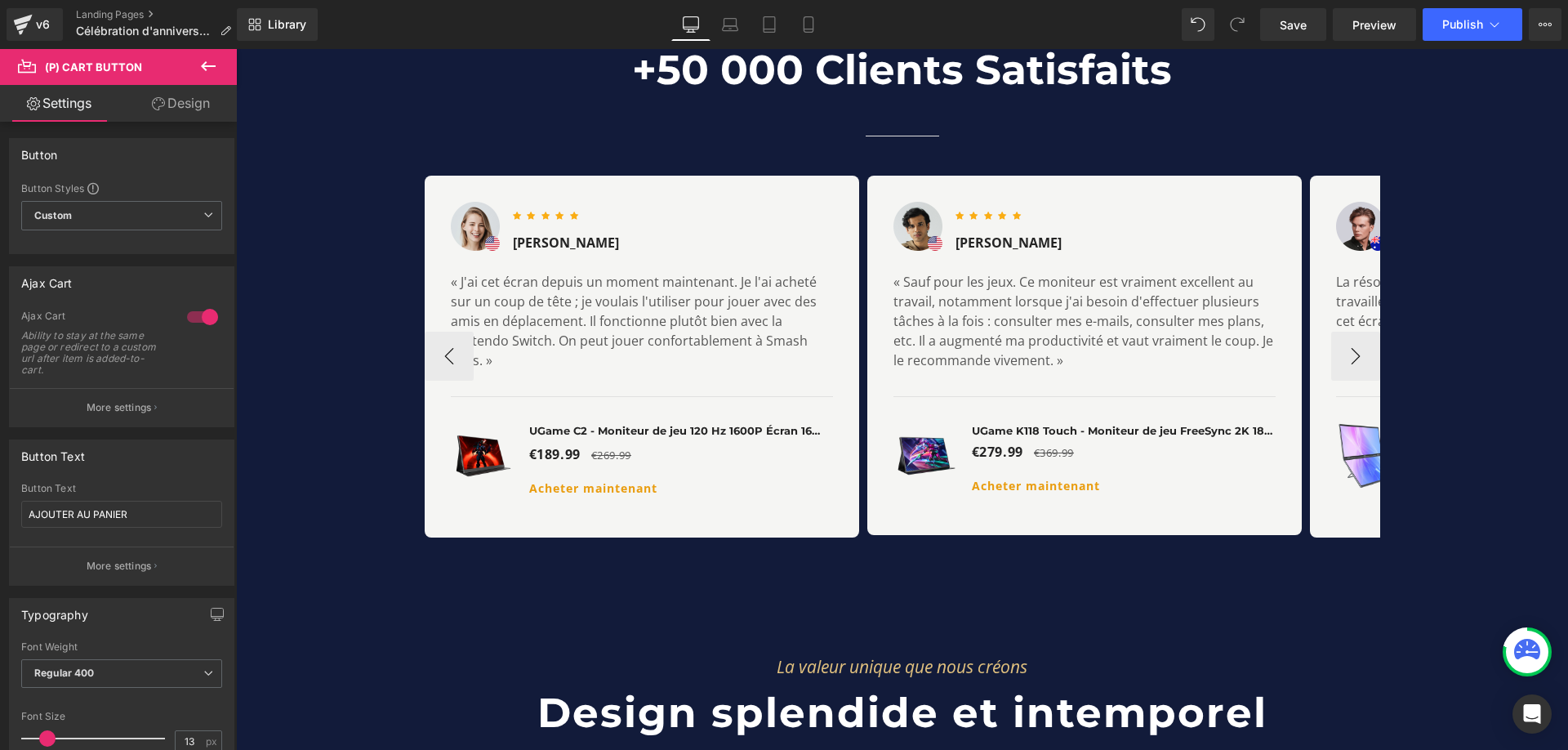
scroll to position [5878, 0]
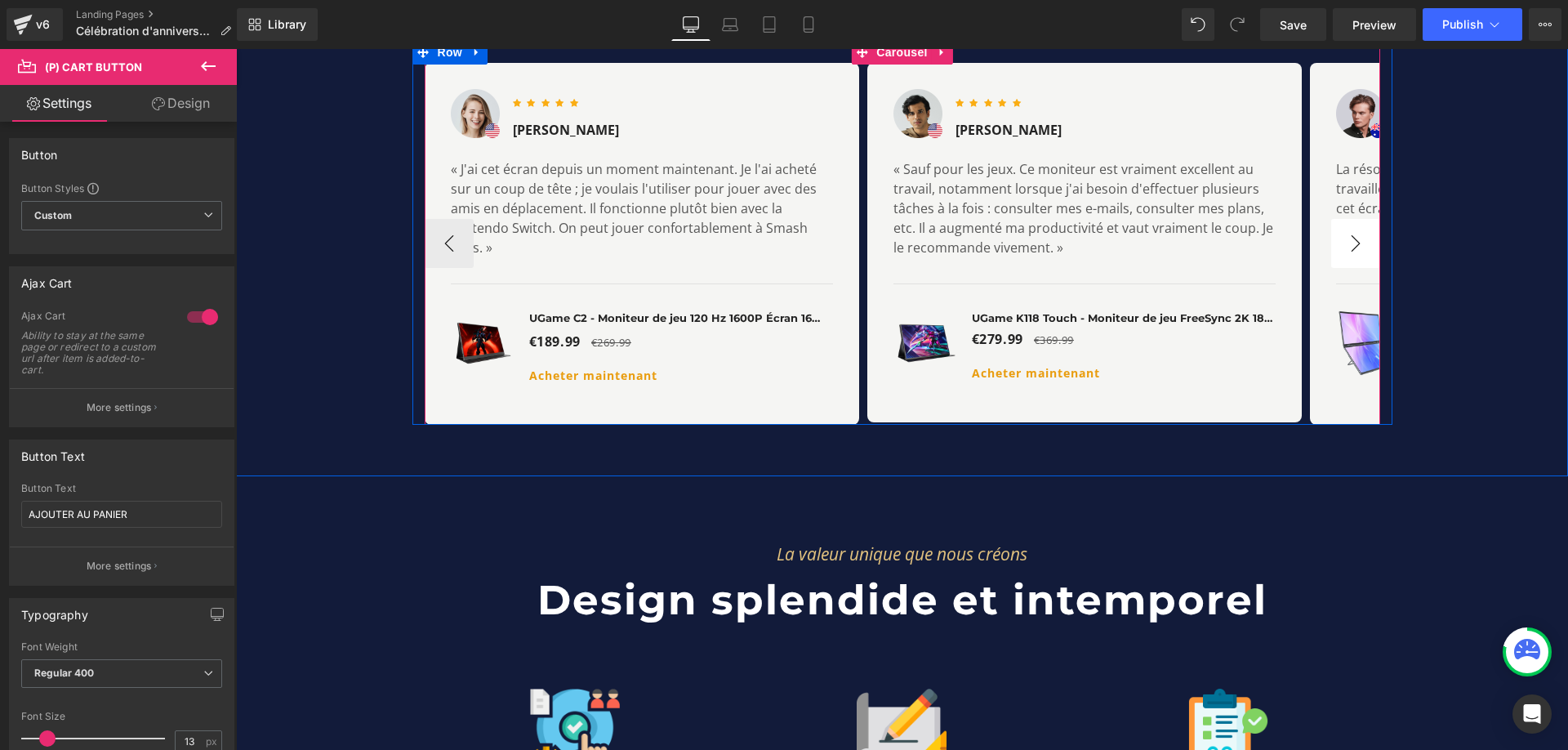
click at [1353, 219] on button "›" at bounding box center [1356, 243] width 49 height 49
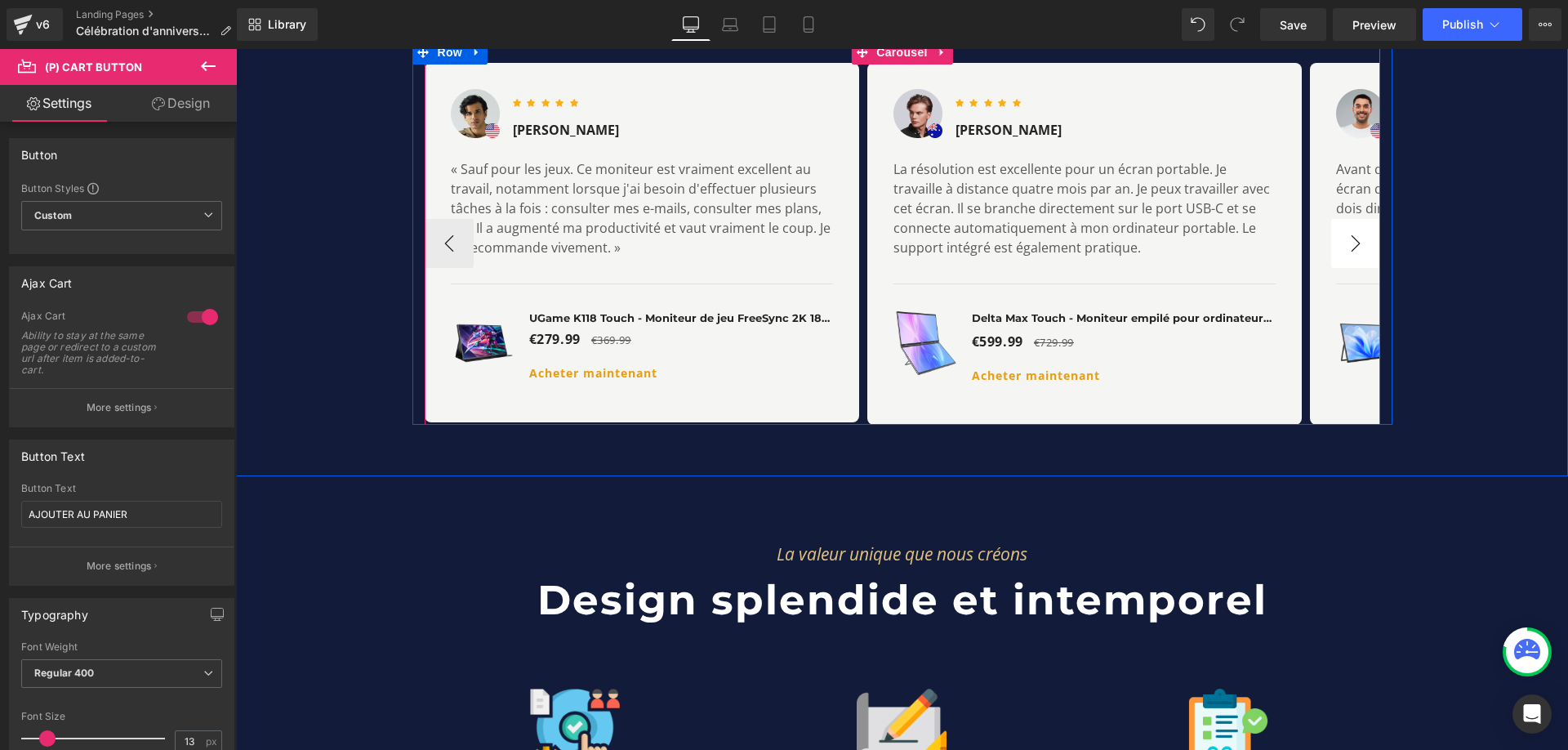
scroll to position [0, 1807]
click at [1349, 219] on button "›" at bounding box center [1356, 243] width 49 height 49
click at [1352, 219] on button "›" at bounding box center [1356, 243] width 49 height 49
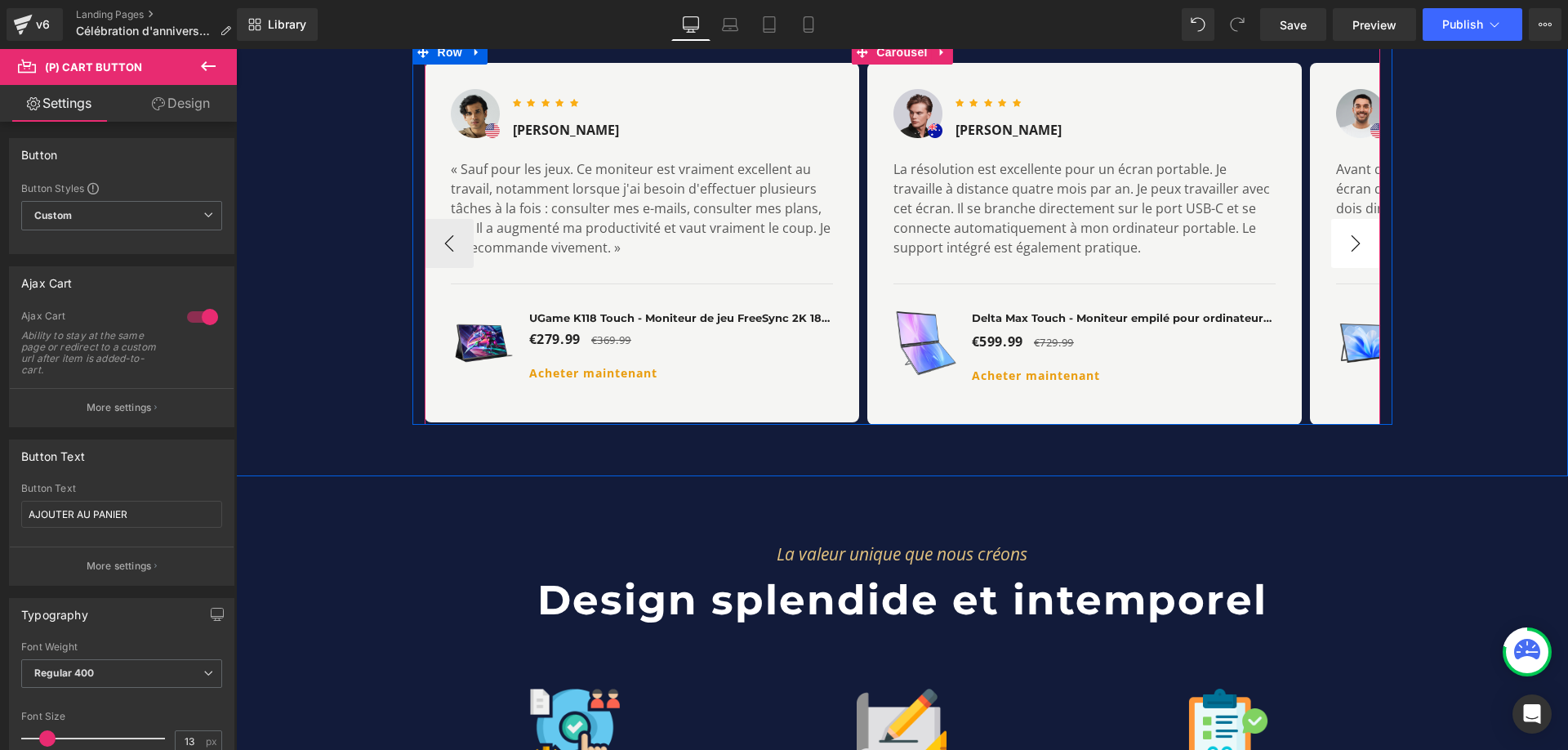
click at [1352, 219] on button "›" at bounding box center [1356, 243] width 49 height 49
click at [1350, 219] on button "›" at bounding box center [1356, 243] width 49 height 49
click at [430, 219] on button "‹" at bounding box center [449, 243] width 49 height 49
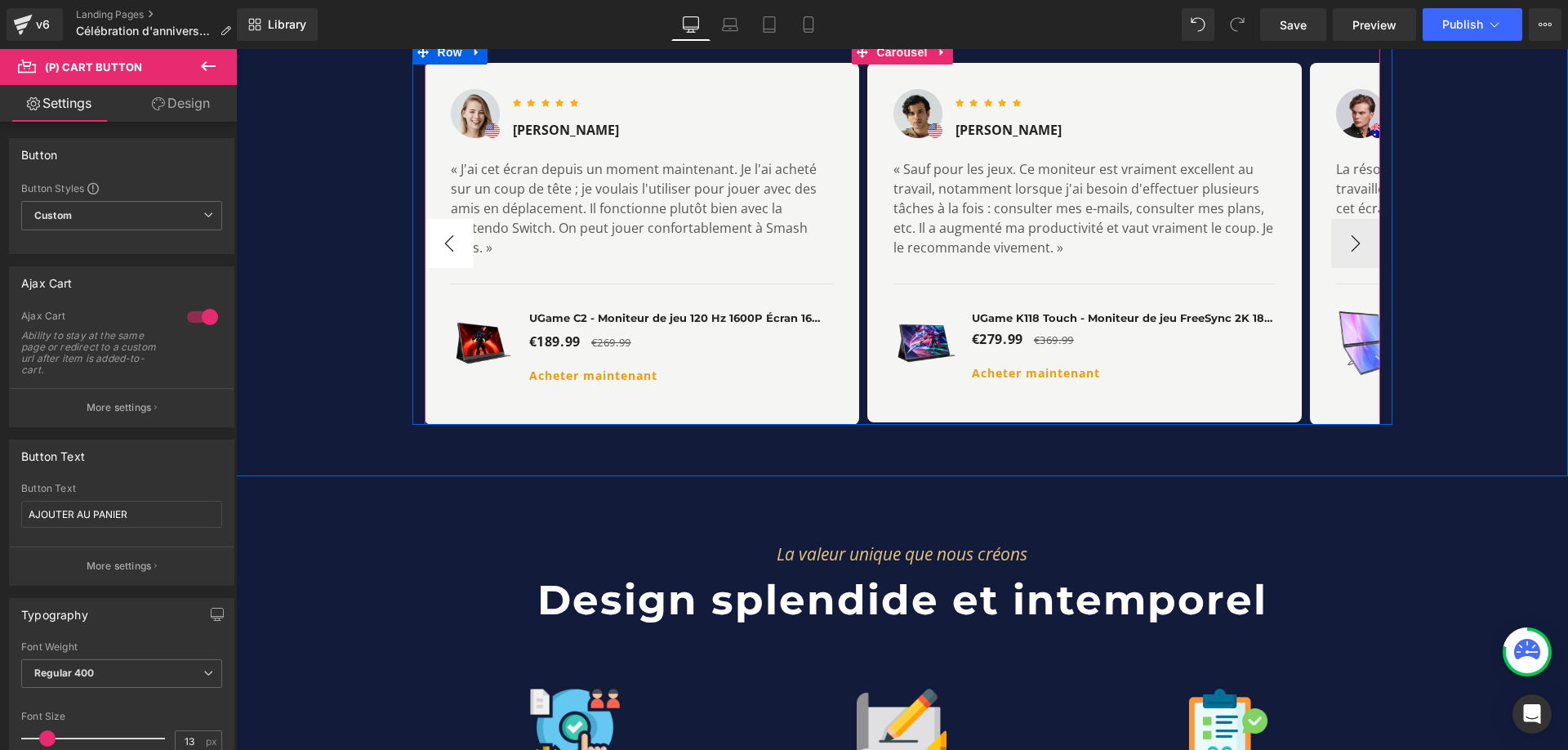
scroll to position [0, 904]
click at [432, 219] on button "‹" at bounding box center [449, 243] width 49 height 49
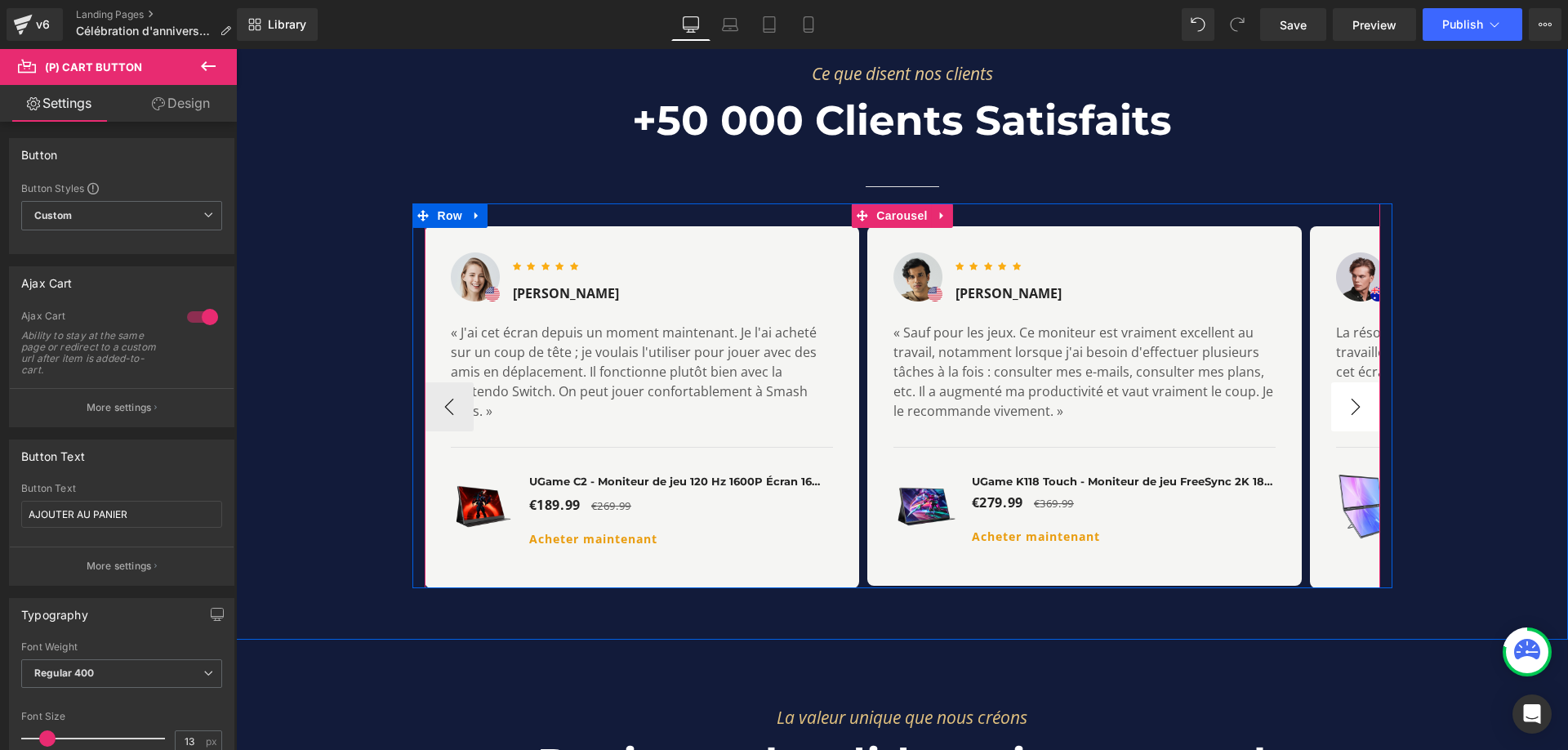
click at [1346, 382] on button "›" at bounding box center [1356, 406] width 49 height 49
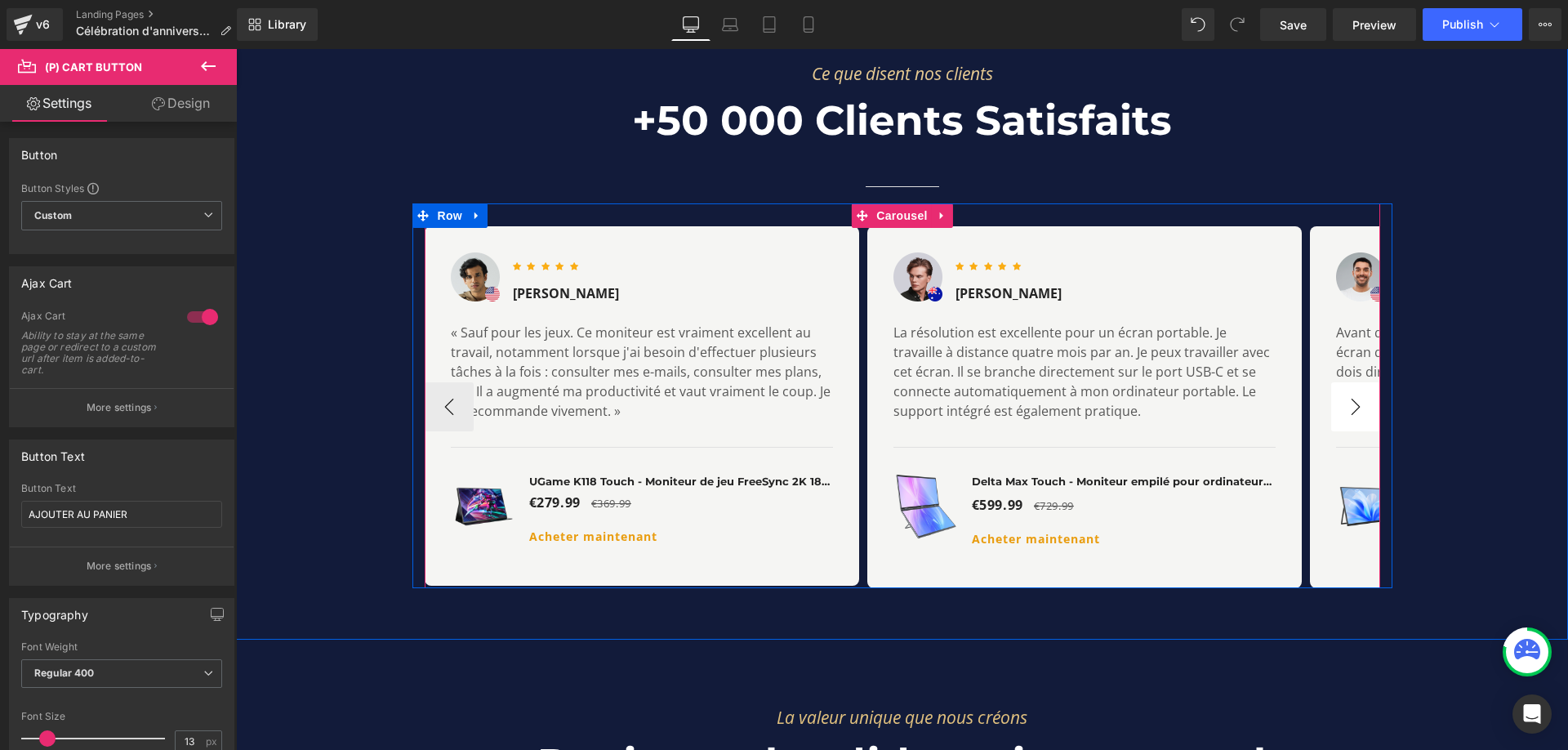
click at [1345, 382] on button "›" at bounding box center [1356, 406] width 49 height 49
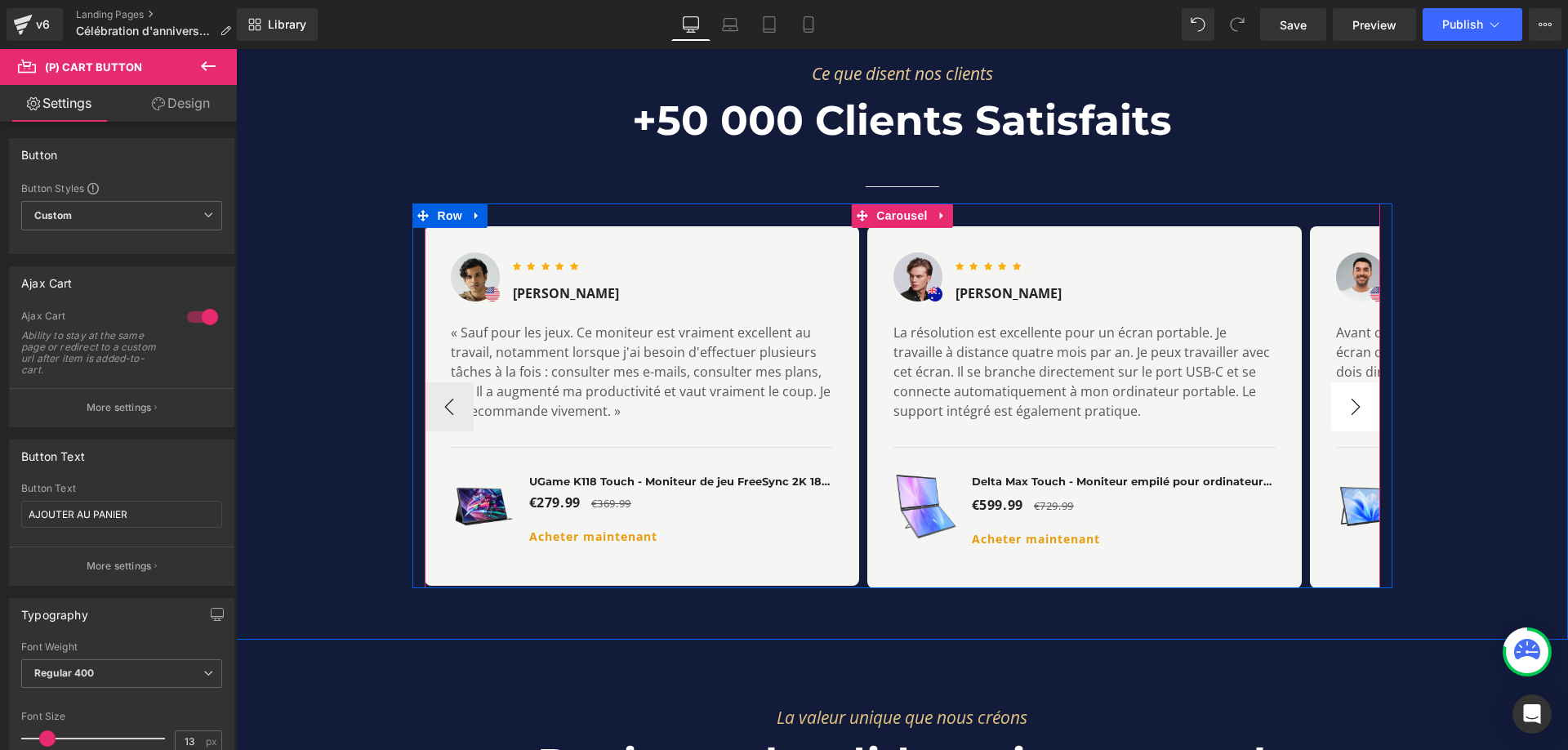
click at [1345, 382] on button "›" at bounding box center [1356, 406] width 49 height 49
click at [1347, 382] on button "›" at bounding box center [1356, 406] width 49 height 49
click at [1348, 382] on button "›" at bounding box center [1356, 406] width 49 height 49
click at [1349, 382] on button "›" at bounding box center [1356, 406] width 49 height 49
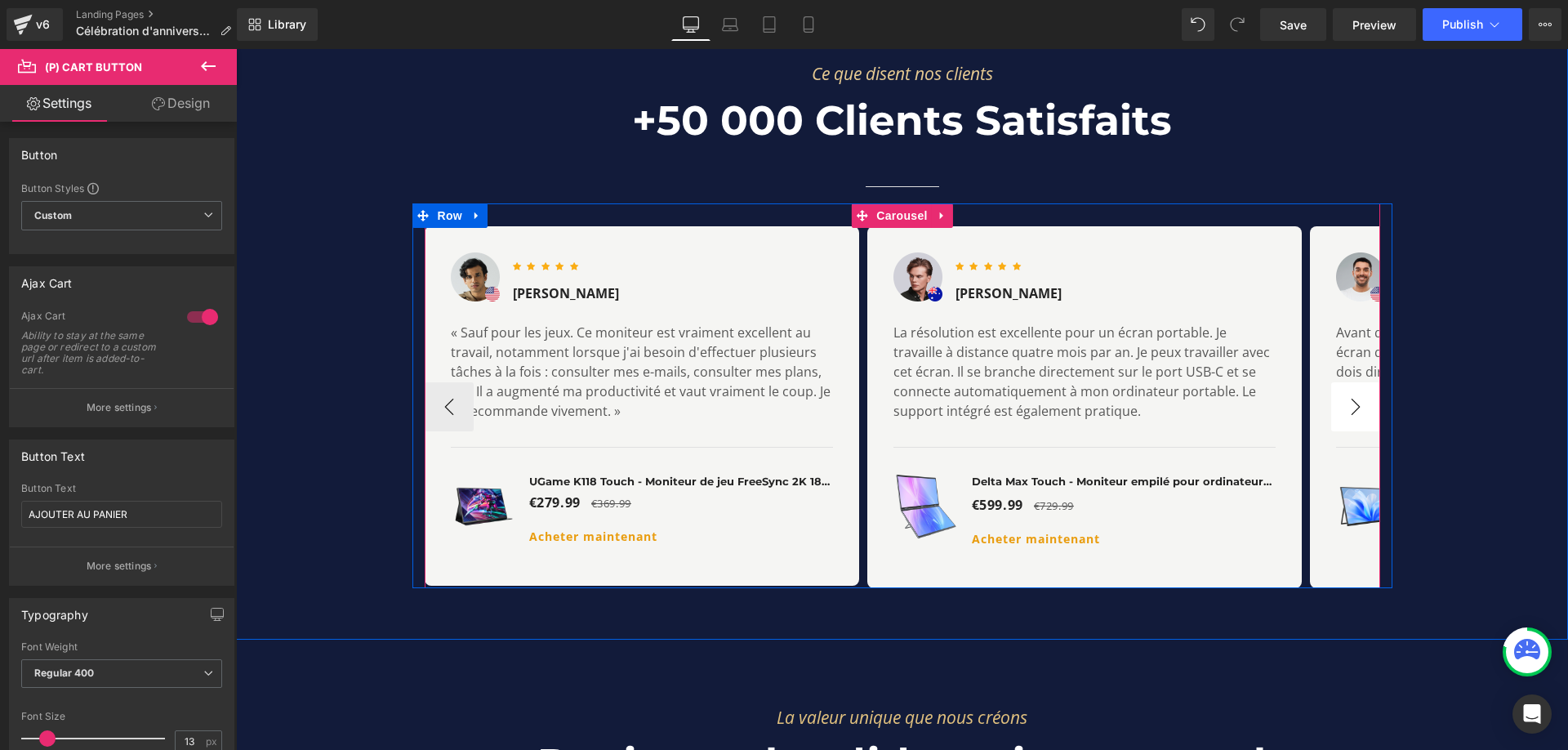
click at [1349, 382] on button "›" at bounding box center [1356, 406] width 49 height 49
click at [1348, 382] on button "›" at bounding box center [1356, 406] width 49 height 49
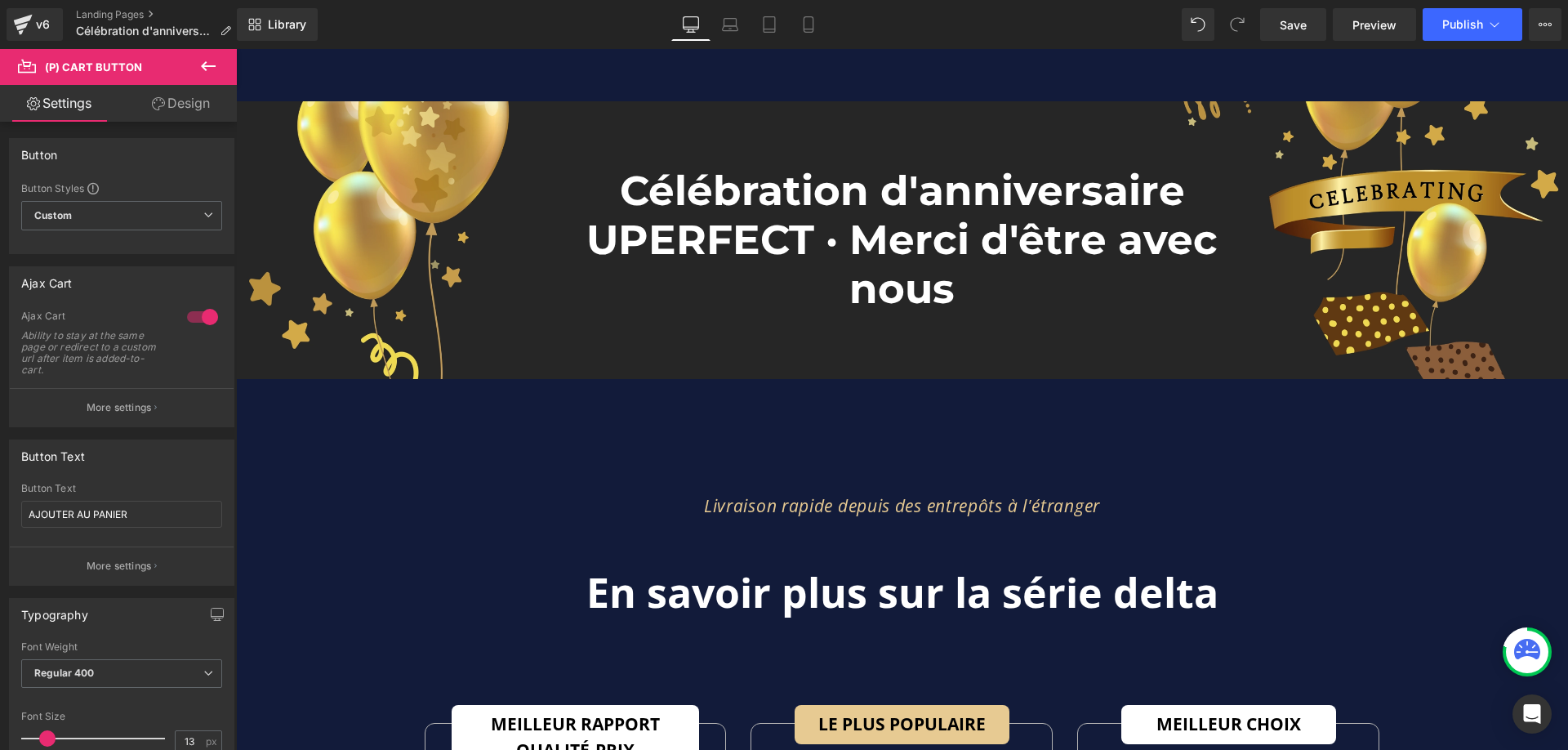
scroll to position [0, 0]
click at [1301, 21] on span "Save" at bounding box center [1293, 25] width 27 height 17
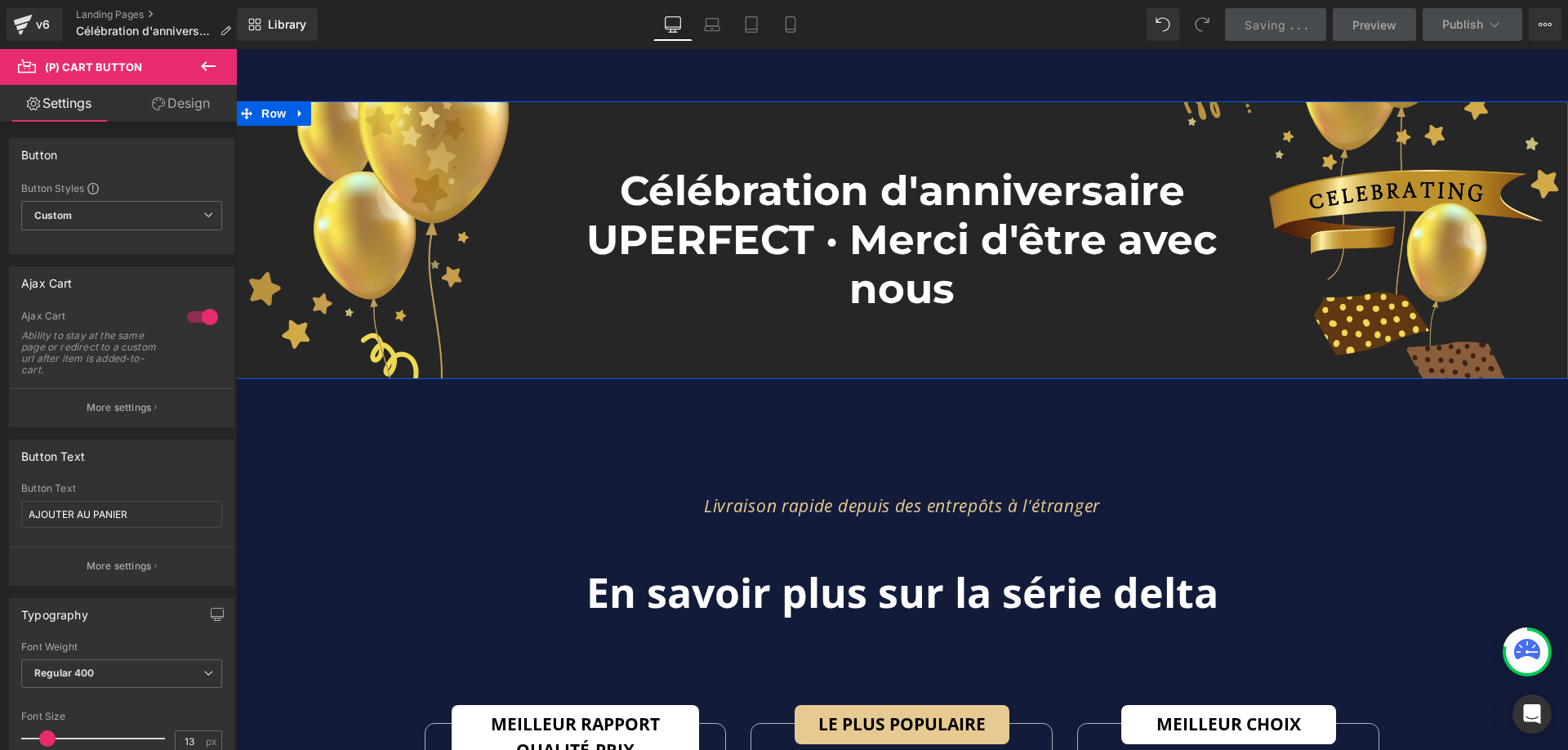
scroll to position [0, 1807]
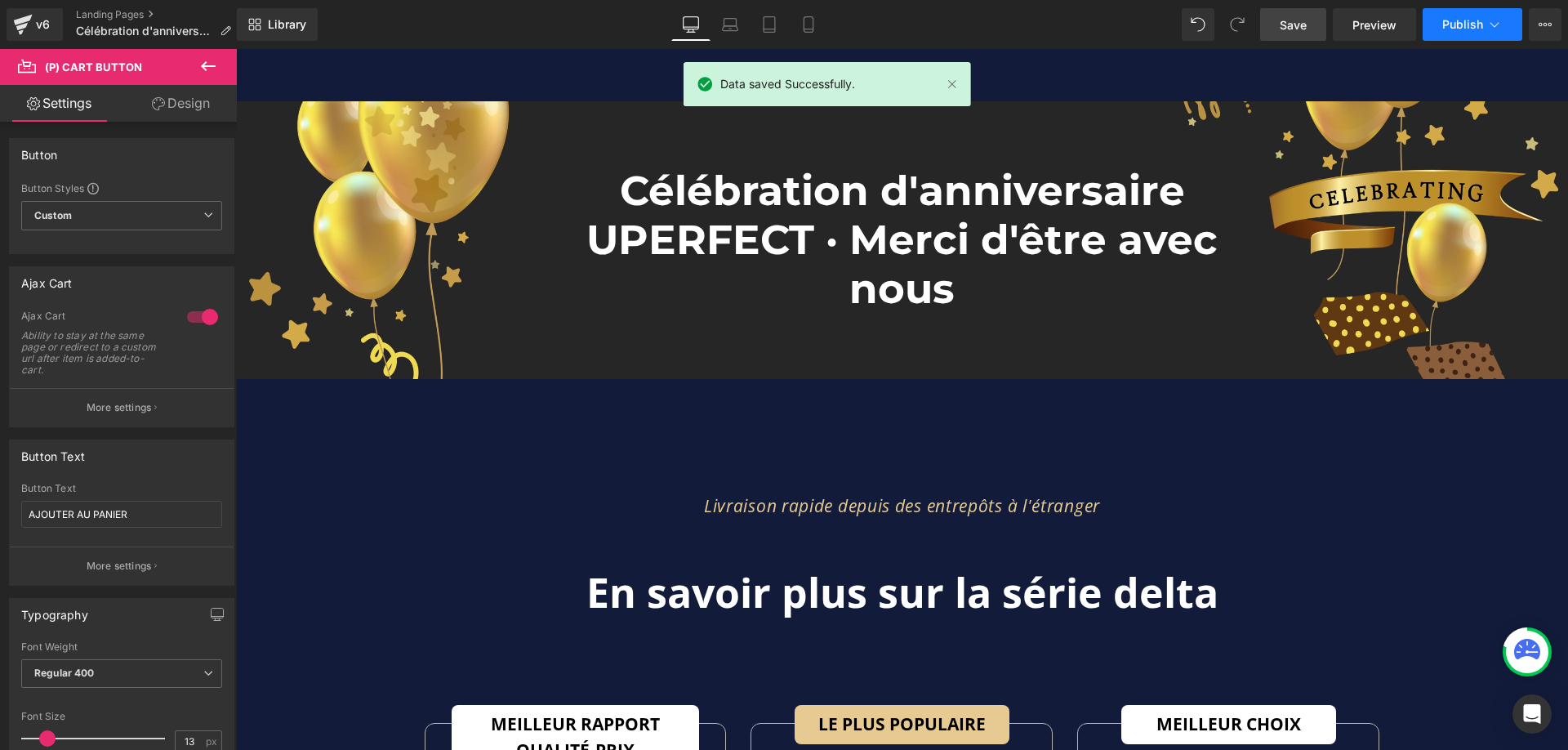
click at [1474, 24] on span "Publish" at bounding box center [1463, 25] width 41 height 14
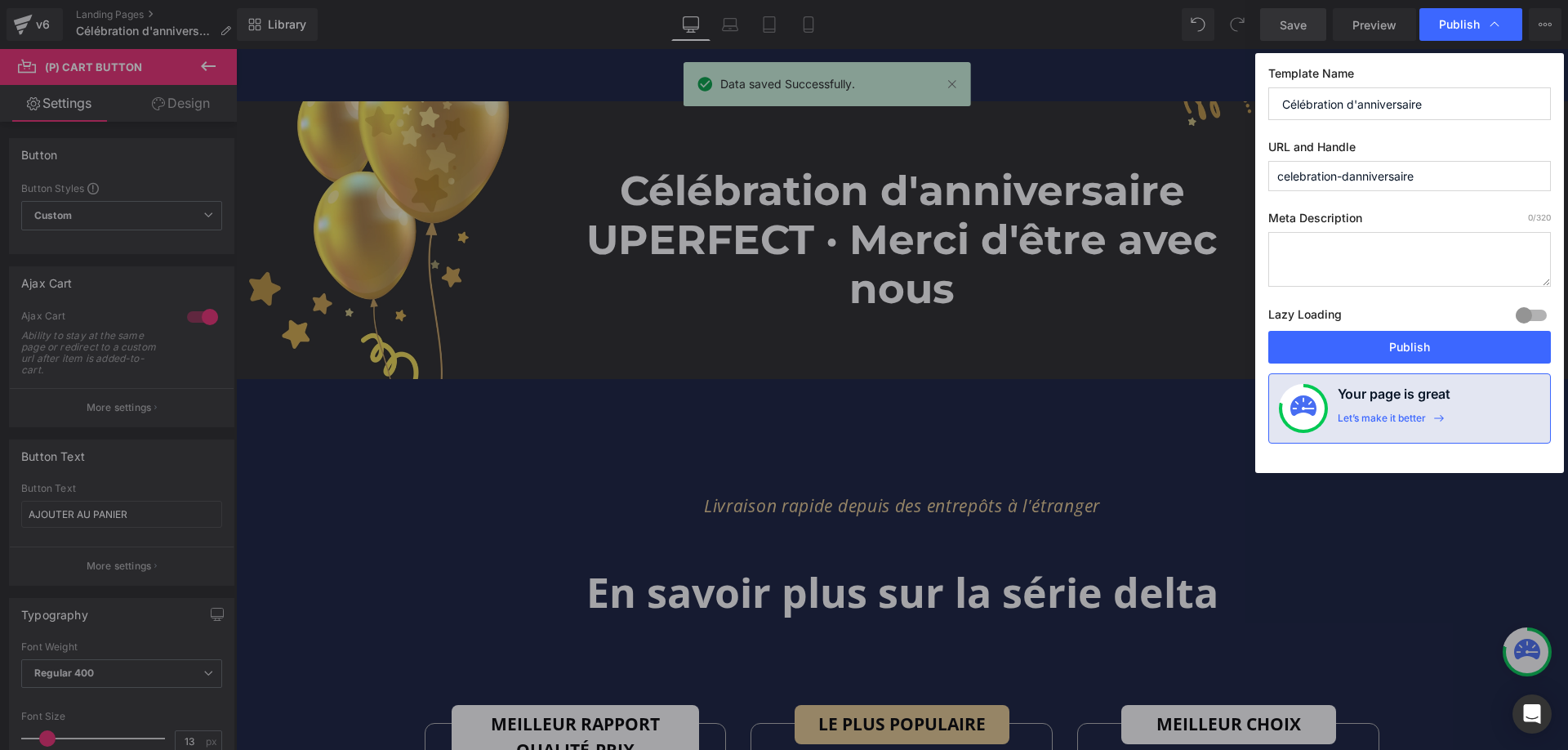
scroll to position [0, 0]
click at [1407, 345] on button "Publish" at bounding box center [1410, 347] width 283 height 33
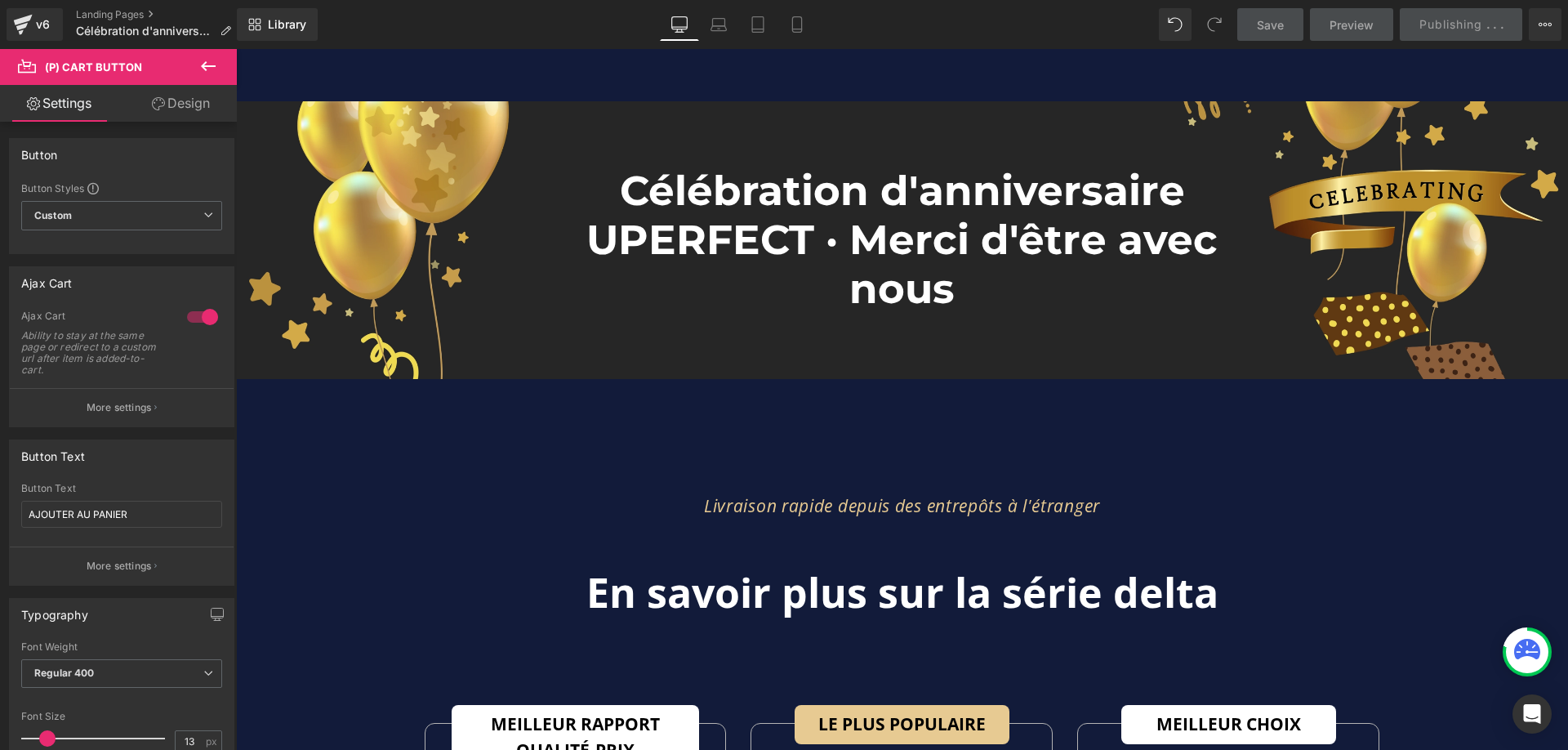
scroll to position [0, 904]
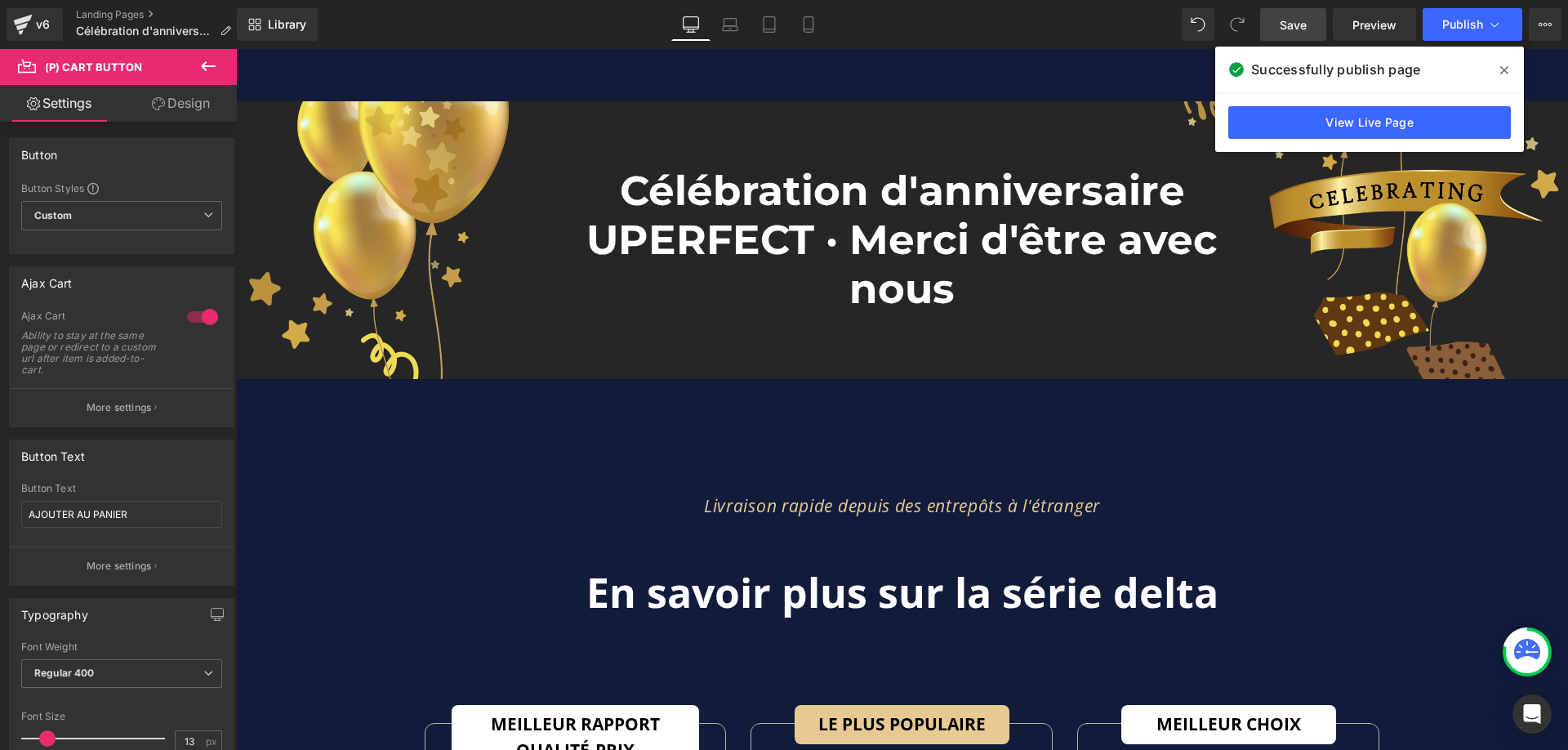
scroll to position [0, 904]
